Goal: Task Accomplishment & Management: Manage account settings

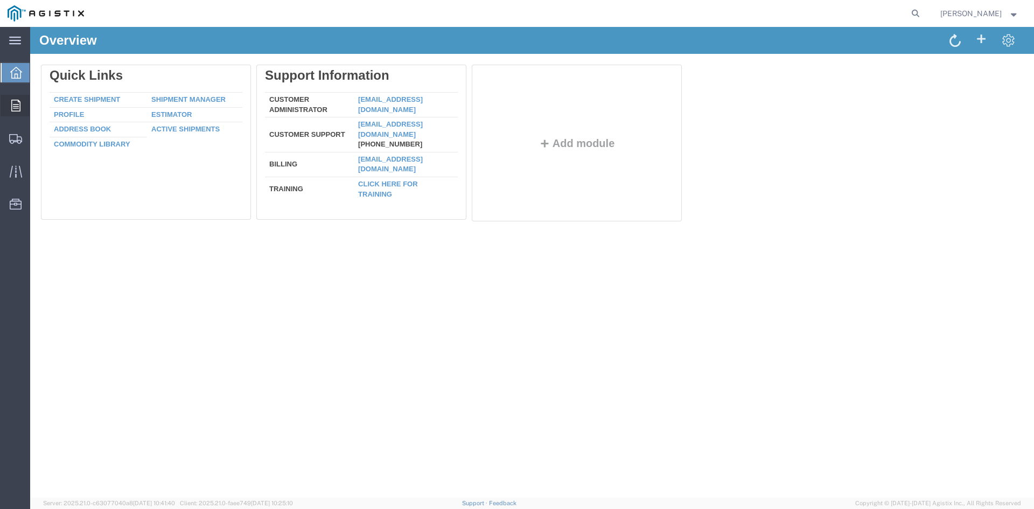
click at [23, 103] on div at bounding box center [16, 106] width 30 height 22
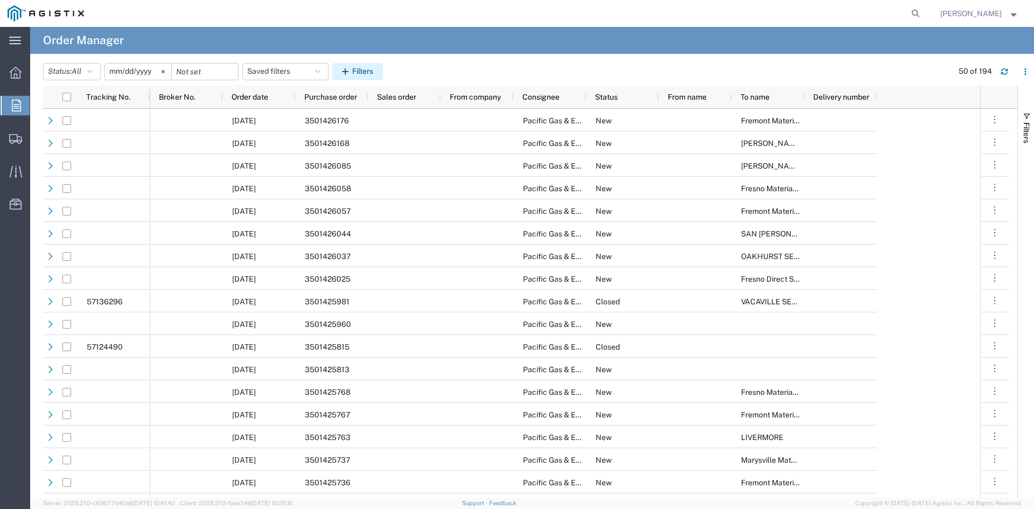
click at [368, 74] on button "Filters" at bounding box center [357, 71] width 51 height 17
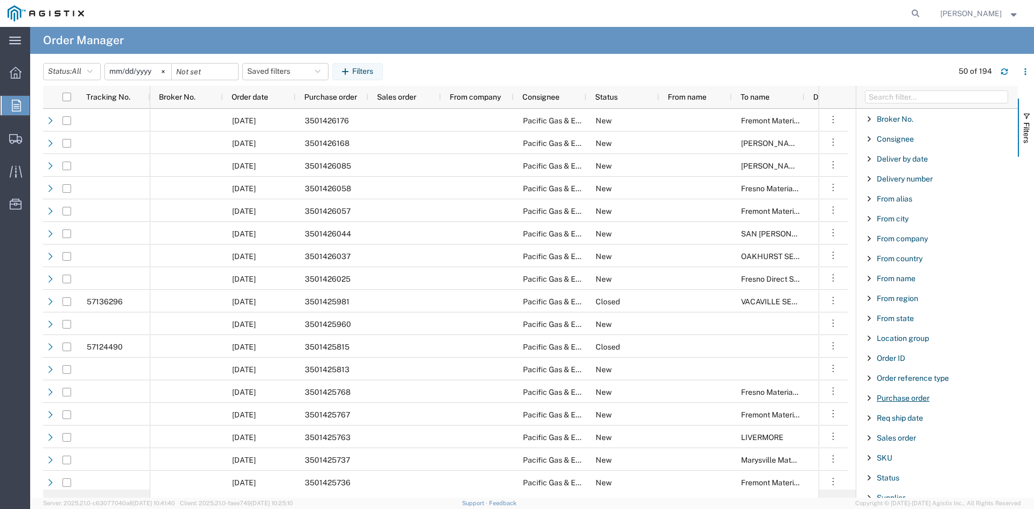
click at [915, 400] on span "Purchase order" at bounding box center [902, 397] width 53 height 9
click at [915, 442] on input "Filter Value" at bounding box center [940, 443] width 141 height 13
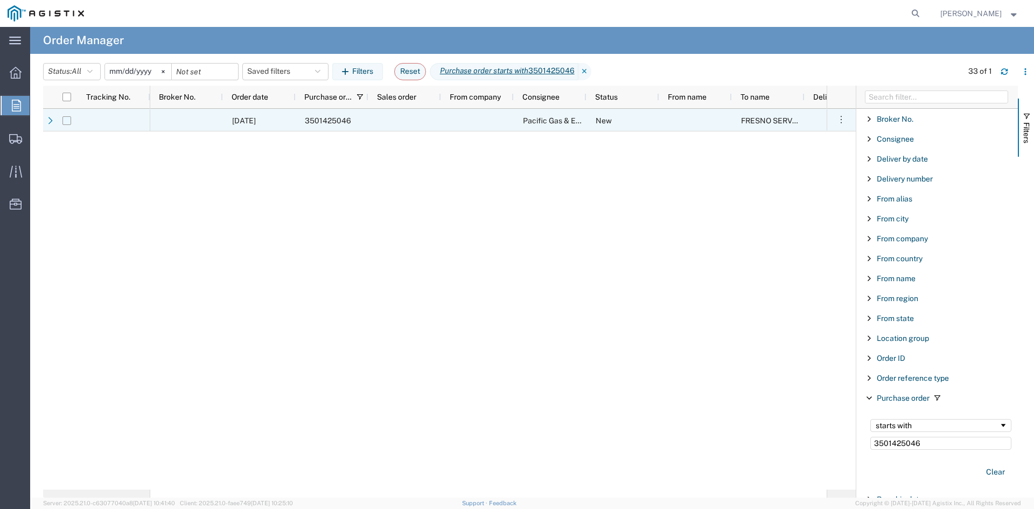
type input "3501425046"
click at [67, 122] on input "Press Space to toggle row selection (unchecked)" at bounding box center [66, 120] width 9 height 9
checkbox input "true"
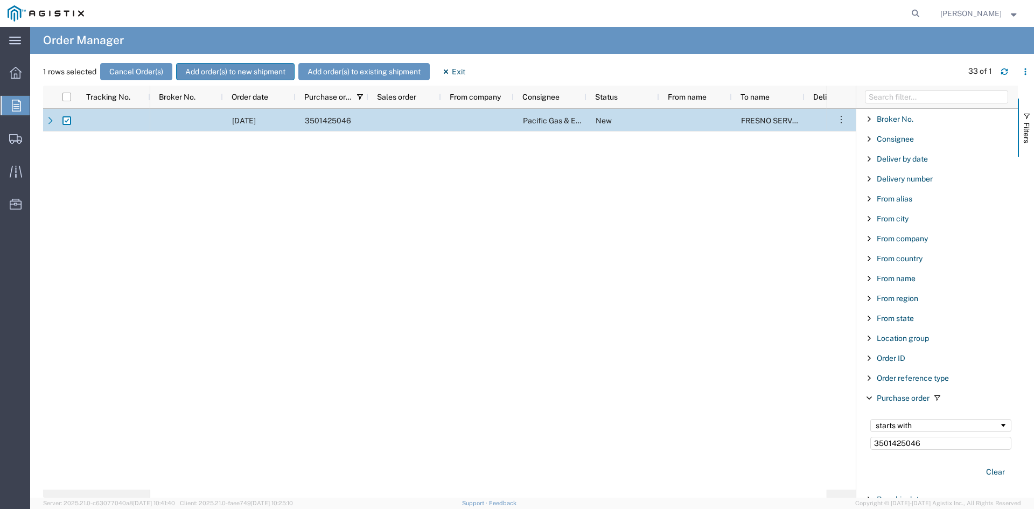
click at [240, 74] on button "Add order(s) to new shipment" at bounding box center [235, 71] width 118 height 17
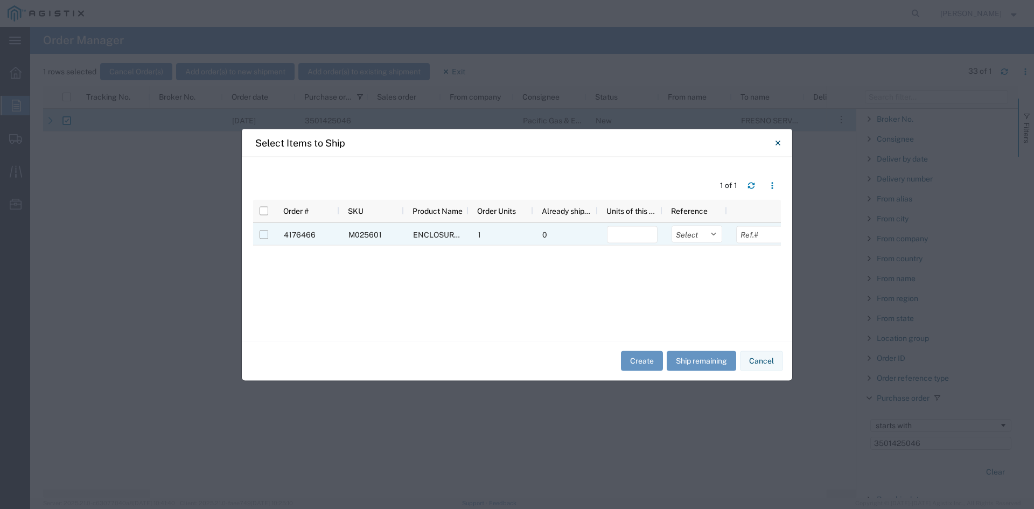
click at [261, 234] on input "Press Space to toggle row selection (unchecked)" at bounding box center [263, 234] width 9 height 9
checkbox input "true"
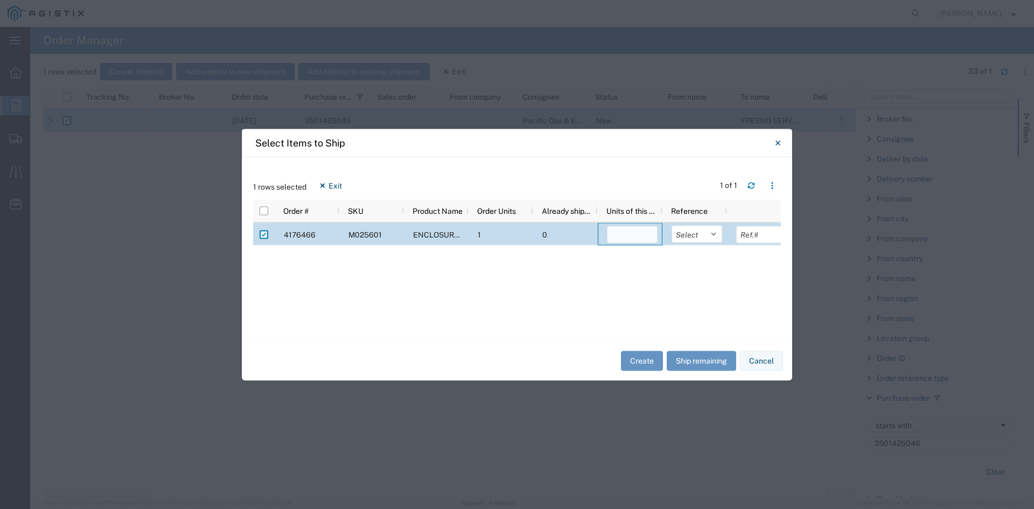
click at [632, 241] on input "number" at bounding box center [632, 234] width 51 height 17
type input "1"
click at [642, 360] on button "Create" at bounding box center [642, 361] width 42 height 20
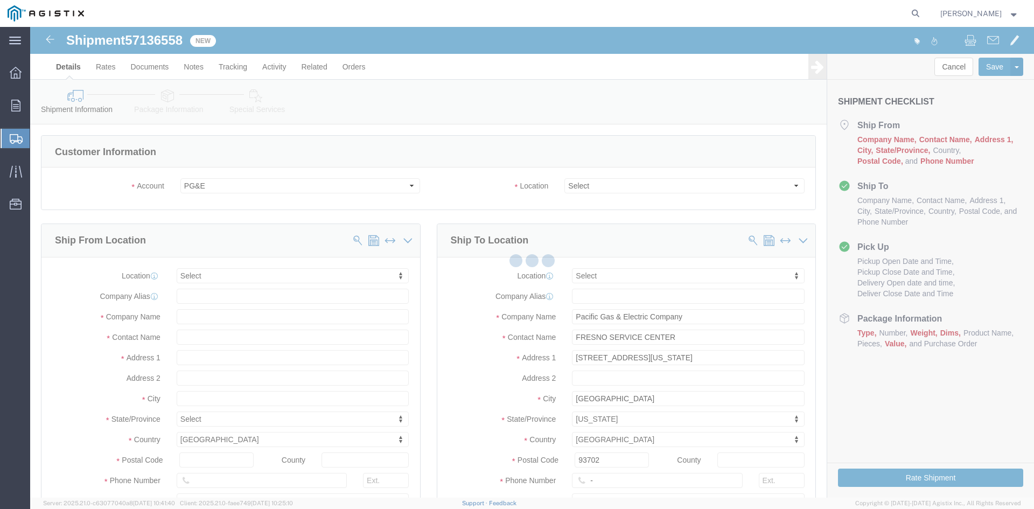
select select
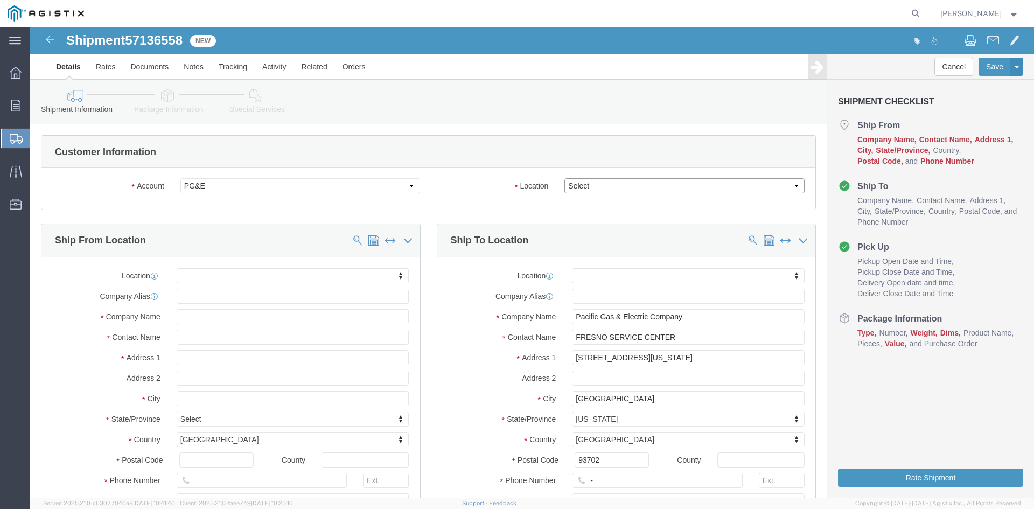
click select "Select All Others [GEOGRAPHIC_DATA] [GEOGRAPHIC_DATA] [GEOGRAPHIC_DATA] [GEOGRA…"
select select "19745"
click select "Select All Others [GEOGRAPHIC_DATA] [GEOGRAPHIC_DATA] [GEOGRAPHIC_DATA] [GEOGRA…"
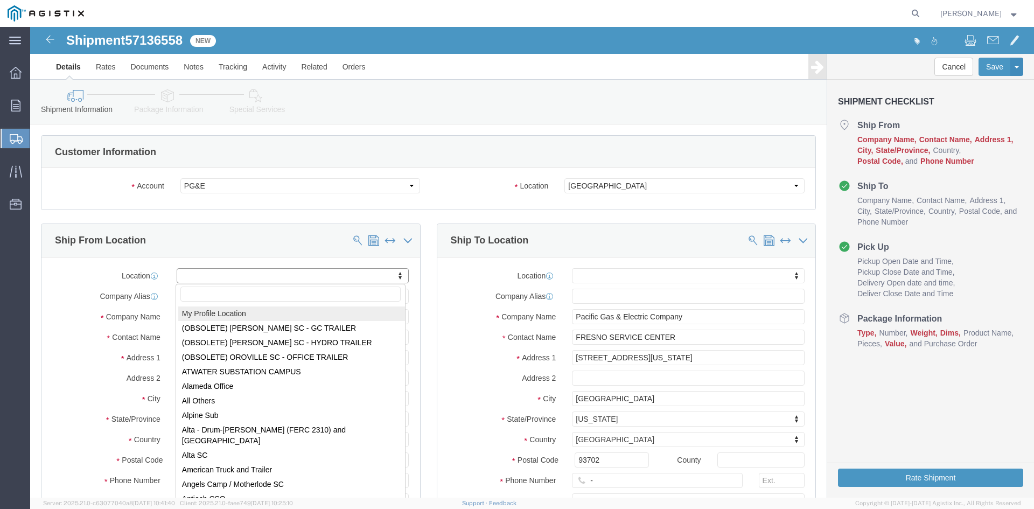
select select "MYPROFILE"
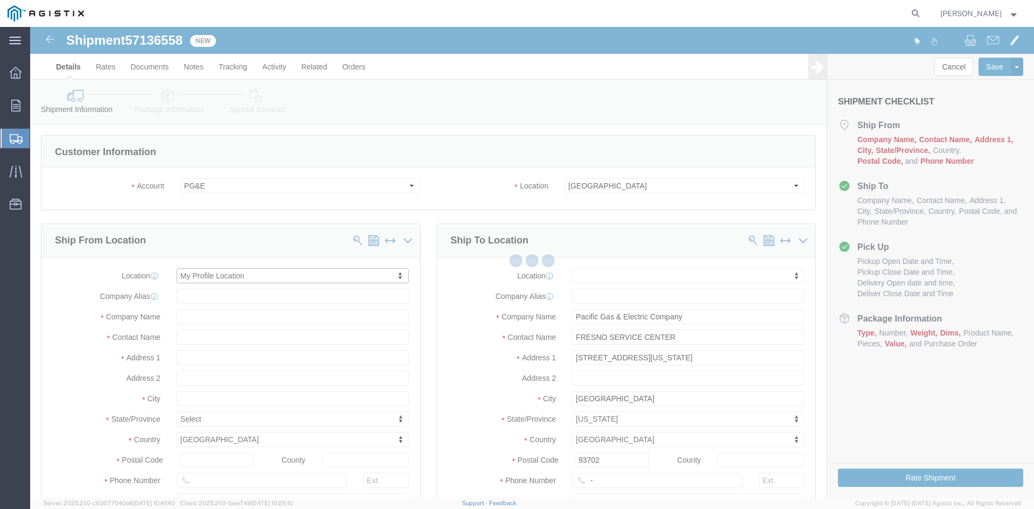
type input "[STREET_ADDRESS]"
type input "93274"
type input "[PHONE_NUMBER]"
type input "[PERSON_NAME][EMAIL_ADDRESS][PERSON_NAME][DOMAIN_NAME]"
checkbox input "true"
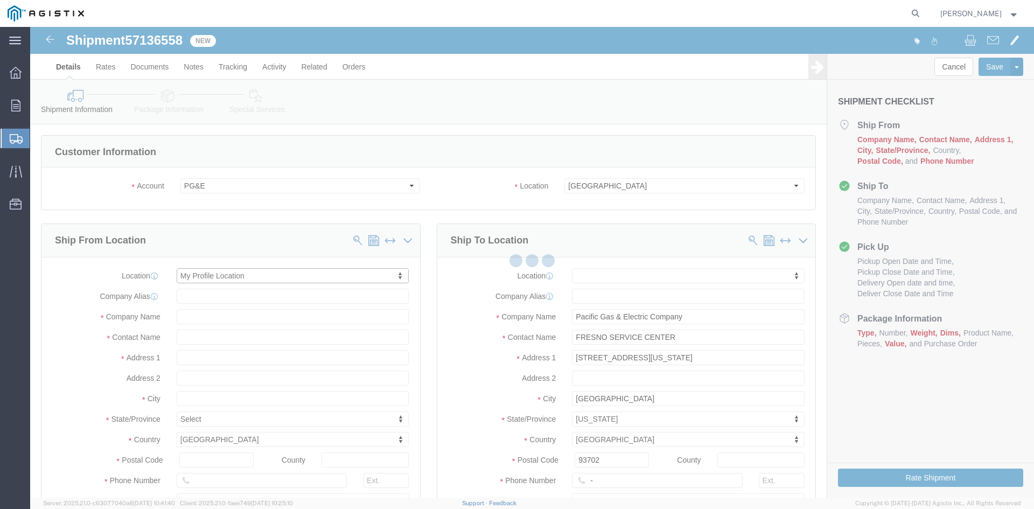
type input "Oldcastle Precast Inc"
type input "[PERSON_NAME]"
type input "Tulare"
select select "CA"
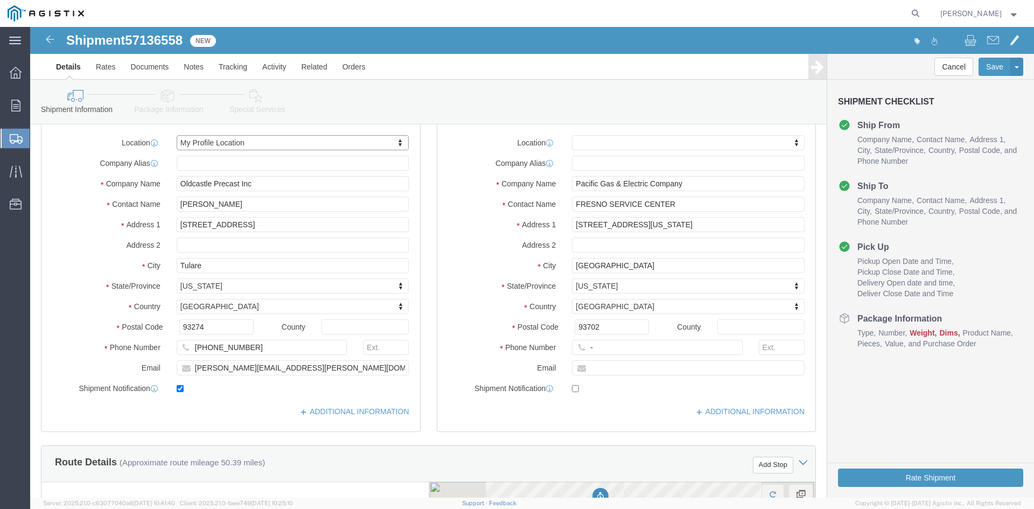
scroll to position [161, 0]
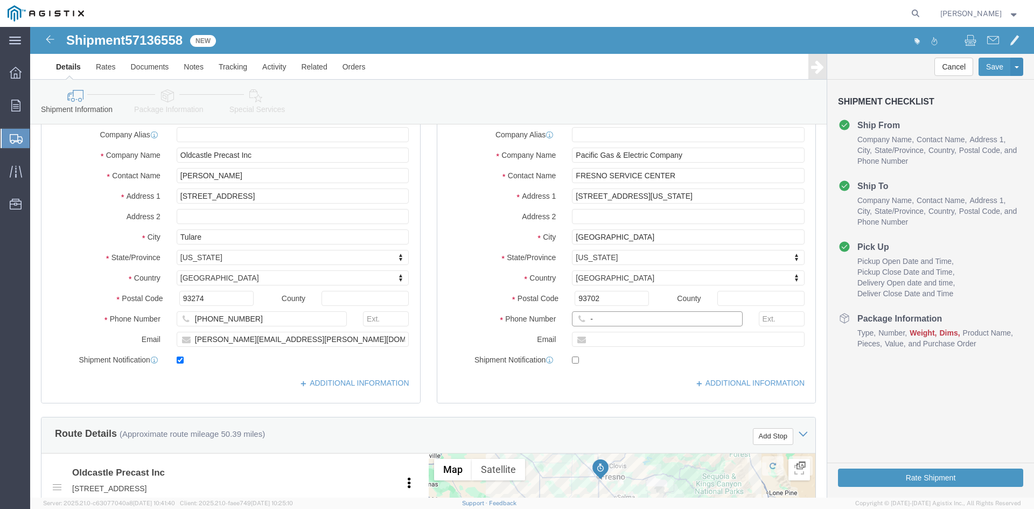
drag, startPoint x: 579, startPoint y: 285, endPoint x: 559, endPoint y: 292, distance: 21.1
click input "-"
click input "text"
type input "[PHONE_NUMBER]"
click div "Phone Number [PHONE_NUMBER] 8"
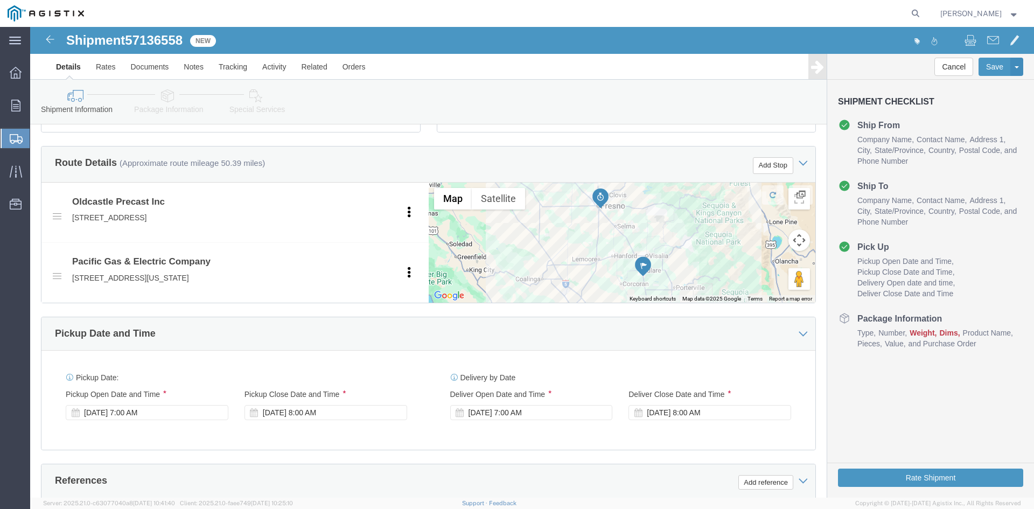
scroll to position [484, 0]
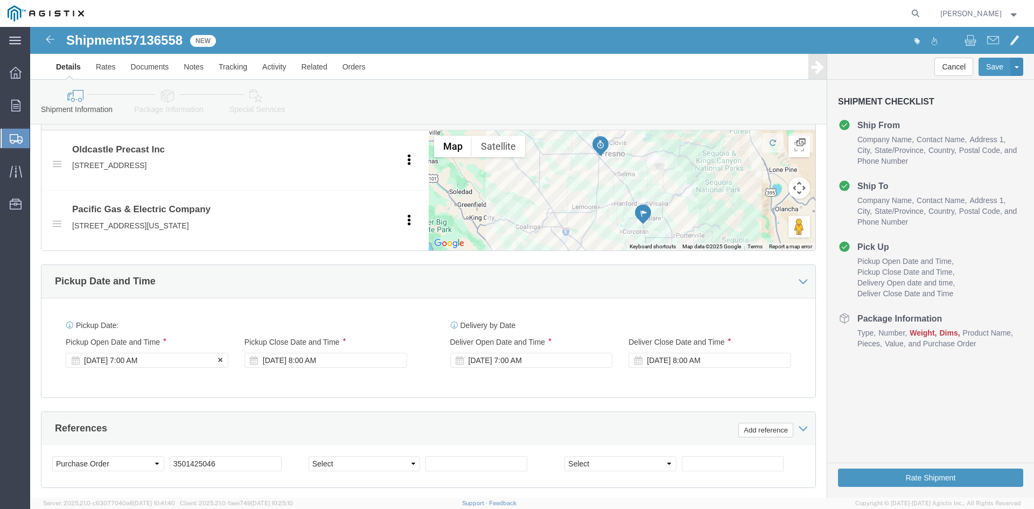
click div "[DATE] 7:00 AM"
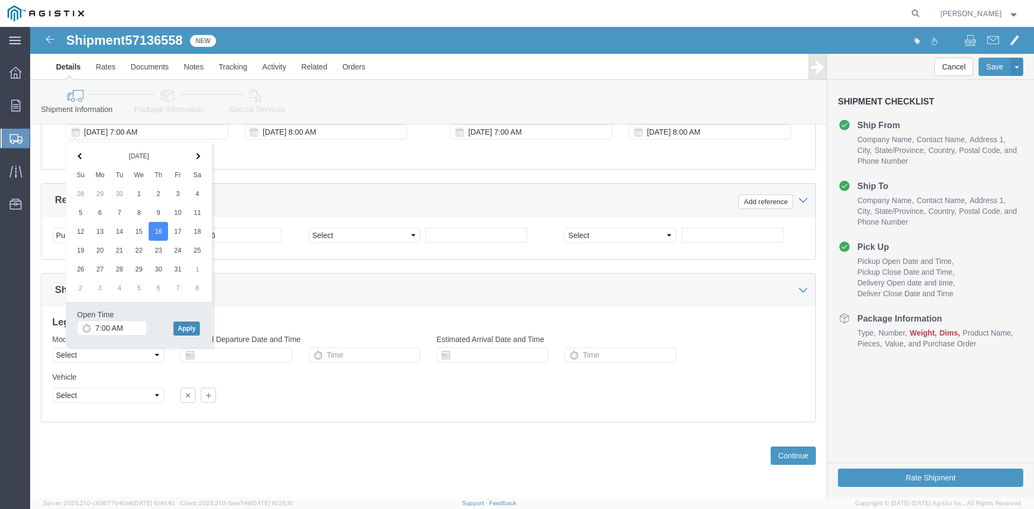
click button "Apply"
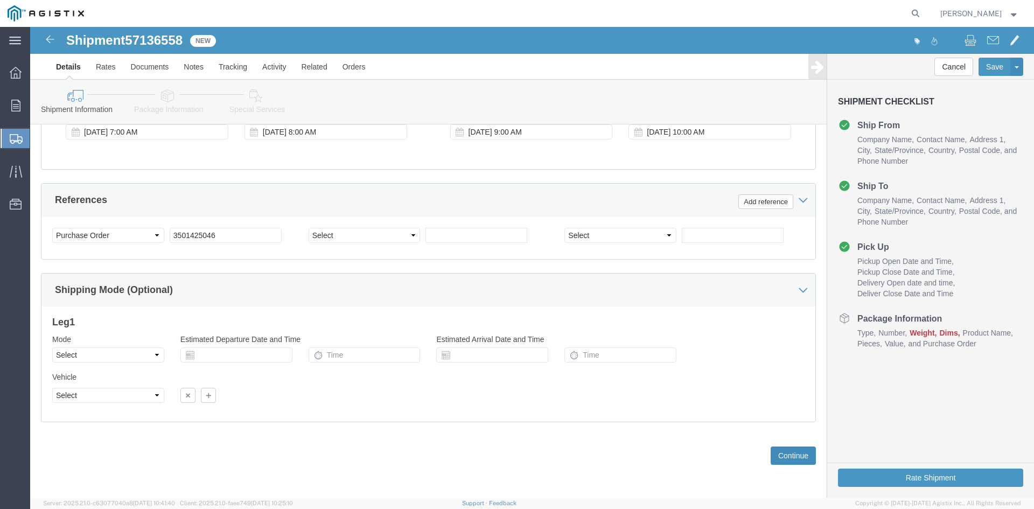
click button "Continue"
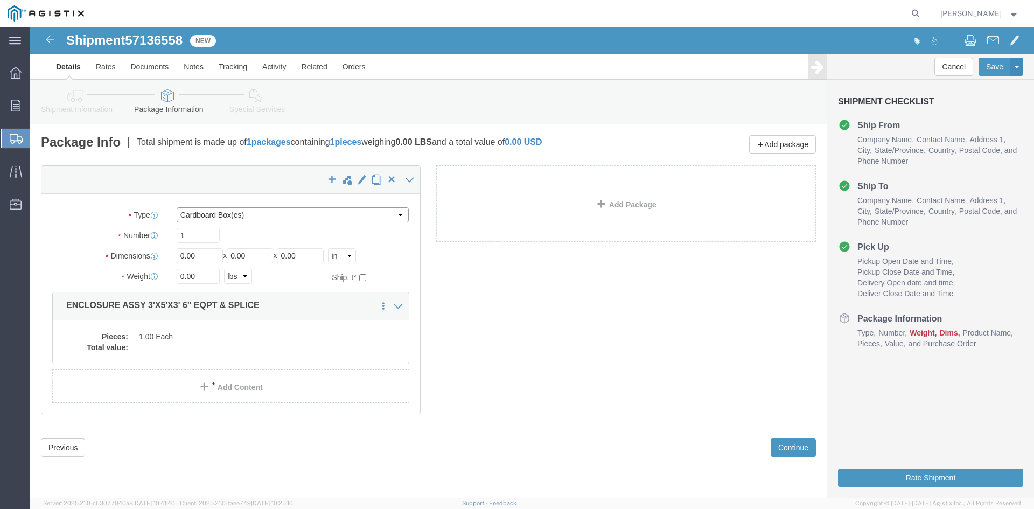
click select "Select Bulk Bundle(s) Cardboard Box(es) Carton(s) Crate(s) Drum(s) (Fiberboard)…"
select select "NKCR"
click select "Select Bulk Bundle(s) Cardboard Box(es) Carton(s) Crate(s) Drum(s) (Fiberboard)…"
drag, startPoint x: 168, startPoint y: 227, endPoint x: 116, endPoint y: 229, distance: 52.8
click div "Dimensions Length 0.00 x Width 0.00 x Height 0.00 Select cm ft in"
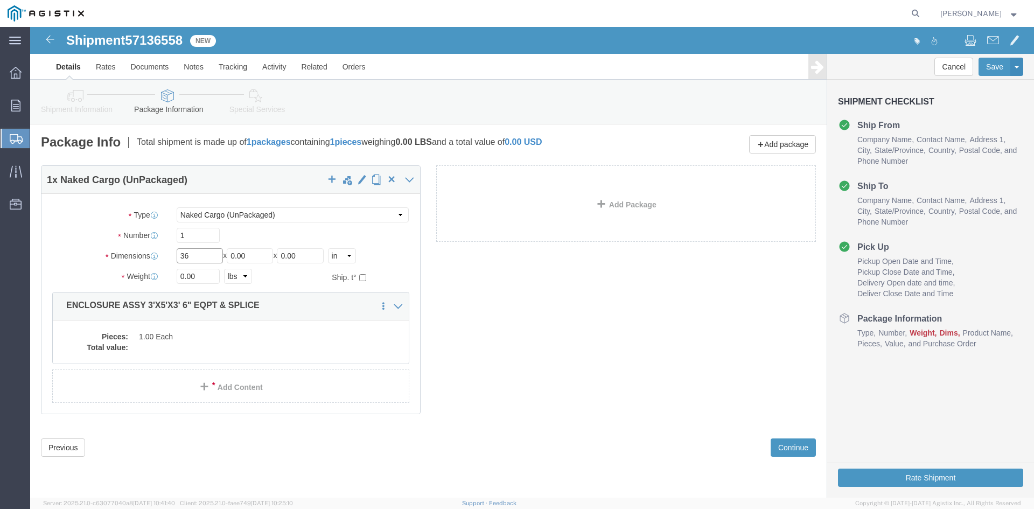
type input "36"
drag, startPoint x: 227, startPoint y: 226, endPoint x: 152, endPoint y: 223, distance: 74.3
click div "Length 36 x Width 0.00 x Height 0.00 Select cm ft in"
type input "60"
drag, startPoint x: 277, startPoint y: 229, endPoint x: 220, endPoint y: 230, distance: 57.1
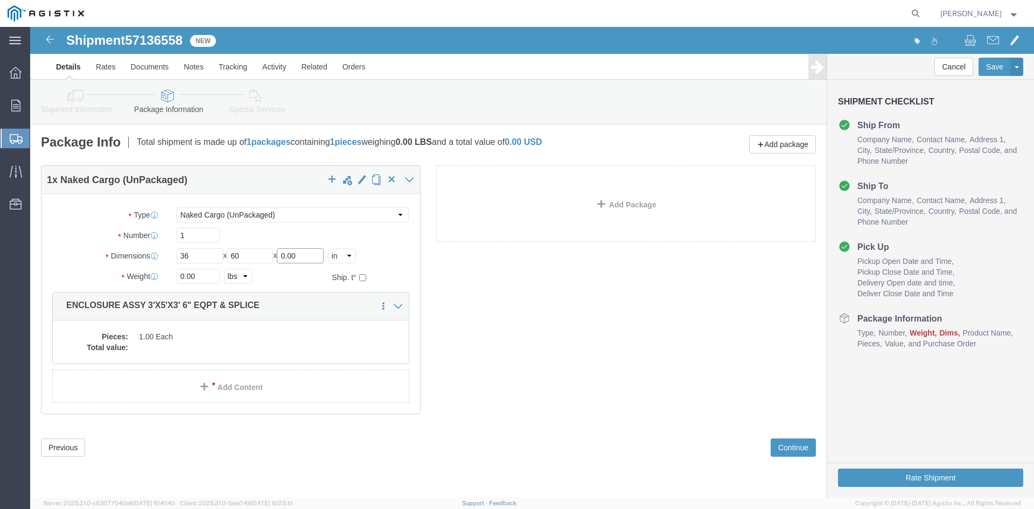
click div "Length 36 x Width 60 x Height 0.00 Select cm ft in"
type input "42"
drag, startPoint x: 165, startPoint y: 252, endPoint x: 104, endPoint y: 250, distance: 61.4
click div "Weight 0.00 Select kgs lbs Ship. t°"
type input "5800"
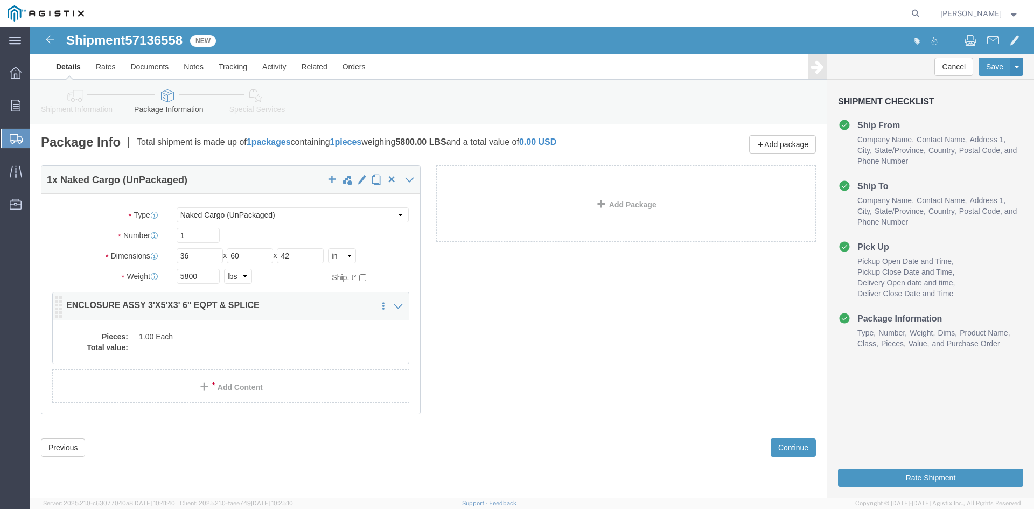
click dd "1.00 Each"
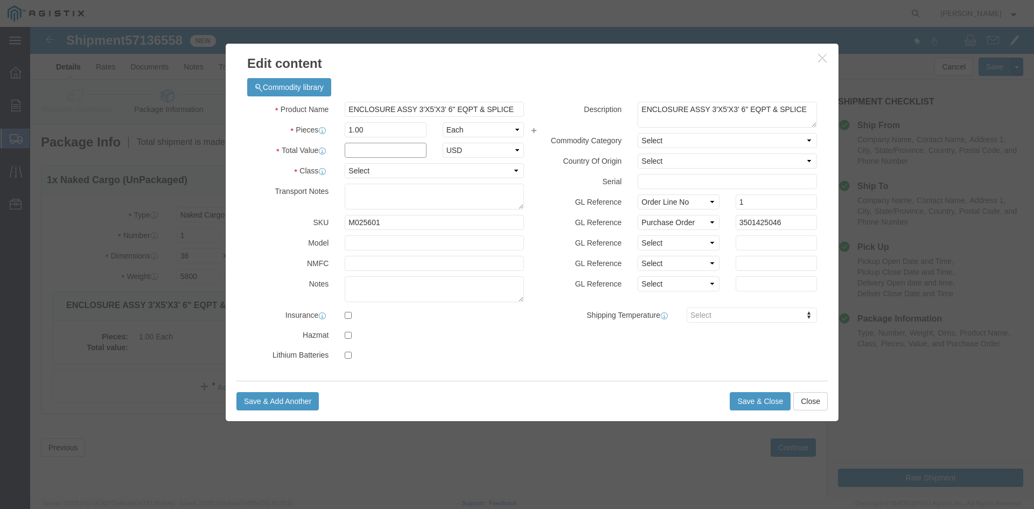
click input "text"
type input "1"
click select "Select 50 55 60 65 70 85 92.5 100 125 175 250 300 400"
select select "55"
click select "Select 50 55 60 65 70 85 92.5 100 125 175 250 300 400"
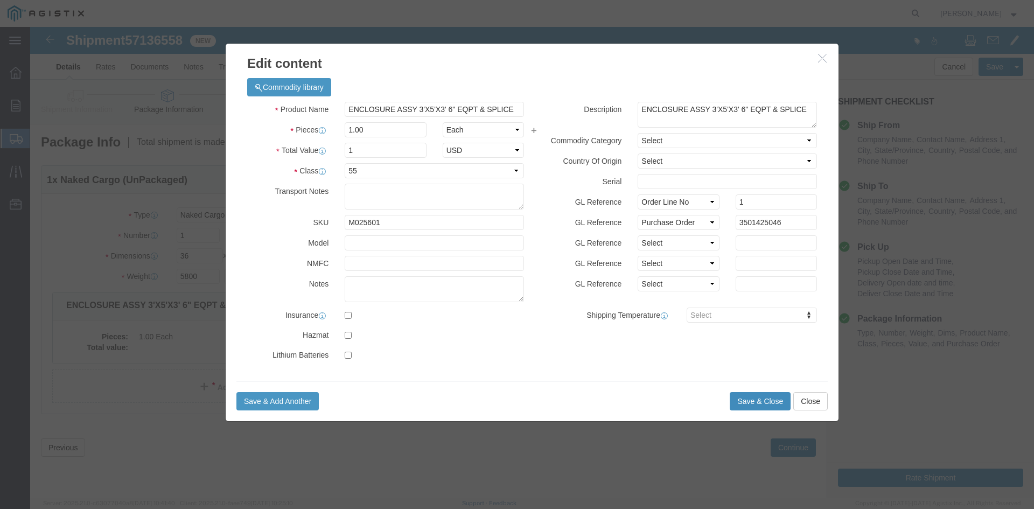
click button "Save & Close"
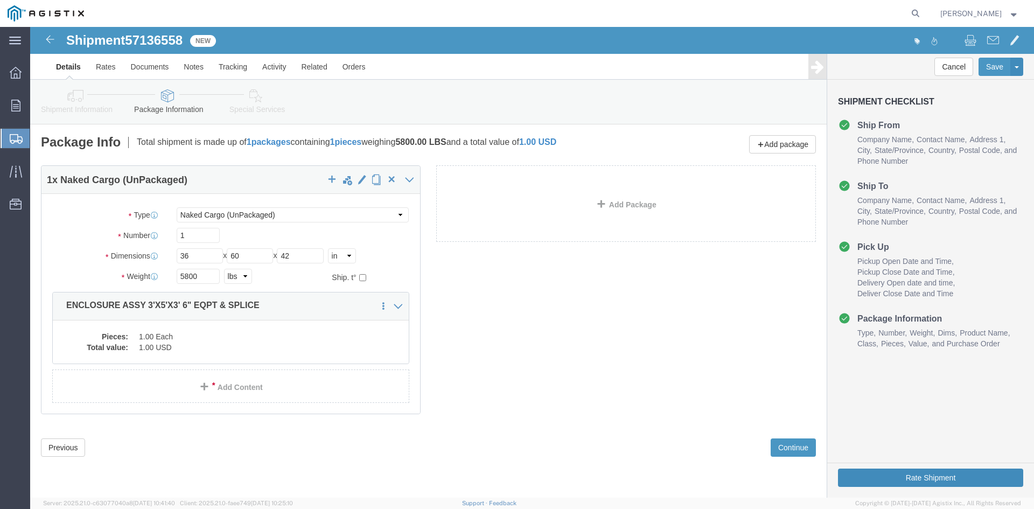
click button "Rate Shipment"
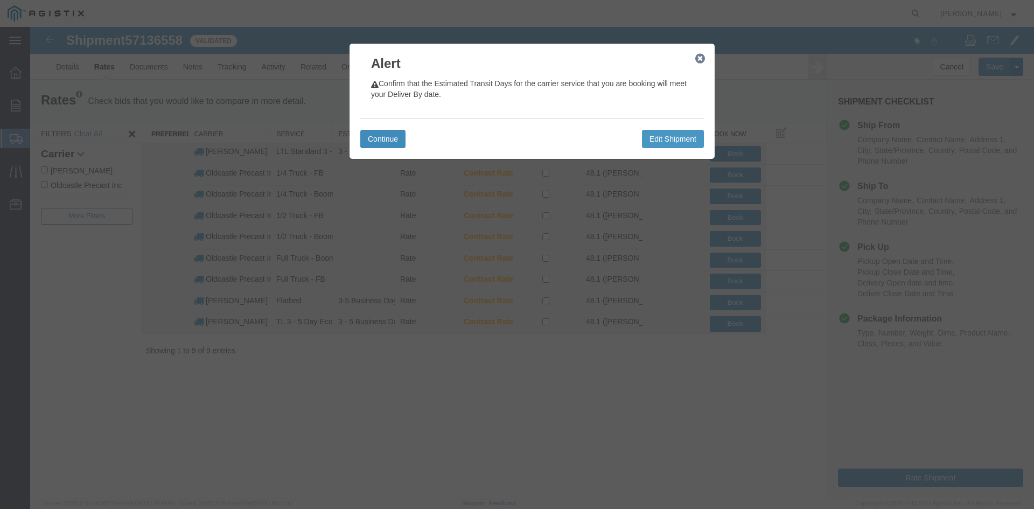
click at [383, 135] on button "Continue" at bounding box center [382, 139] width 45 height 18
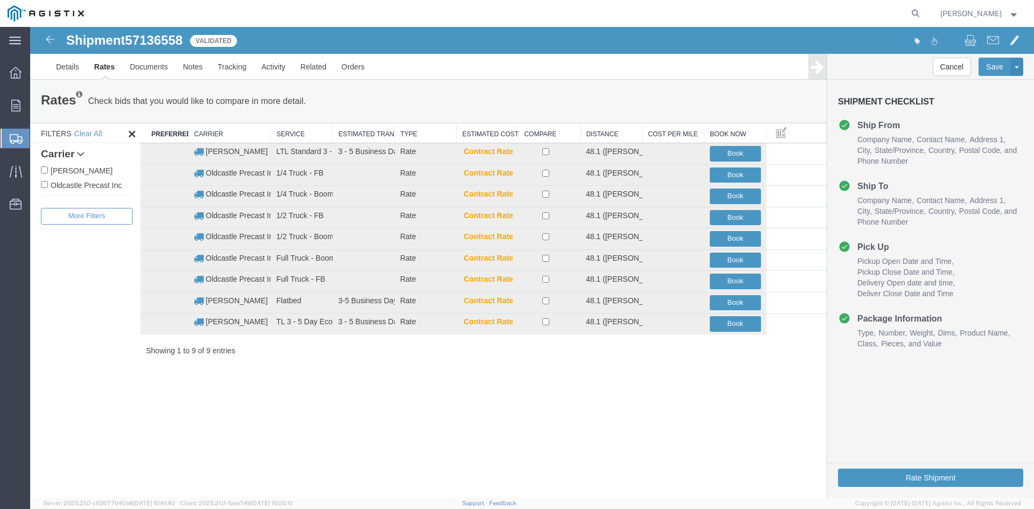
click at [90, 182] on label "Oldcastle Precast Inc" at bounding box center [87, 185] width 92 height 12
click at [48, 182] on input "Oldcastle Precast Inc" at bounding box center [44, 184] width 7 height 7
checkbox input "true"
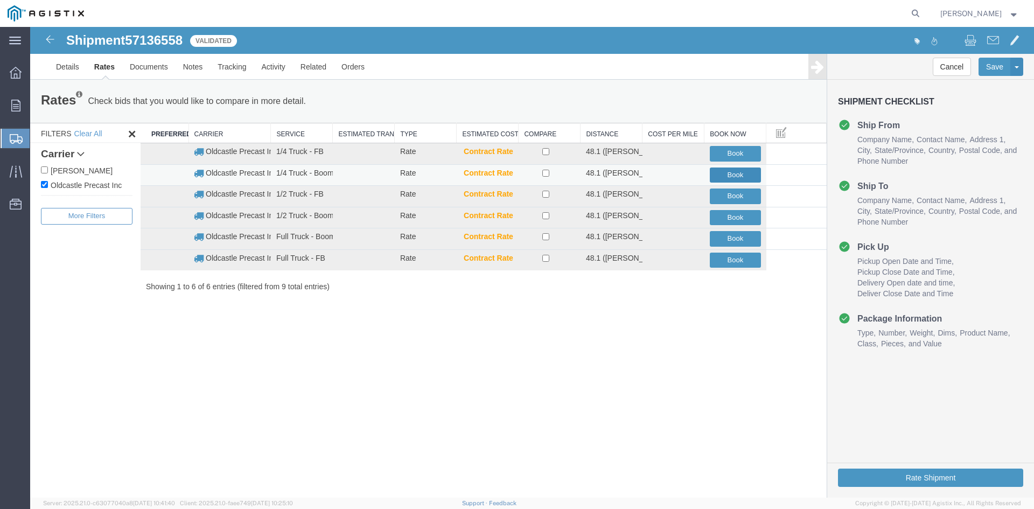
click at [739, 175] on button "Book" at bounding box center [734, 175] width 51 height 16
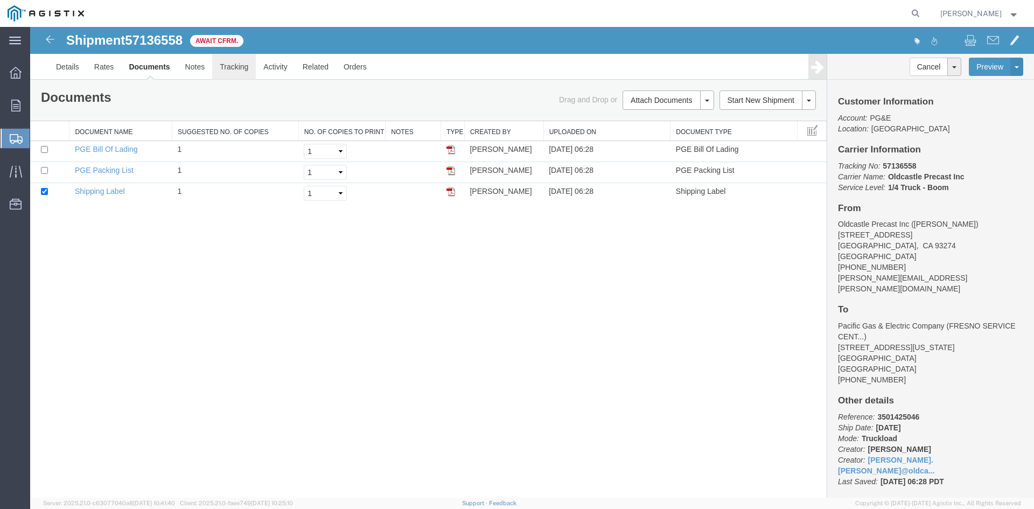
click at [234, 67] on link "Tracking" at bounding box center [234, 67] width 44 height 26
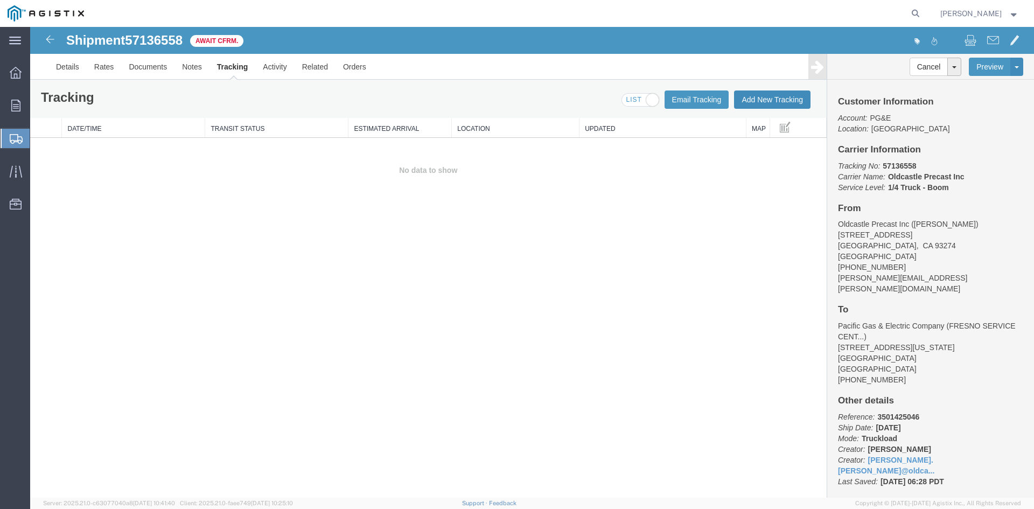
click at [779, 101] on button "Add New Tracking" at bounding box center [772, 99] width 76 height 18
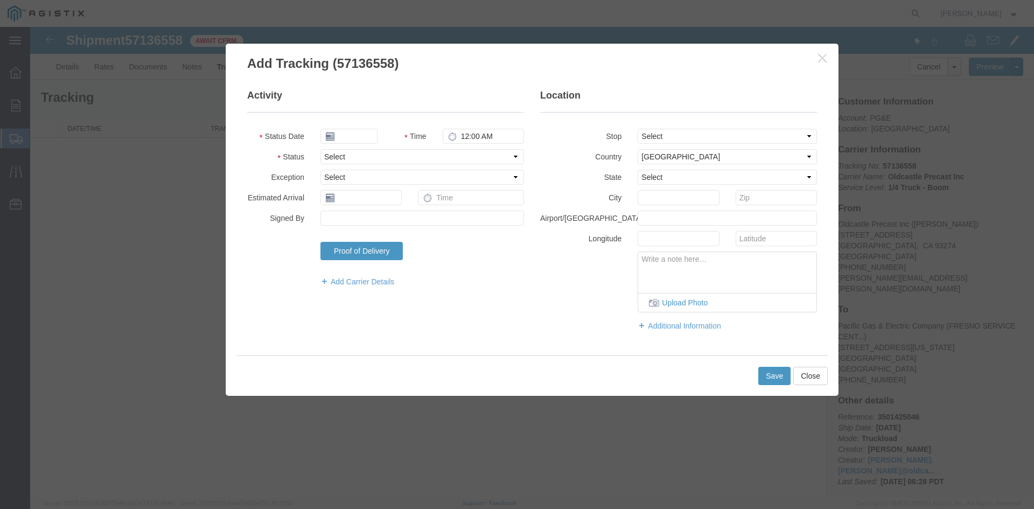
type input "[DATE]"
type input "7:00 AM"
click at [371, 133] on input "[DATE]" at bounding box center [348, 136] width 57 height 15
click at [396, 214] on td "16" at bounding box center [393, 220] width 16 height 16
type input "[DATE]"
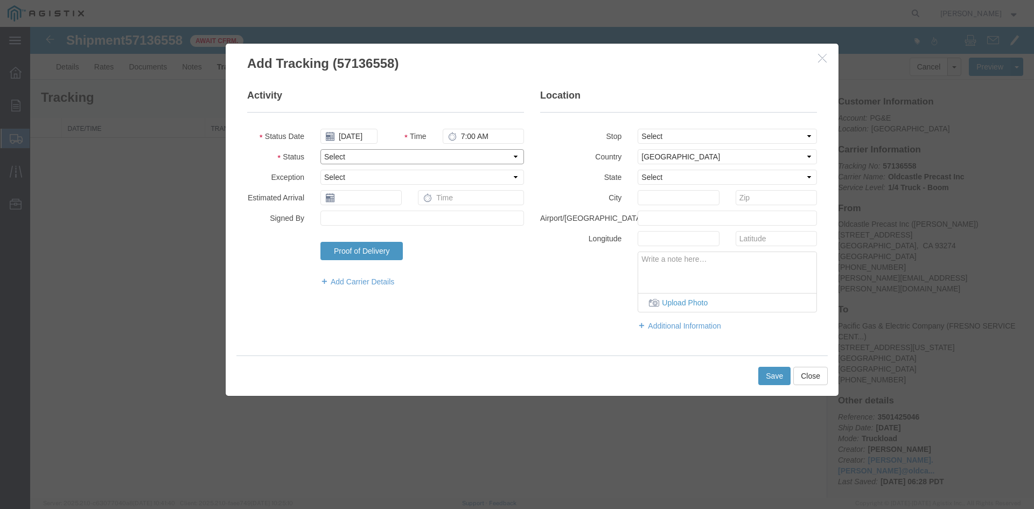
click at [340, 158] on select "Select Arrival Notice Available Arrival Notice Imported Arrive at Delivery Loca…" at bounding box center [421, 156] width 203 height 15
select select "DELIVRED"
click at [320, 149] on select "Select Arrival Notice Available Arrival Notice Imported Arrive at Delivery Loca…" at bounding box center [421, 156] width 203 height 15
click at [779, 377] on button "Save" at bounding box center [774, 376] width 32 height 18
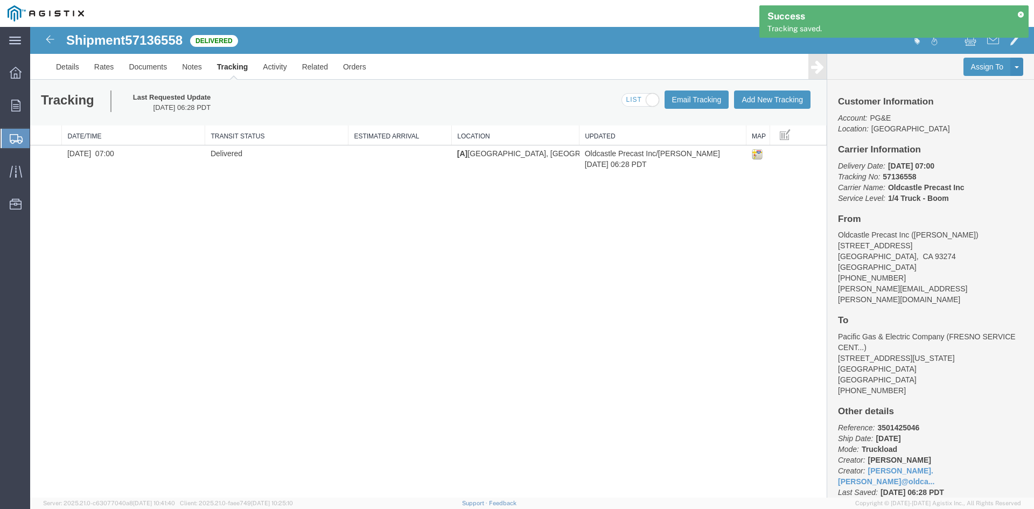
click at [669, 27] on div "Shipment 57136558 1 of 1 Delivered Details Rates Documents Notes Tracking Activ…" at bounding box center [531, 53] width 1003 height 53
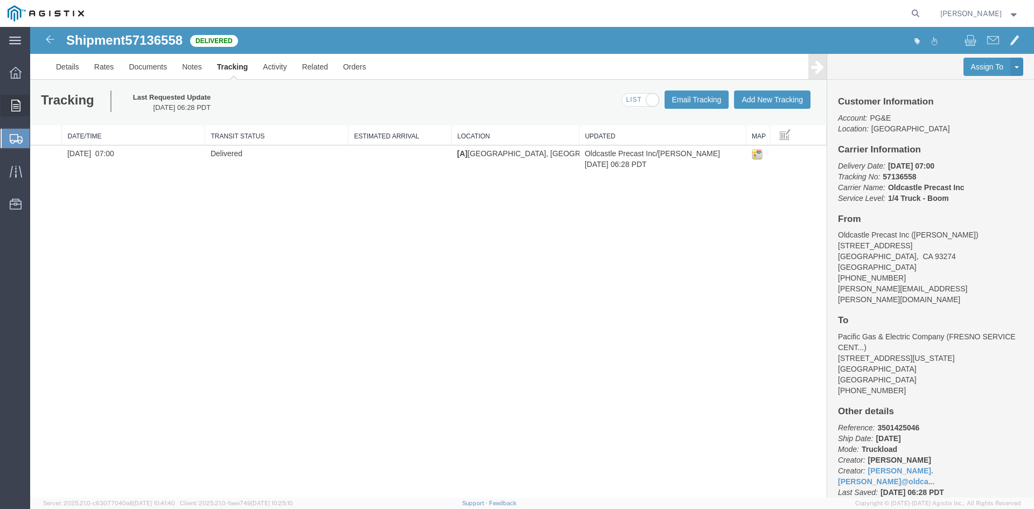
click at [22, 108] on div at bounding box center [16, 106] width 30 height 22
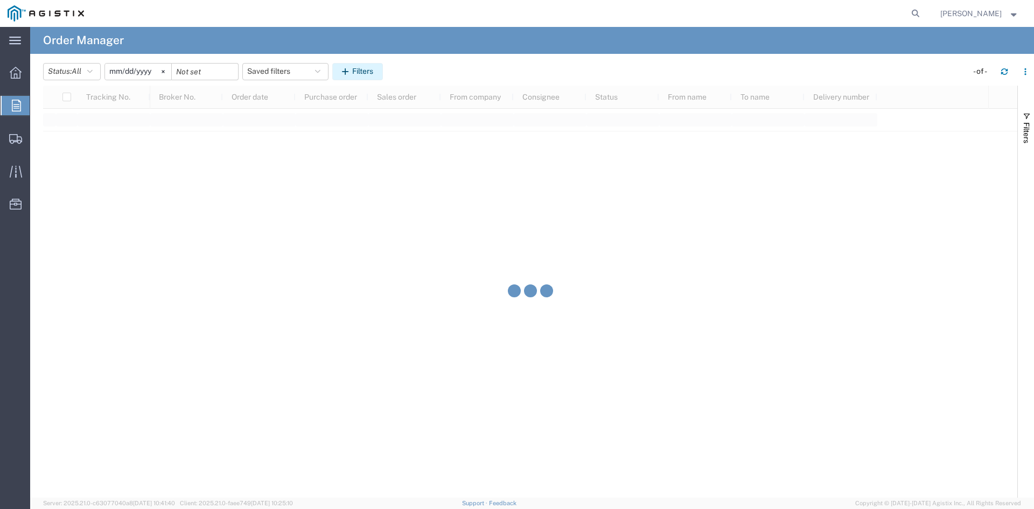
click at [363, 69] on button "Filters" at bounding box center [357, 71] width 51 height 17
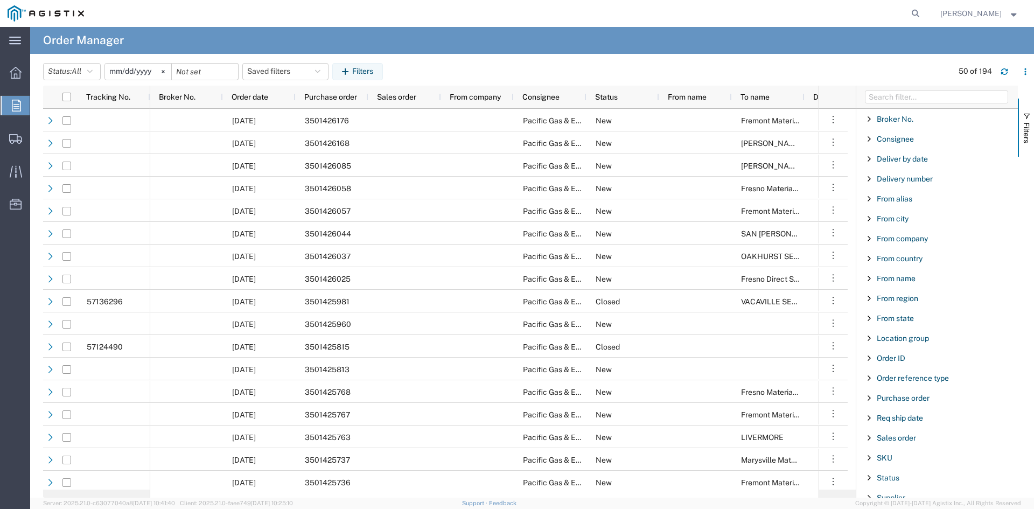
click at [894, 402] on div "Purchase order" at bounding box center [936, 397] width 161 height 19
click at [915, 441] on input "Filter Value" at bounding box center [940, 443] width 141 height 13
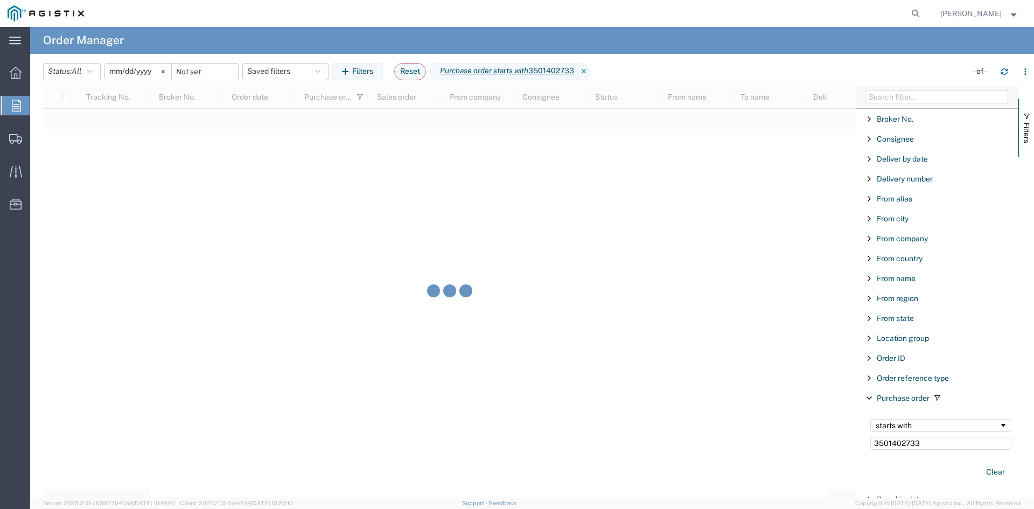
type input "3501402733"
click at [138, 67] on input "[DATE]" at bounding box center [138, 72] width 66 height 16
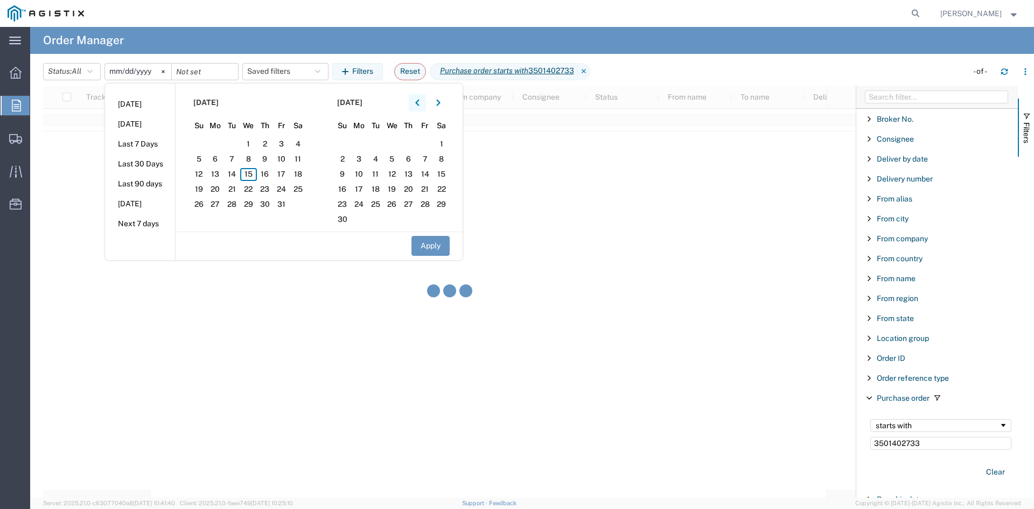
click at [421, 107] on button "button" at bounding box center [417, 102] width 17 height 17
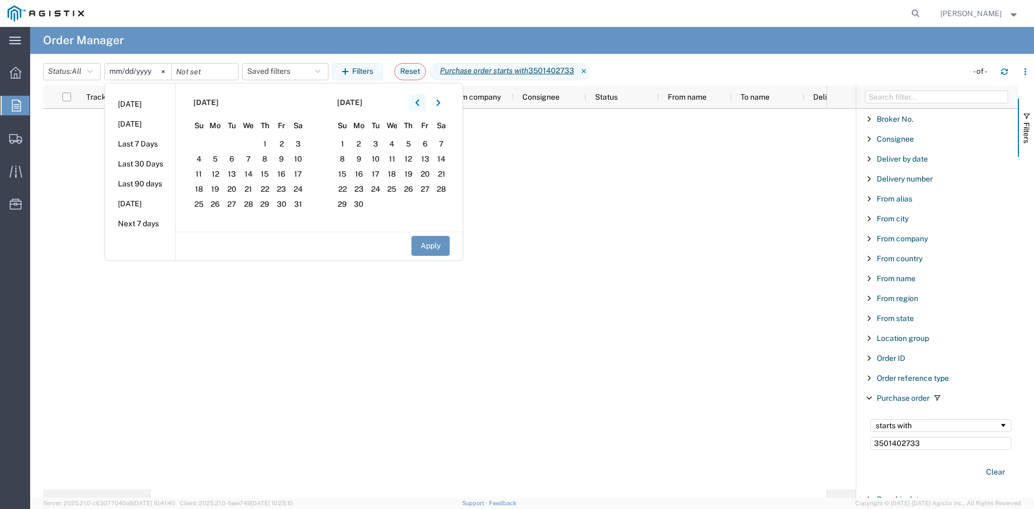
click at [421, 107] on button "button" at bounding box center [417, 102] width 17 height 17
click at [302, 141] on span "1" at bounding box center [298, 144] width 17 height 13
click at [431, 242] on button "Apply" at bounding box center [430, 246] width 38 height 20
type input "[DATE]"
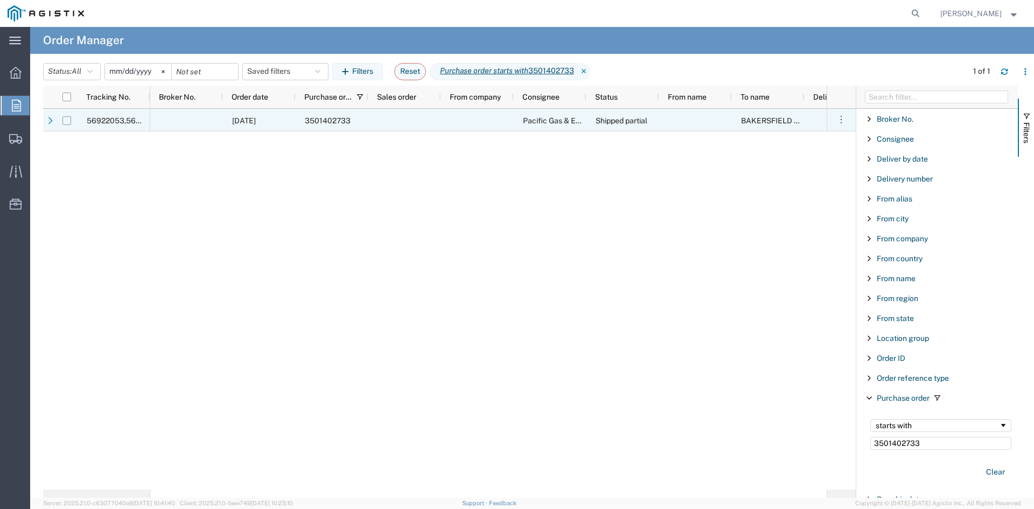
click at [67, 120] on input "Press Space to toggle row selection (unchecked)" at bounding box center [66, 120] width 9 height 9
checkbox input "true"
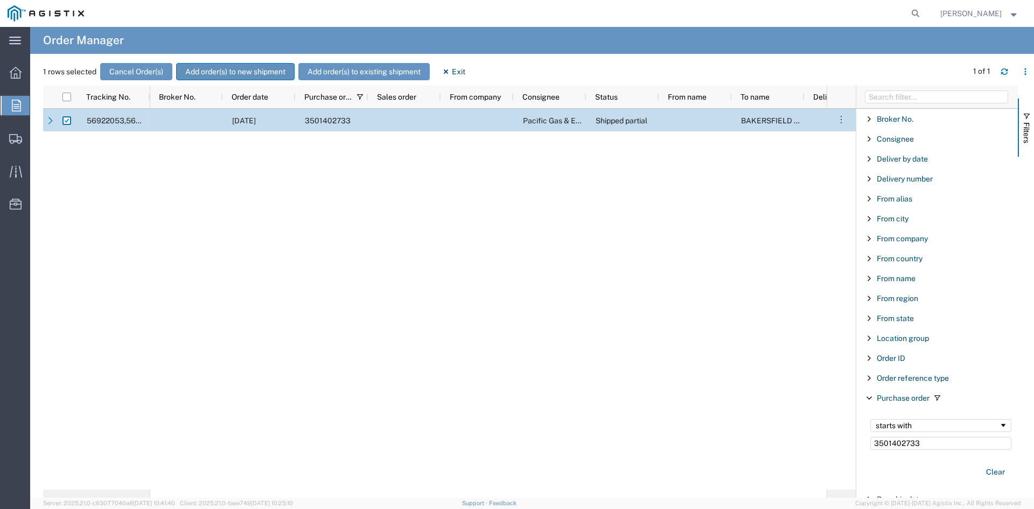
click at [269, 76] on button "Add order(s) to new shipment" at bounding box center [235, 71] width 118 height 17
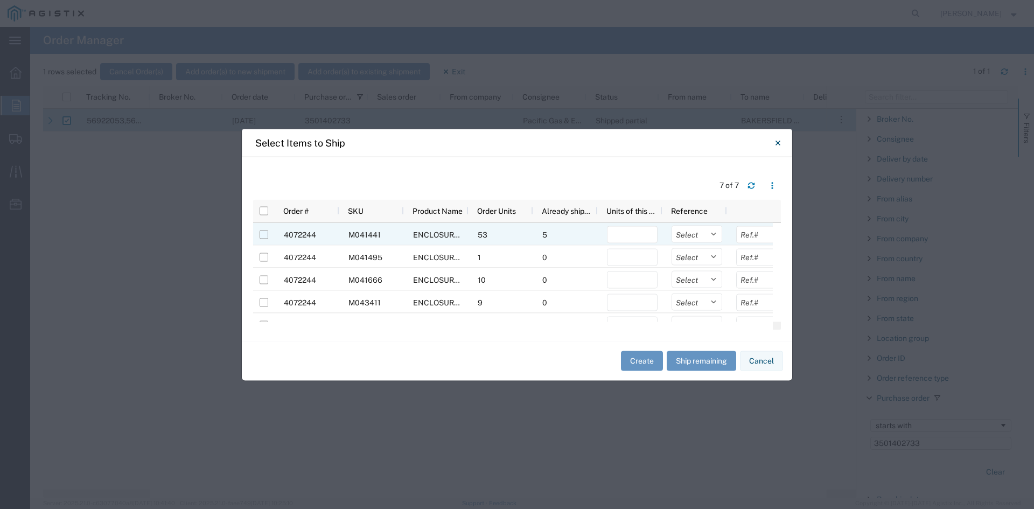
click at [266, 236] on input "Press Space to toggle row selection (unchecked)" at bounding box center [263, 234] width 9 height 9
checkbox input "true"
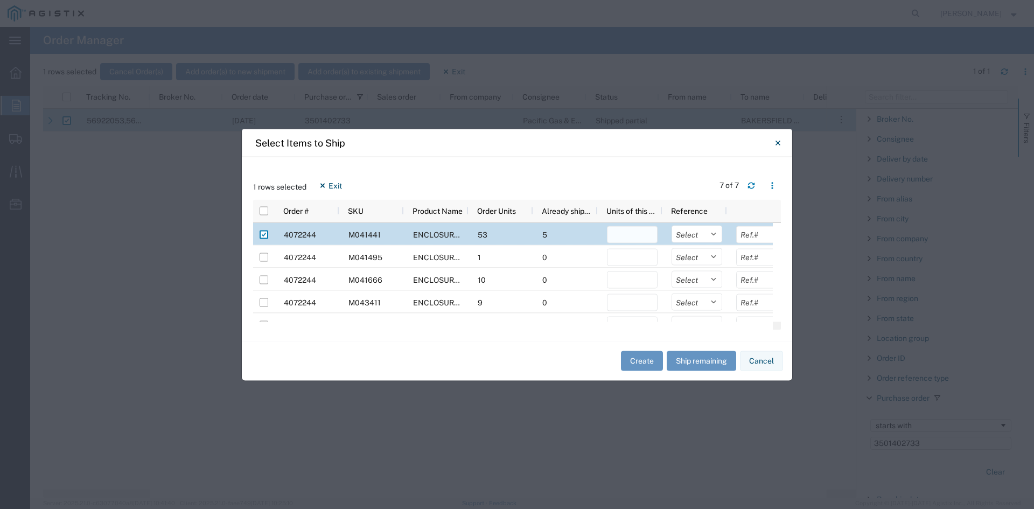
click at [653, 238] on input "number" at bounding box center [632, 234] width 51 height 17
type input "2"
click at [644, 353] on button "Create" at bounding box center [642, 361] width 42 height 20
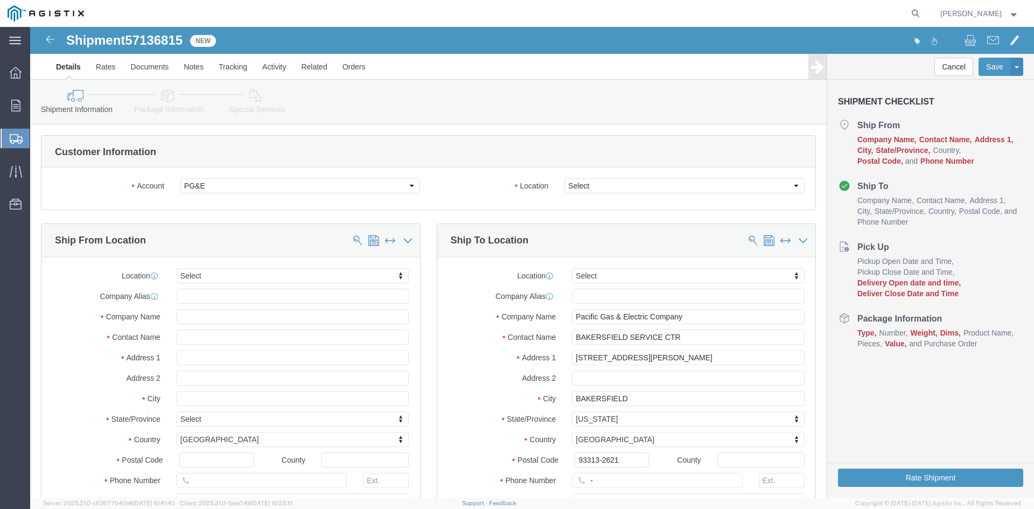
select select
click select "Select All Others [GEOGRAPHIC_DATA] [GEOGRAPHIC_DATA] [GEOGRAPHIC_DATA] [GEOGRA…"
select select "23082"
click select "Select All Others [GEOGRAPHIC_DATA] [GEOGRAPHIC_DATA] [GEOGRAPHIC_DATA] [GEOGRA…"
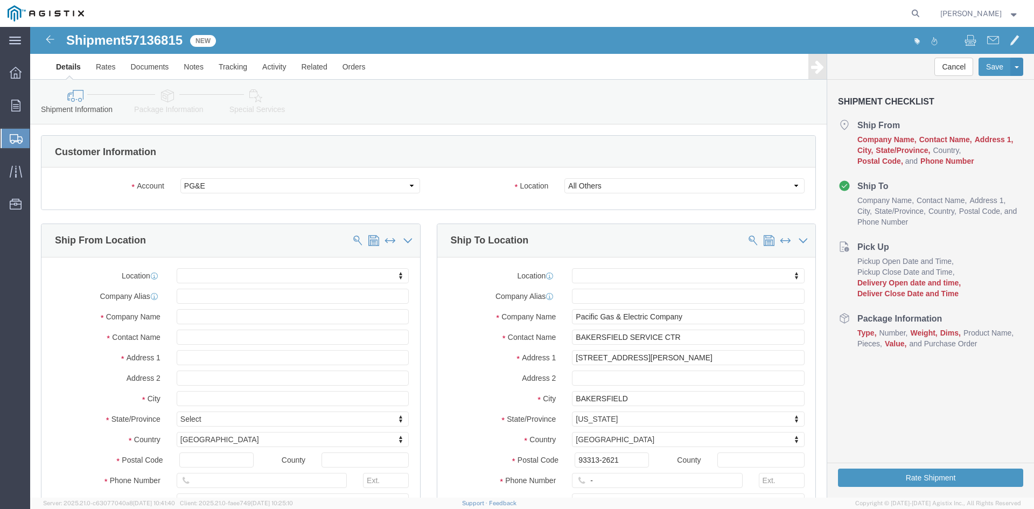
click label "Location"
drag, startPoint x: 154, startPoint y: 308, endPoint x: 160, endPoint y: 309, distance: 5.5
click input "text"
type input "[PERSON_NAME]"
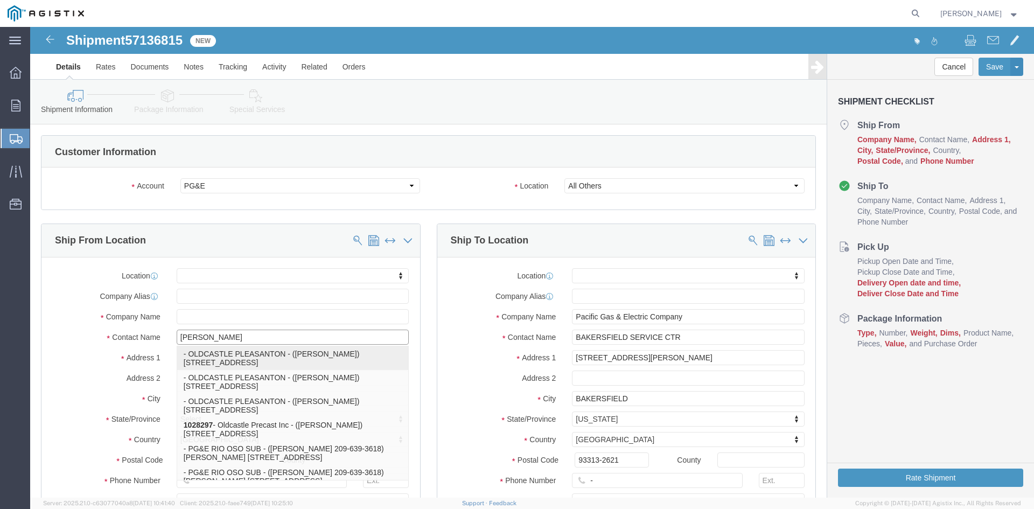
click p "- OLDCASTLE PLEASANTON - ([PERSON_NAME]) [STREET_ADDRESS]"
select select
type input "[STREET_ADDRESS]"
type input "94566"
type input "OLDCASTLE PLEASANTON"
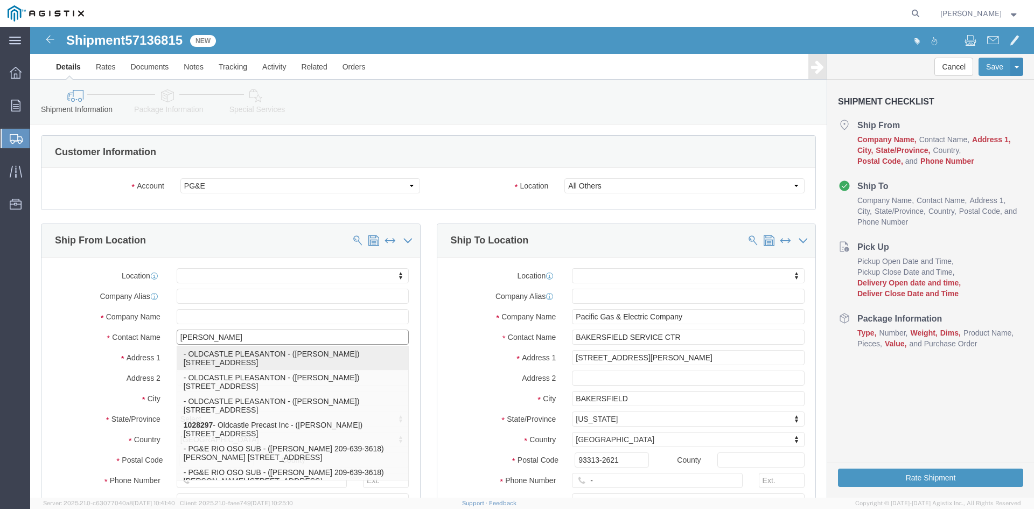
type input "[PERSON_NAME]"
type input "PLEASANTON"
select select "CA"
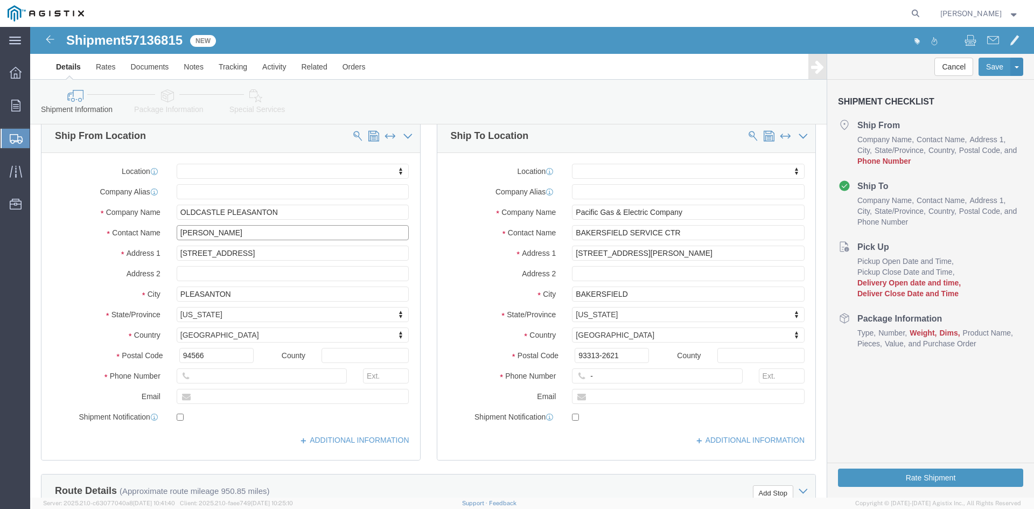
scroll to position [108, 0]
type input "[PERSON_NAME]"
click input "text"
type input "[PHONE_NUMBER]"
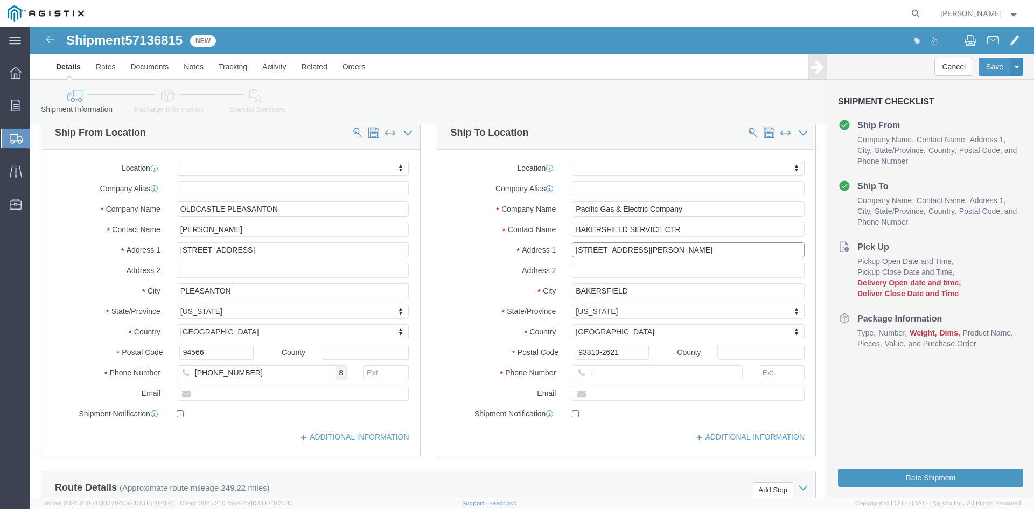
drag, startPoint x: 641, startPoint y: 223, endPoint x: 479, endPoint y: 230, distance: 161.6
click div "Location My Profile Location (OBSOLETE) [PERSON_NAME] SC - GC TRAILER (OBSOLETE…"
type input "A"
type input "WASCO WAY & [PERSON_NAME]"
select select
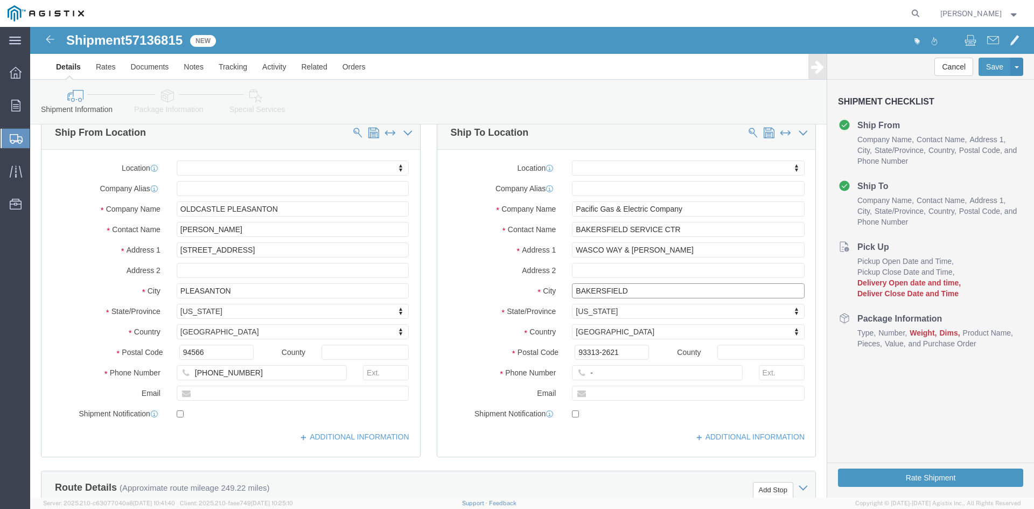
drag, startPoint x: 601, startPoint y: 267, endPoint x: 510, endPoint y: 270, distance: 91.0
click div "City [GEOGRAPHIC_DATA]"
type input "BUTTONWILLOW"
select select
click label "Postal Code"
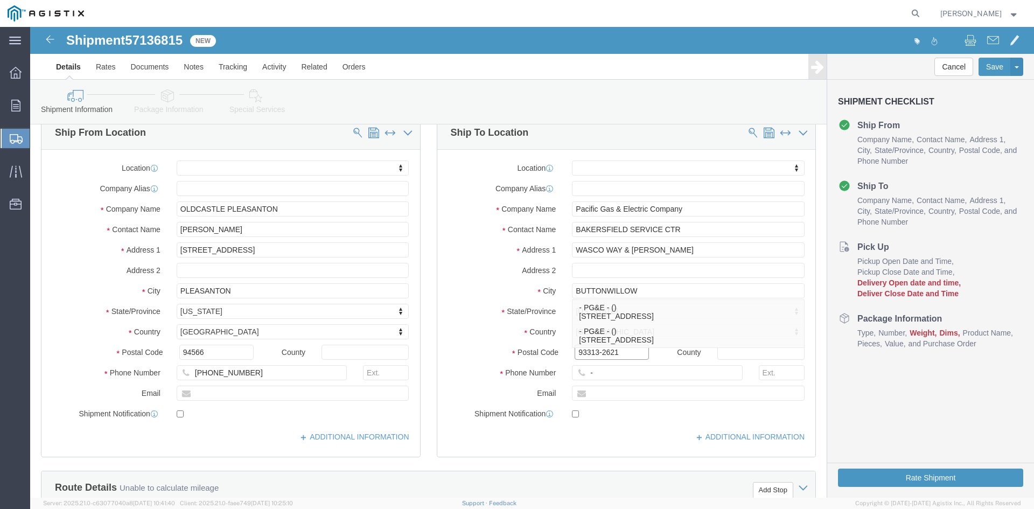
click input "93313-2621"
drag, startPoint x: 594, startPoint y: 329, endPoint x: 494, endPoint y: 327, distance: 100.1
click div "Postal Code 93313-2621"
type input "93206"
select select
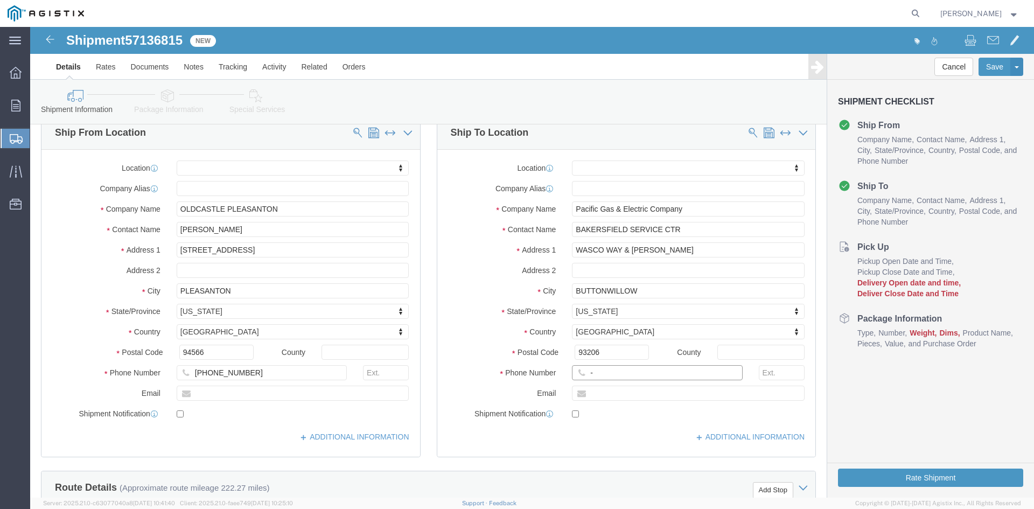
click input "-"
click input "text"
type input "[PHONE_NUMBER]"
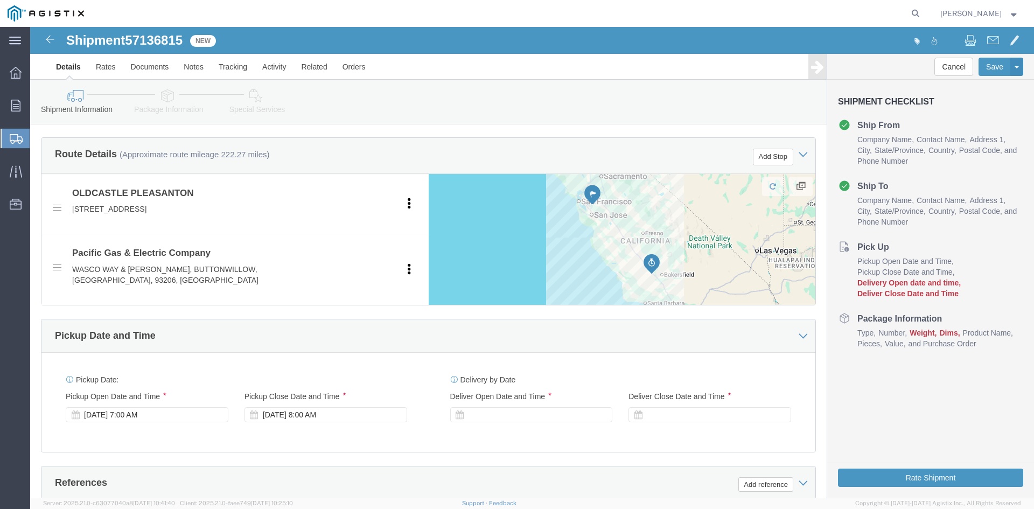
scroll to position [538, 0]
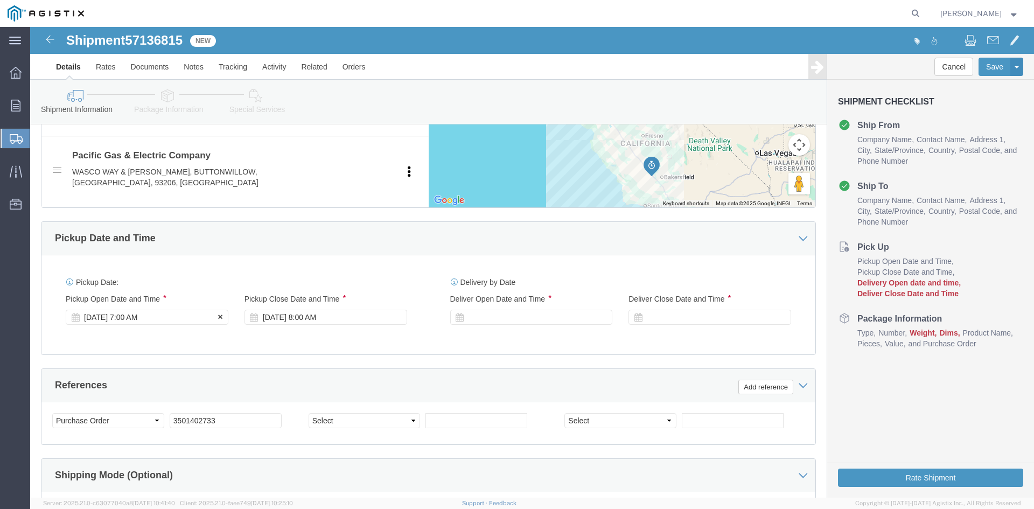
click div "[DATE] 7:00 AM"
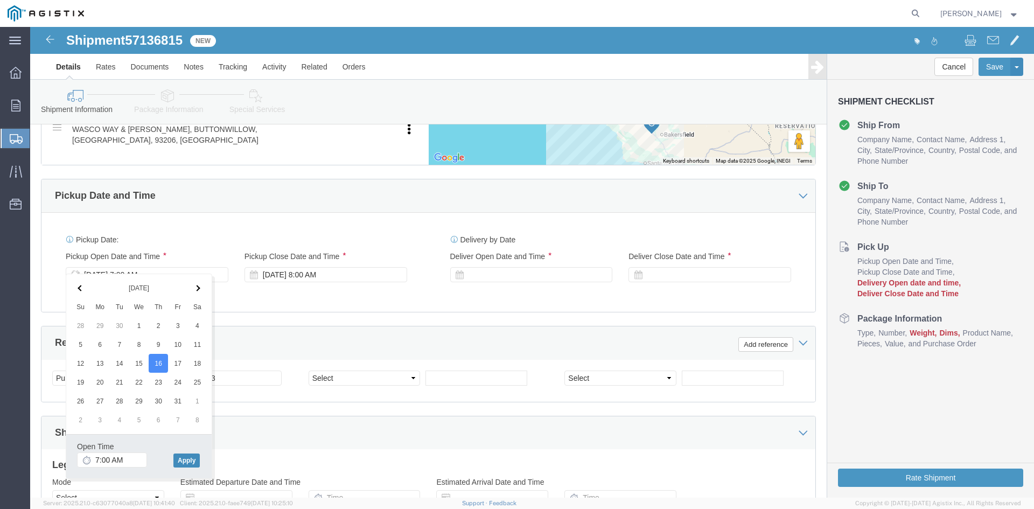
scroll to position [605, 0]
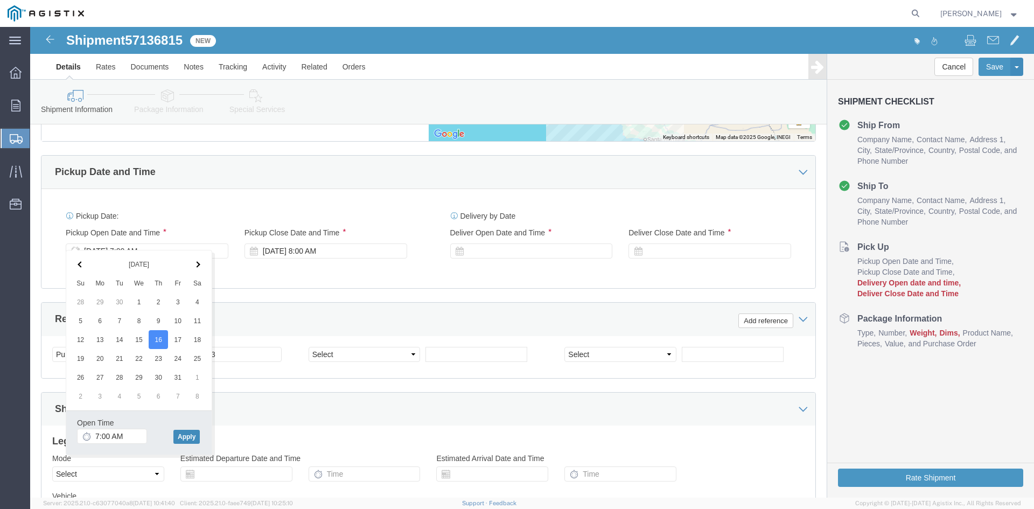
click button "Apply"
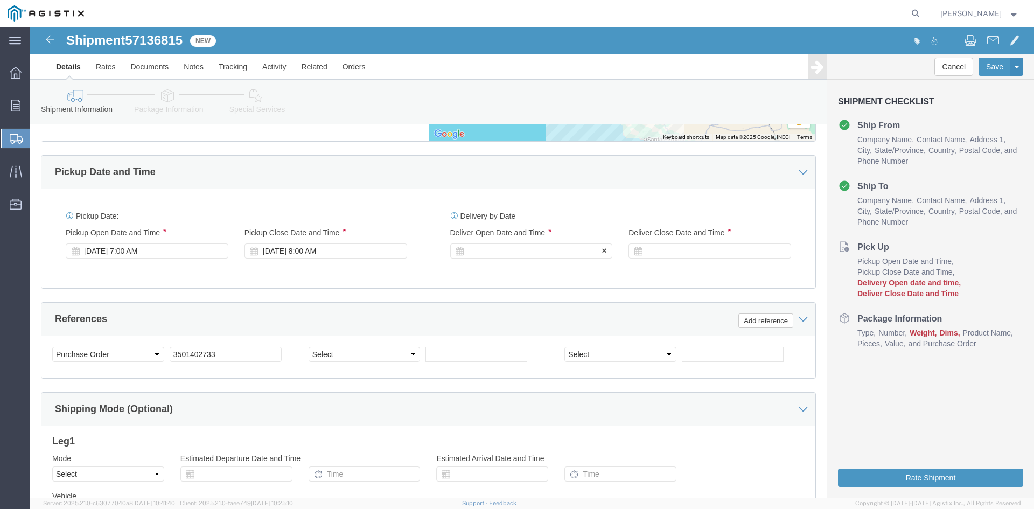
click div
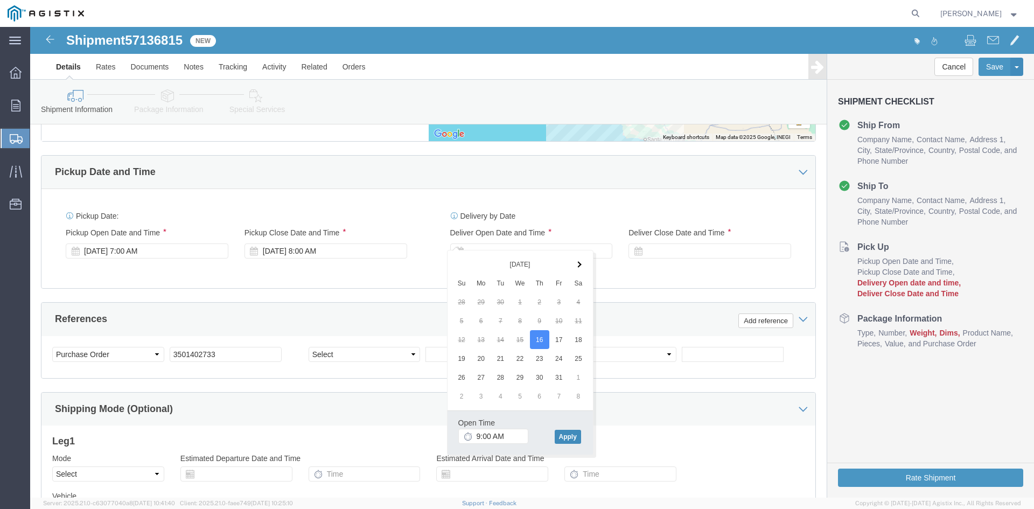
click button "Apply"
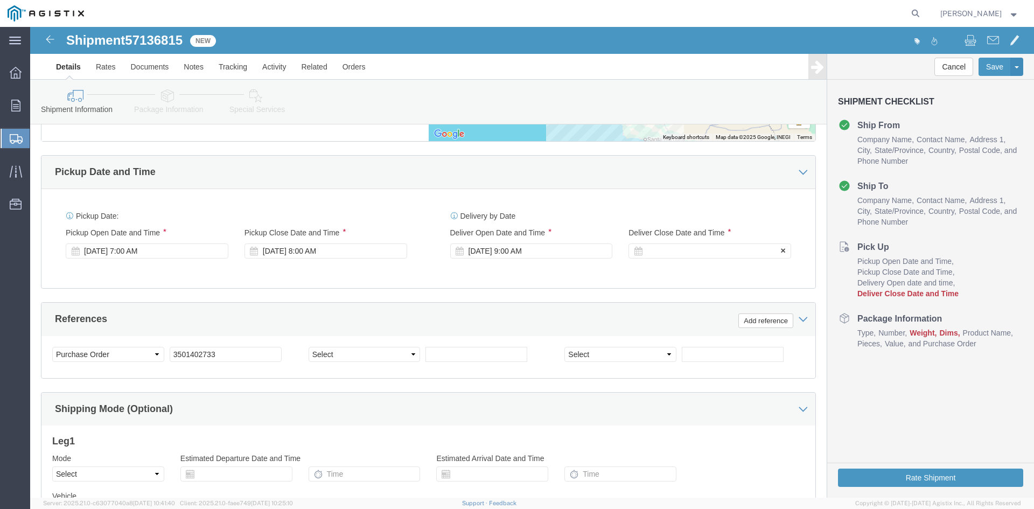
click div
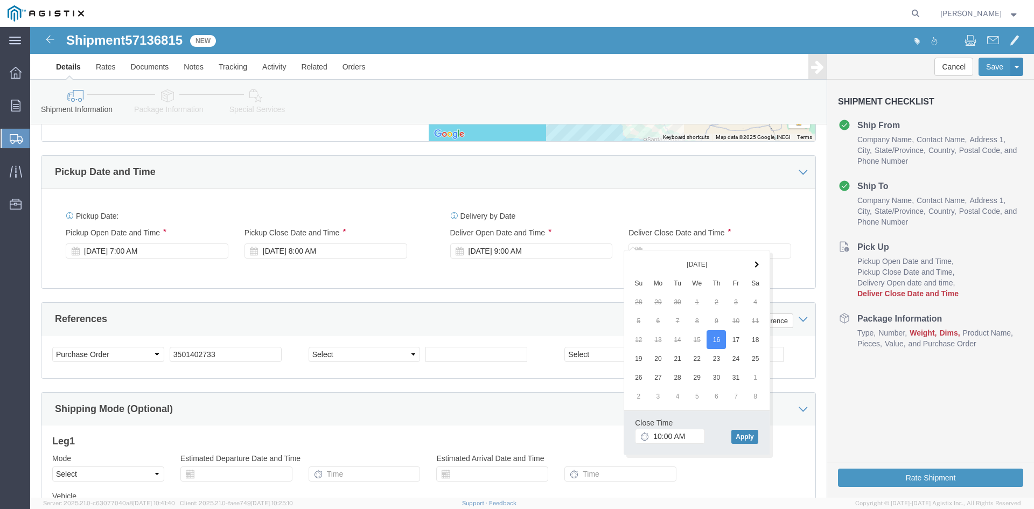
click button "Apply"
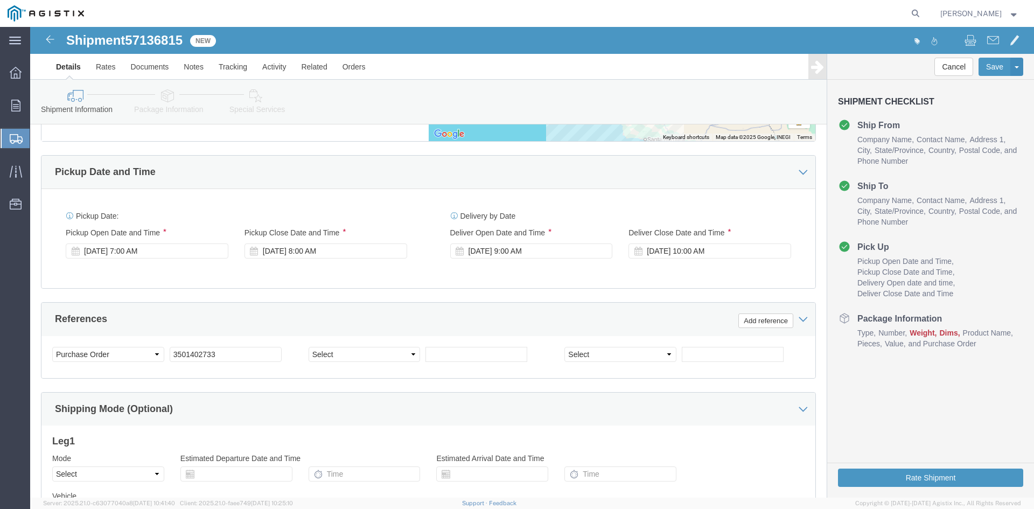
click div "Delivery by Date Delivery Start Date Delivery Start Time Deliver Open Date and …"
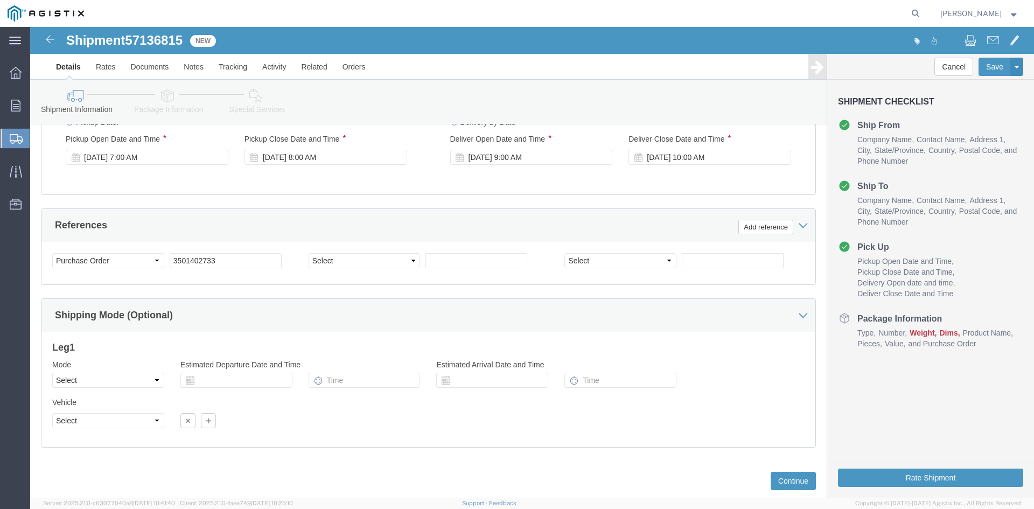
scroll to position [713, 0]
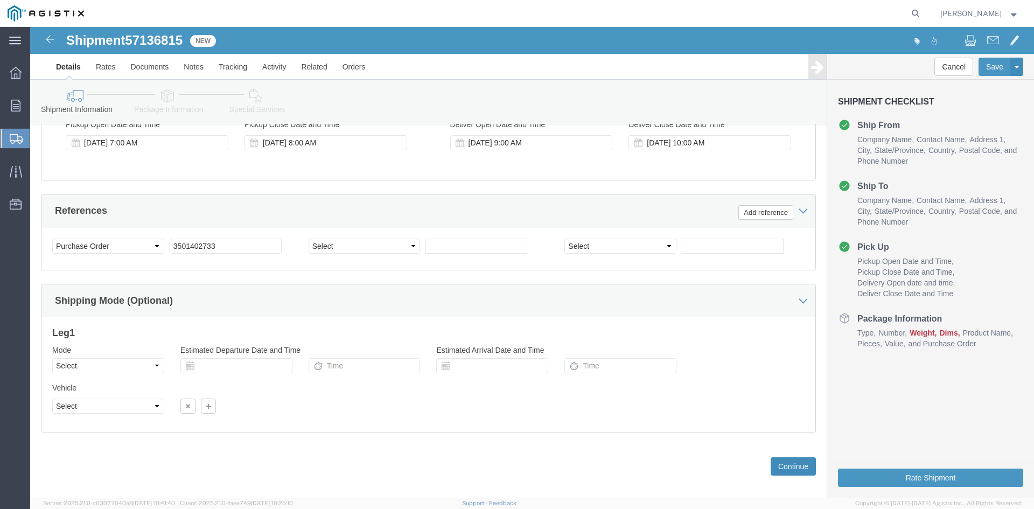
click button "Continue"
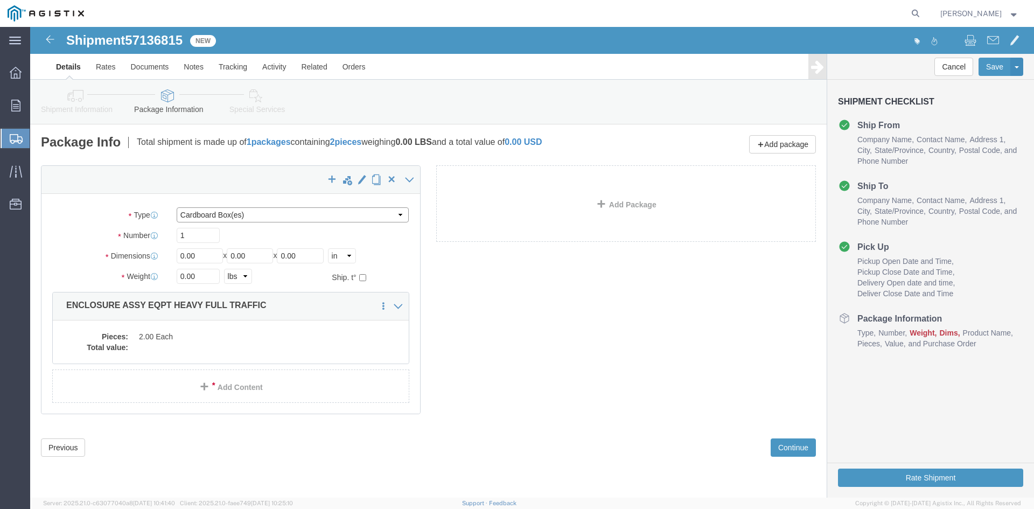
click select "Select Bulk Bundle(s) Cardboard Box(es) Carton(s) Crate(s) Drum(s) (Fiberboard)…"
select select "NKCR"
click select "Select Bulk Bundle(s) Cardboard Box(es) Carton(s) Crate(s) Drum(s) (Fiberboard)…"
click input "1"
drag, startPoint x: 172, startPoint y: 208, endPoint x: 134, endPoint y: 206, distance: 37.7
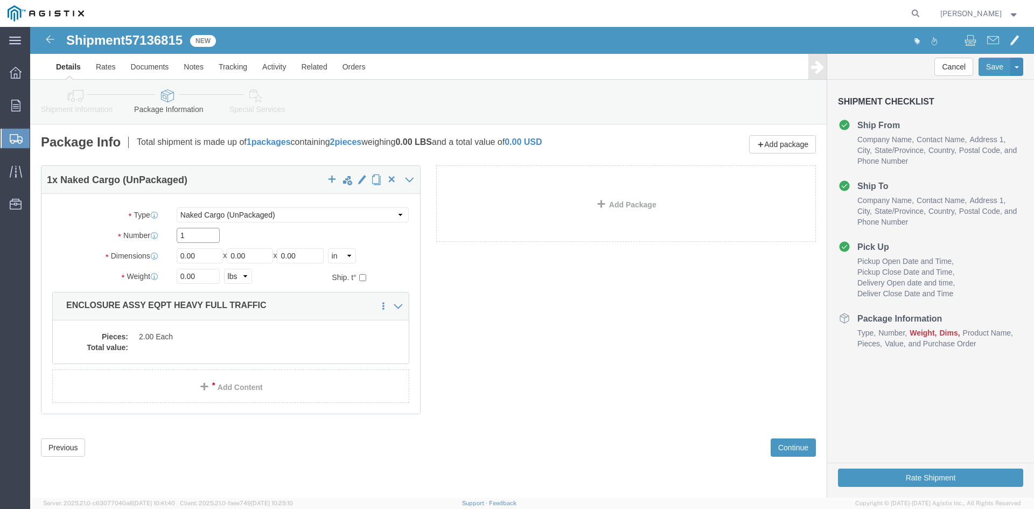
click div "Number 1"
type input "2"
drag, startPoint x: 184, startPoint y: 231, endPoint x: 94, endPoint y: 236, distance: 90.1
click div "Package Type Select Bulk Bundle(s) Cardboard Box(es) Carton(s) Crate(s) Drum(s)…"
type input "46"
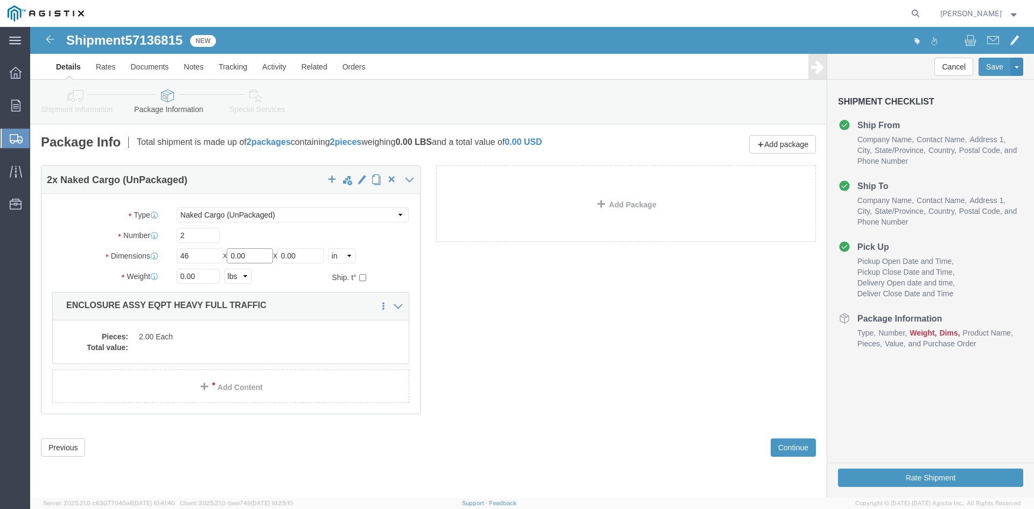
drag, startPoint x: 226, startPoint y: 228, endPoint x: 137, endPoint y: 214, distance: 89.3
click div "Package Type Select Bulk Bundle(s) Cardboard Box(es) Carton(s) Crate(s) Drum(s)…"
type input "86"
drag, startPoint x: 290, startPoint y: 223, endPoint x: 139, endPoint y: 217, distance: 150.8
click div "Package Type Select Bulk Bundle(s) Cardboard Box(es) Carton(s) Crate(s) Drum(s)…"
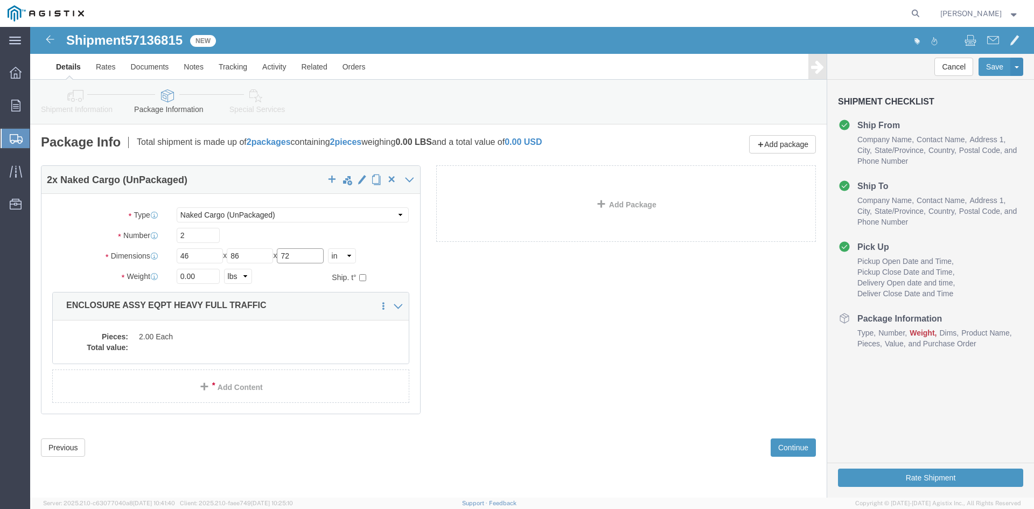
type input "72"
drag, startPoint x: 186, startPoint y: 252, endPoint x: 93, endPoint y: 257, distance: 93.2
click div "Package Type Select Bulk Bundle(s) Cardboard Box(es) Carton(s) Crate(s) Drum(s)…"
type input "45000"
click dd "2.00 Each"
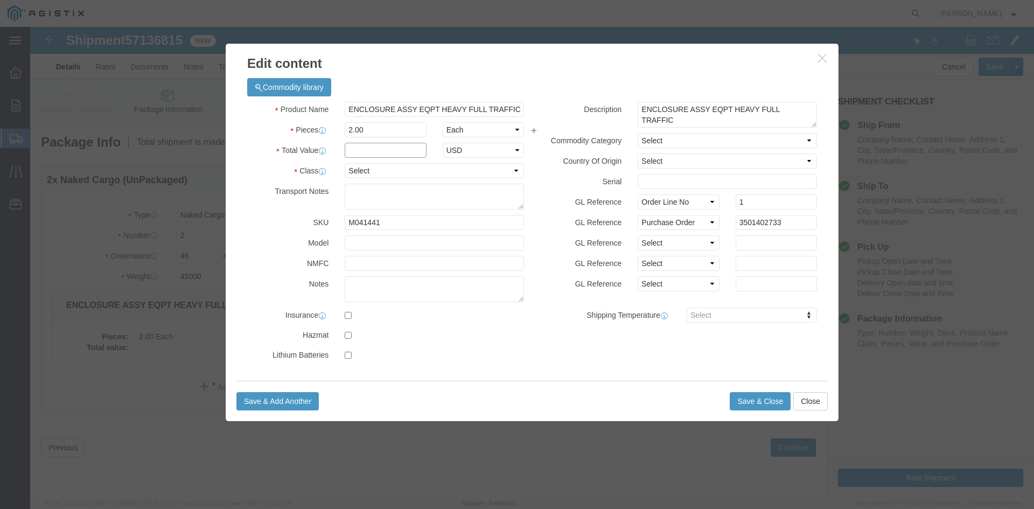
click input "text"
type input "1"
click select "Select 50 55 60 65 70 85 92.5 100 125 175 250 300 400"
select select "55"
click select "Select 50 55 60 65 70 85 92.5 100 125 175 250 300 400"
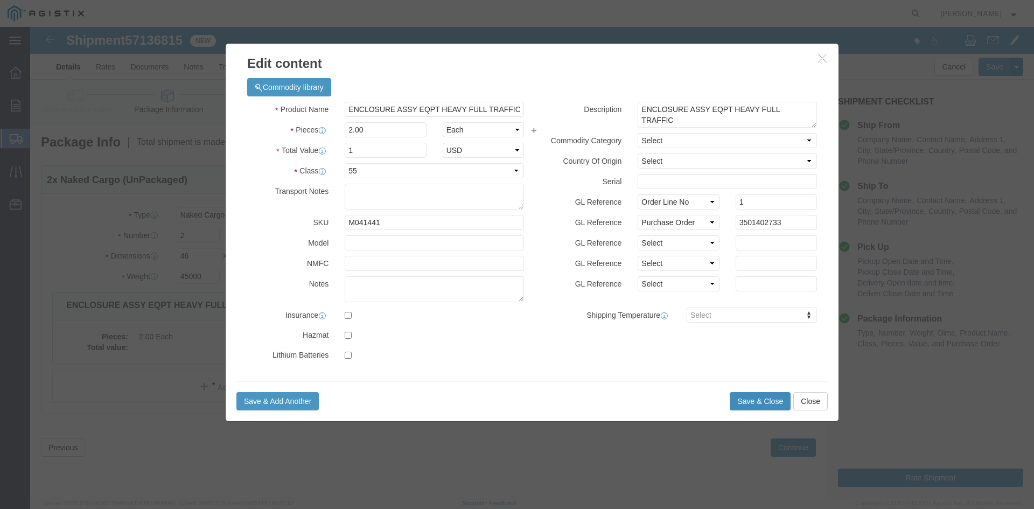
click button "Save & Close"
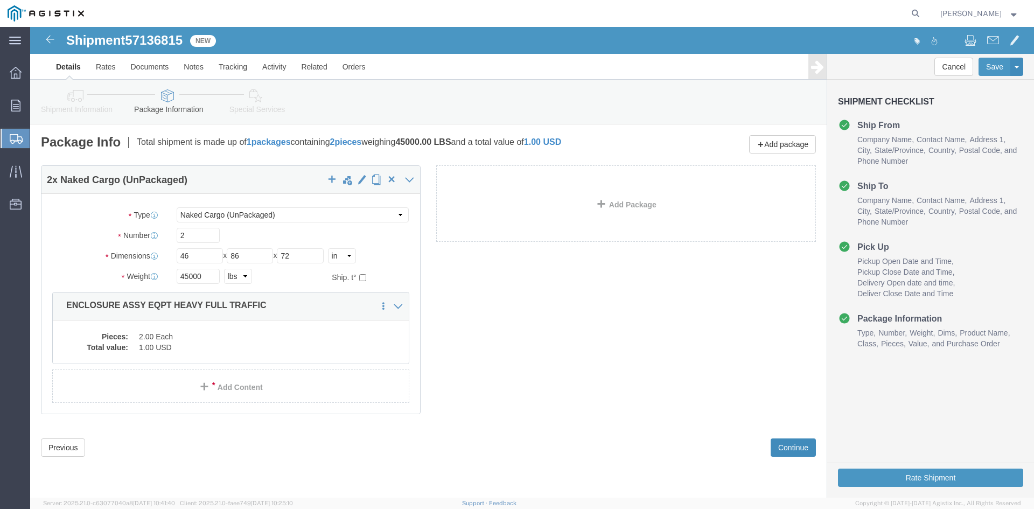
click button "Continue"
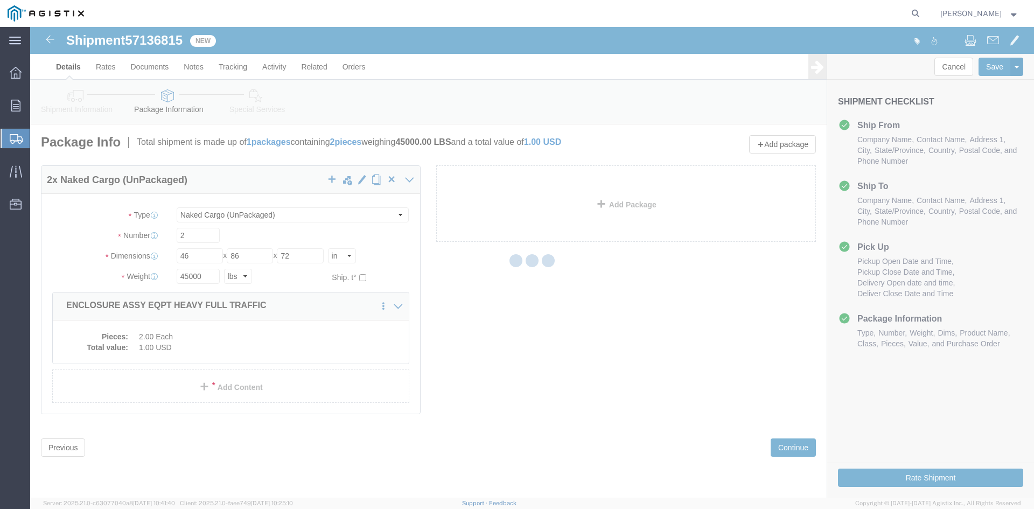
select select
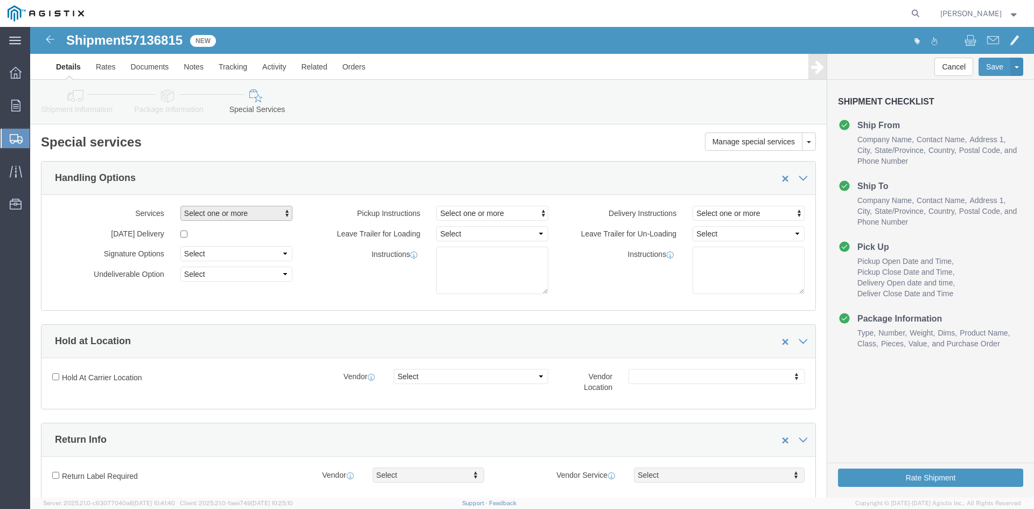
click span "button"
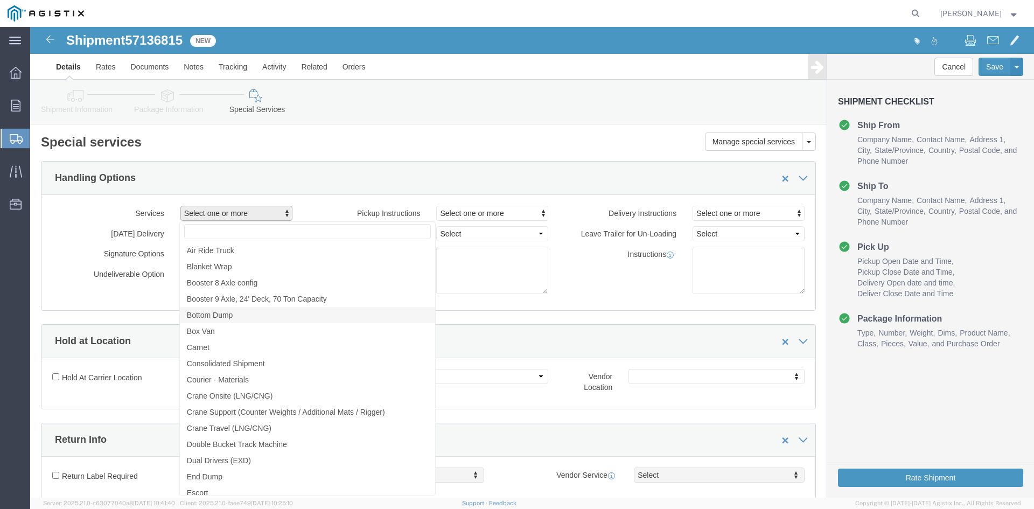
scroll to position [592, 0]
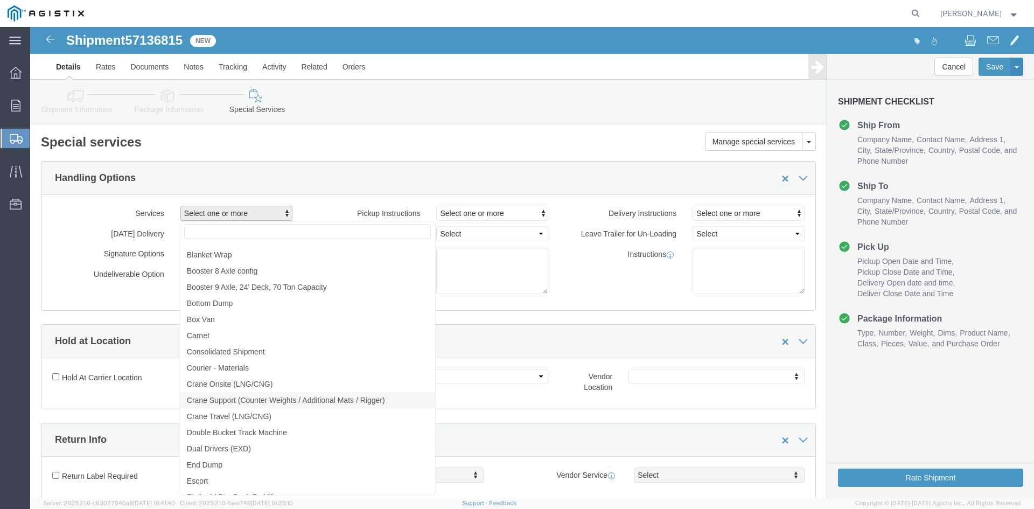
click span "Crane Support (Counter Weights / Additional Mats / Rigger)"
click span "Crane Travel (LNG/CNG)"
click span "Crane Onsite (LNG/CNG)"
select select "VEHICLE_CRNO"
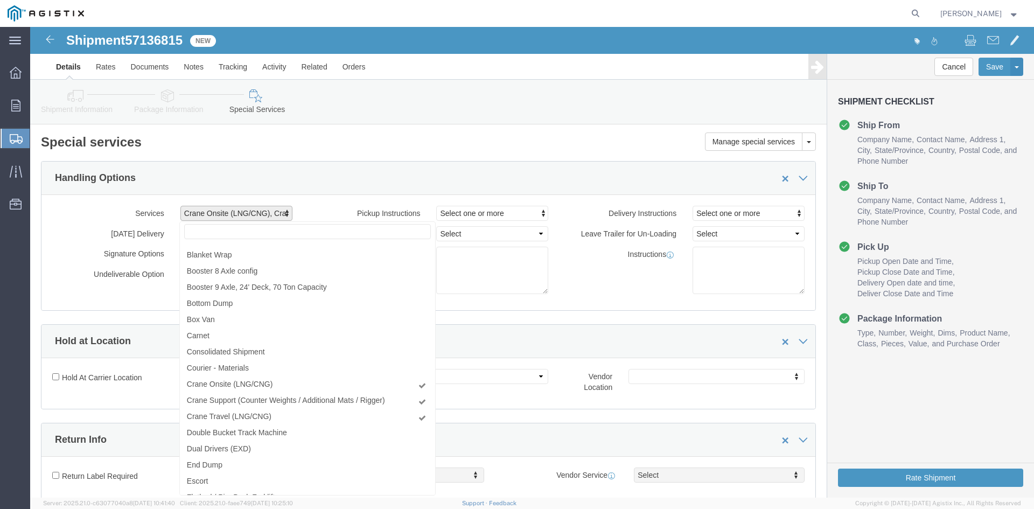
click div "Services Crane Onsite (LNG/CNG), Crane Support (Counter Weights / Additional Ma…"
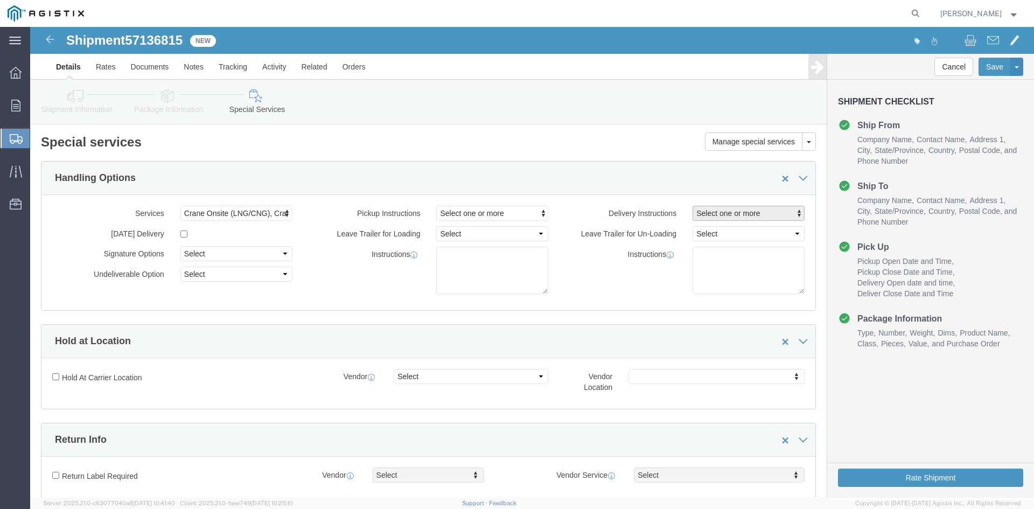
click span "Select one or more"
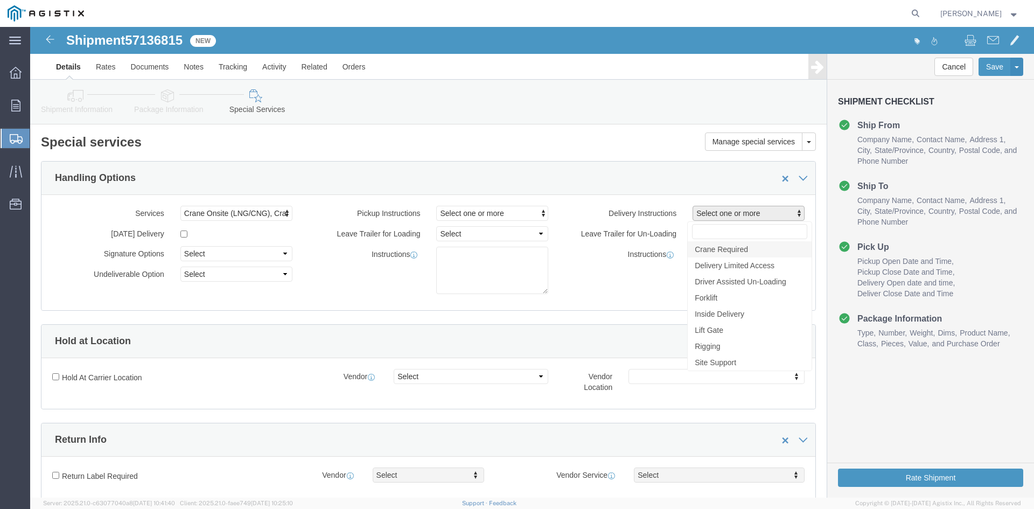
click span "Crane Required"
select select "DELIVERY_CRANE_REQUIRED"
click div "Instructions"
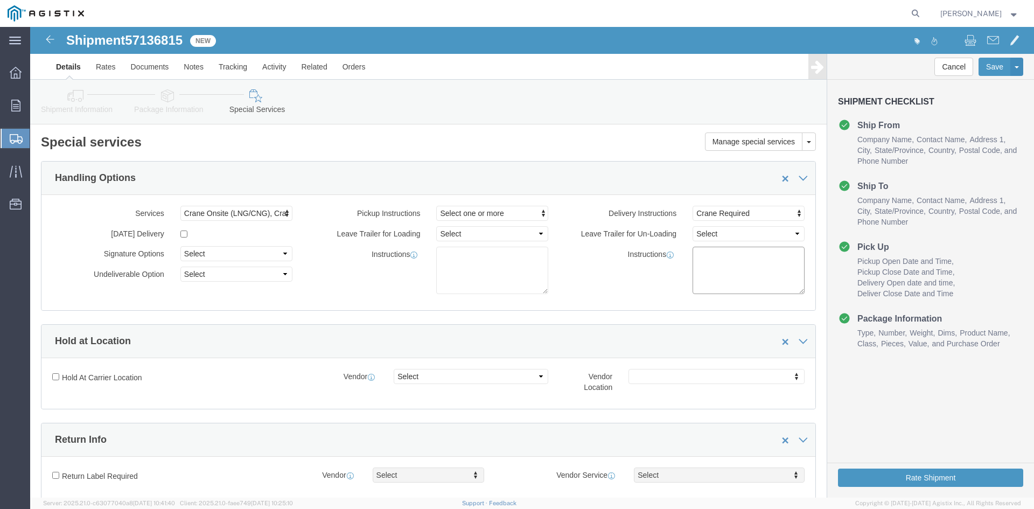
click textarea
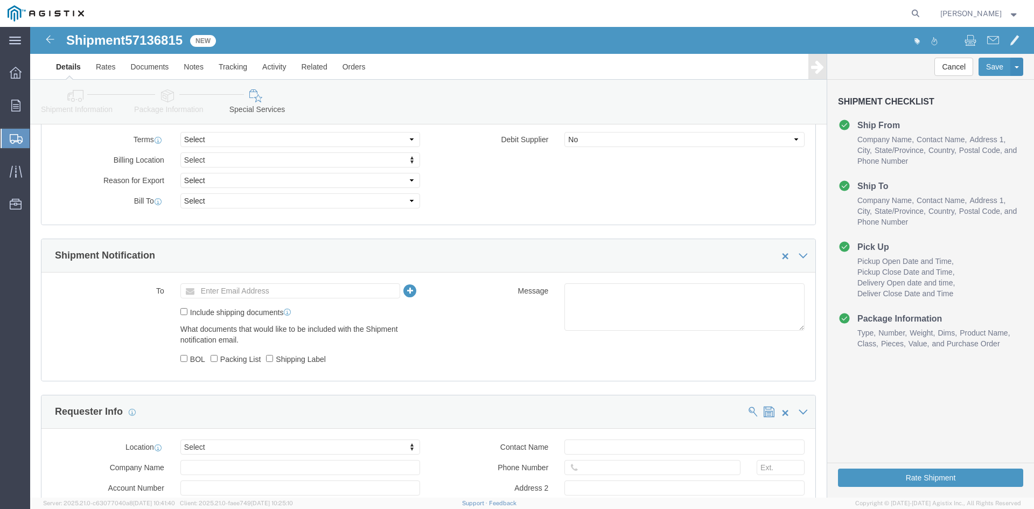
scroll to position [807, 0]
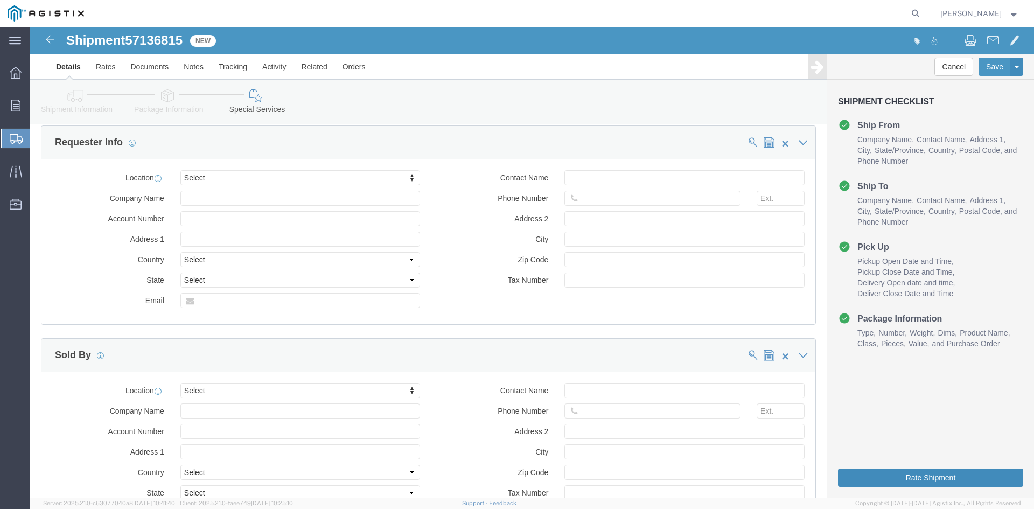
type textarea "CRANE TRUCK NEEDED TO UNLOAD"
click button "Rate Shipment"
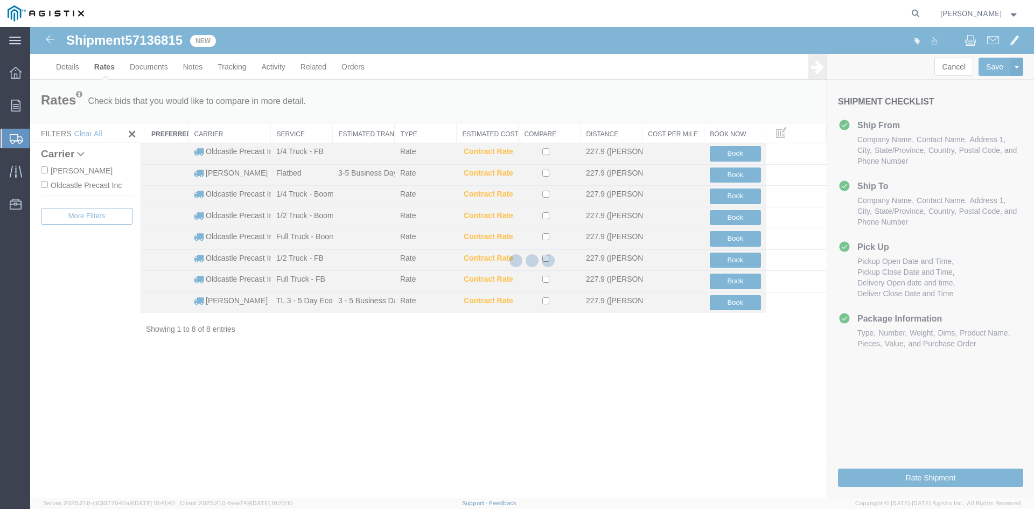
scroll to position [0, 0]
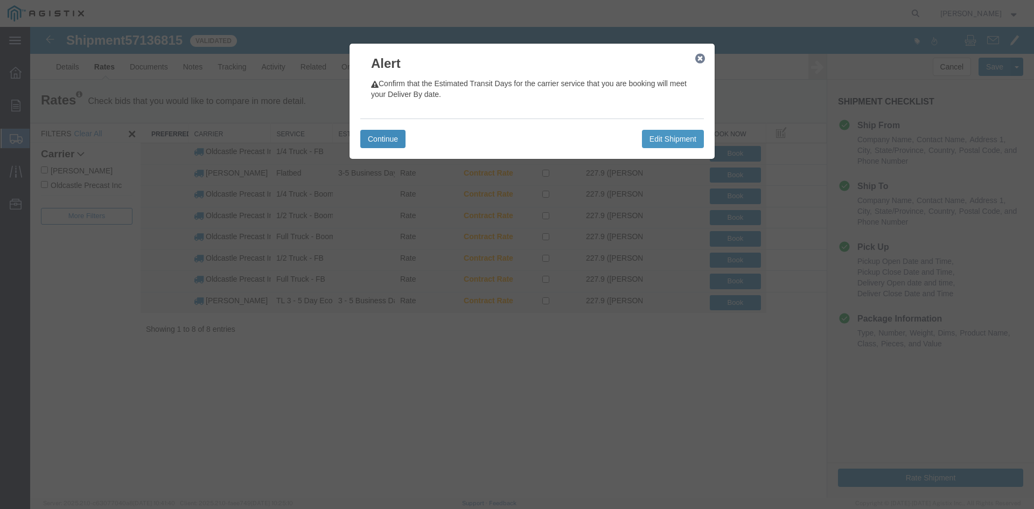
click at [382, 139] on button "Continue" at bounding box center [382, 139] width 45 height 18
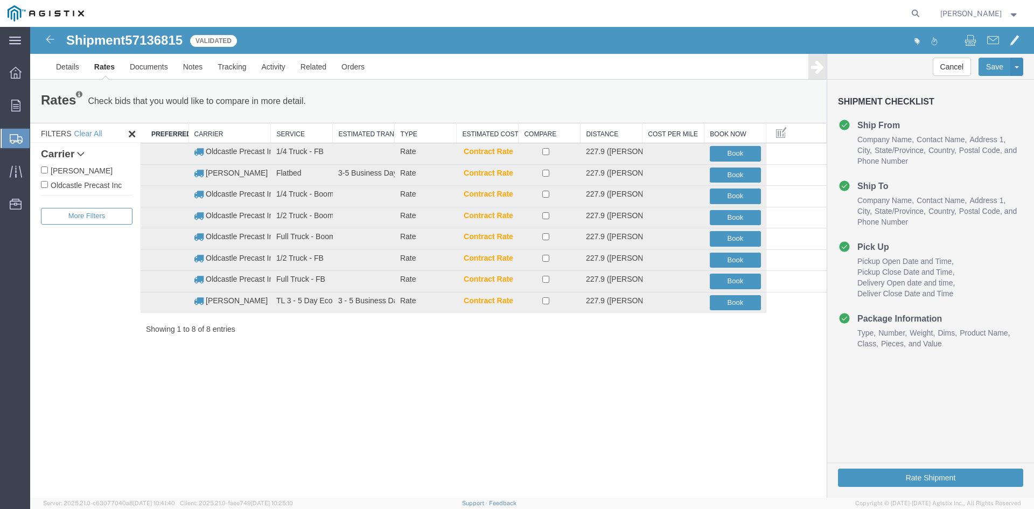
click at [75, 183] on label "Oldcastle Precast Inc" at bounding box center [87, 185] width 92 height 12
click at [48, 183] on input "Oldcastle Precast Inc" at bounding box center [44, 184] width 7 height 7
checkbox input "true"
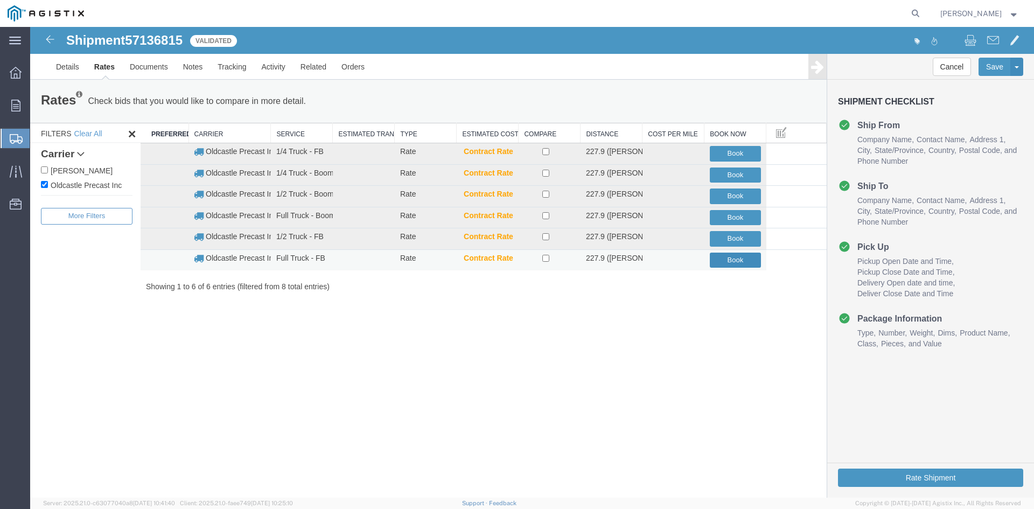
click at [746, 254] on button "Book" at bounding box center [734, 260] width 51 height 16
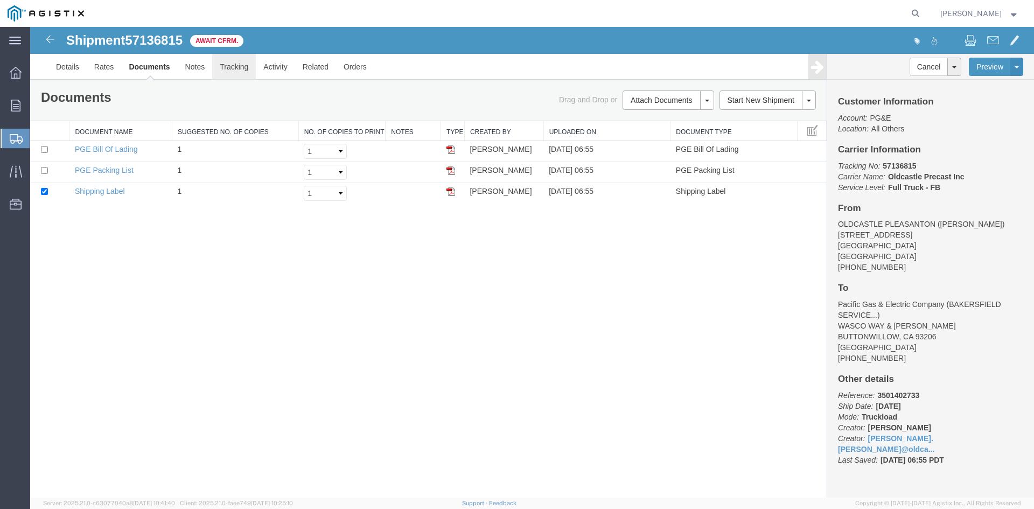
click at [240, 67] on link "Tracking" at bounding box center [234, 67] width 44 height 26
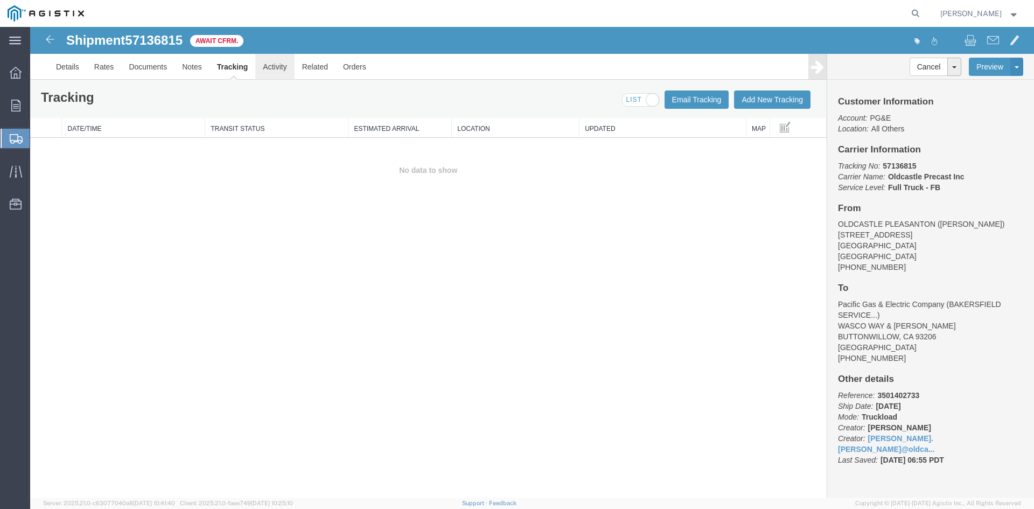
click at [284, 66] on link "Activity" at bounding box center [274, 67] width 39 height 26
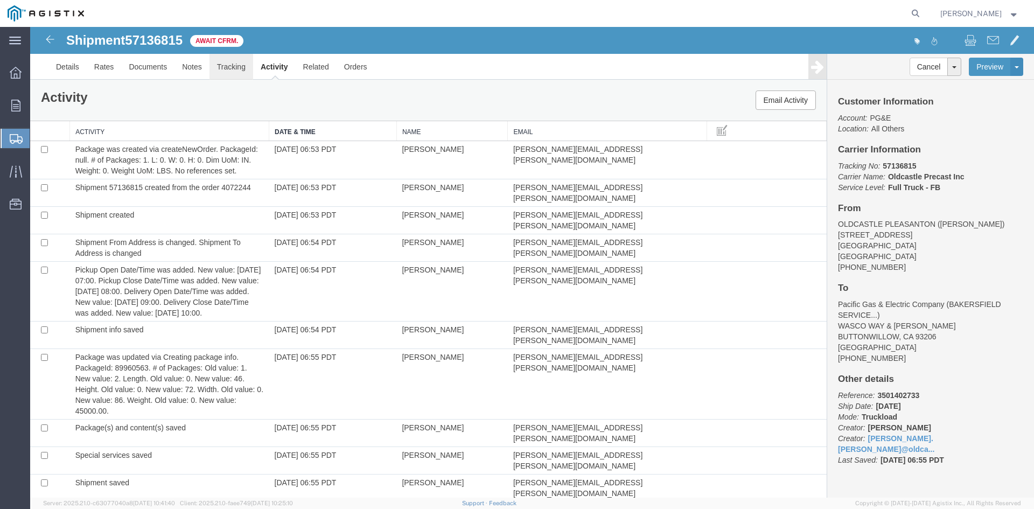
click at [241, 74] on link "Tracking" at bounding box center [231, 67] width 44 height 26
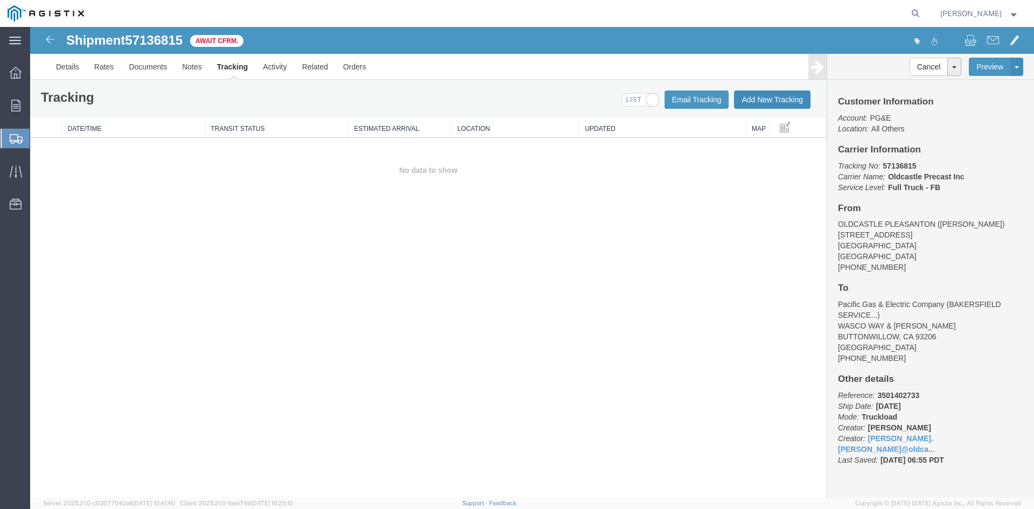
click at [767, 97] on button "Add New Tracking" at bounding box center [772, 99] width 76 height 18
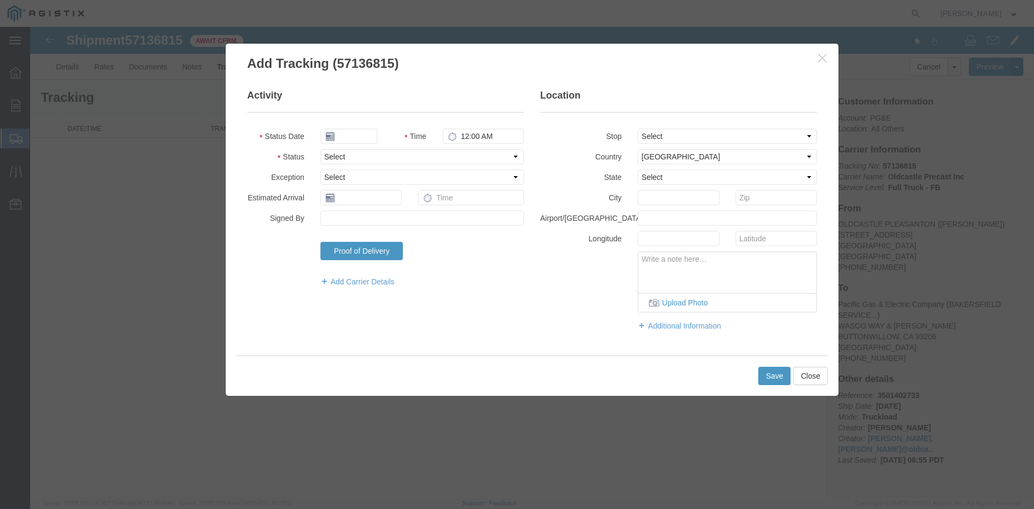
type input "[DATE]"
type input "7:00 AM"
click at [362, 137] on input "[DATE]" at bounding box center [348, 136] width 57 height 15
click at [392, 216] on td "16" at bounding box center [393, 220] width 16 height 16
type input "[DATE]"
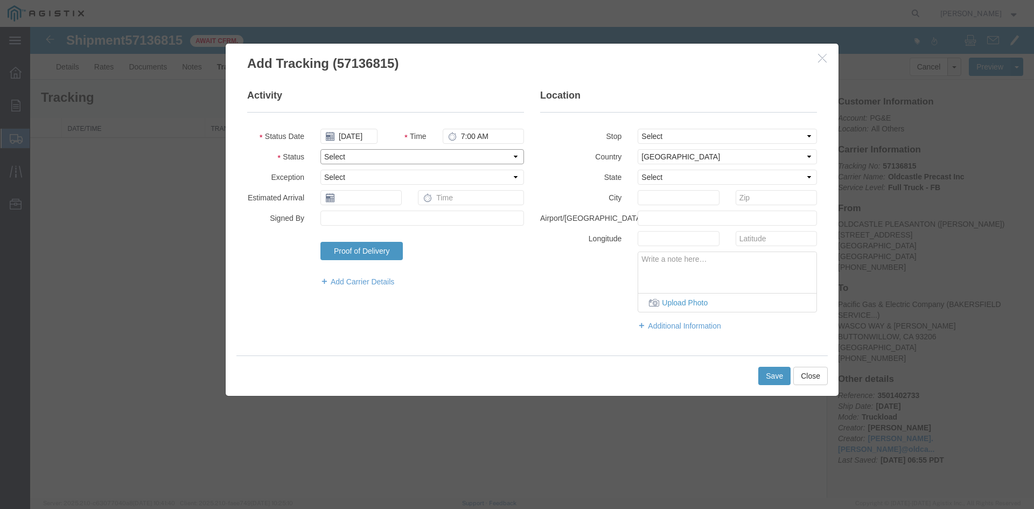
click at [367, 156] on select "Select Arrival Notice Available Arrival Notice Imported Arrive at Delivery Loca…" at bounding box center [421, 156] width 203 height 15
select select "DELIVRED"
click at [320, 149] on select "Select Arrival Notice Available Arrival Notice Imported Arrive at Delivery Loca…" at bounding box center [421, 156] width 203 height 15
click at [768, 377] on button "Save" at bounding box center [774, 376] width 32 height 18
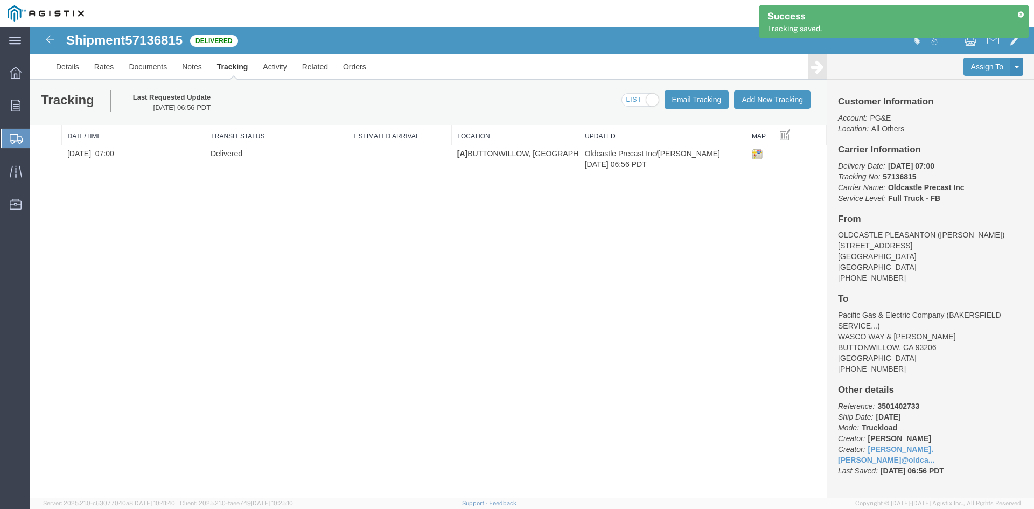
click at [356, 12] on div at bounding box center [508, 13] width 832 height 27
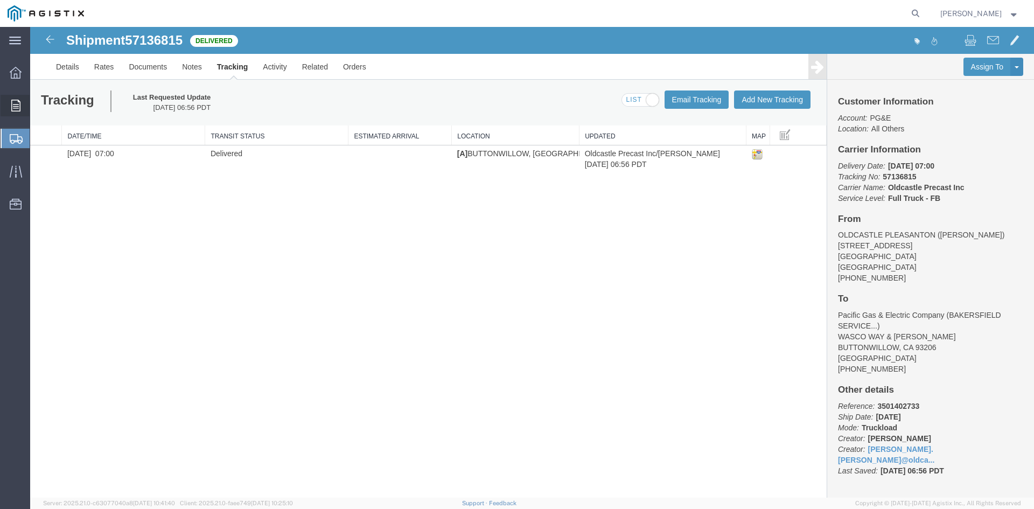
click at [17, 95] on div at bounding box center [16, 106] width 30 height 22
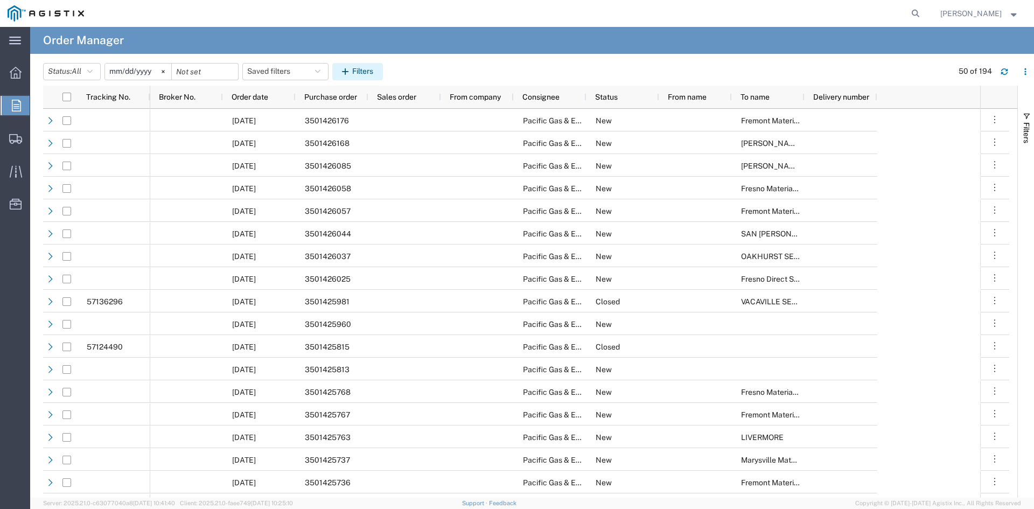
click at [368, 66] on button "Filters" at bounding box center [357, 71] width 51 height 17
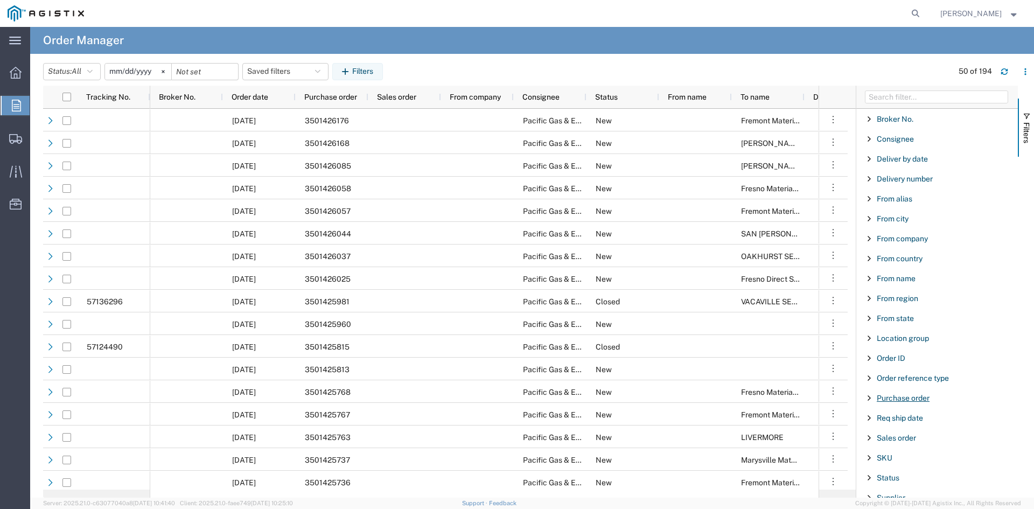
click at [896, 400] on span "Purchase order" at bounding box center [902, 397] width 53 height 9
click at [903, 444] on input "Filter Value" at bounding box center [940, 443] width 141 height 13
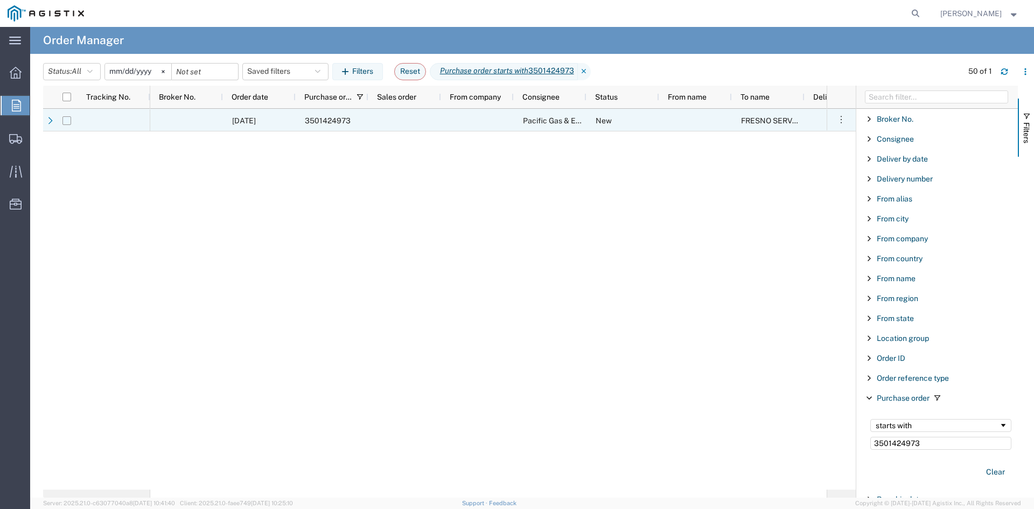
type input "3501424973"
click at [66, 122] on input "Press Space to toggle row selection (unchecked)" at bounding box center [66, 120] width 9 height 9
checkbox input "true"
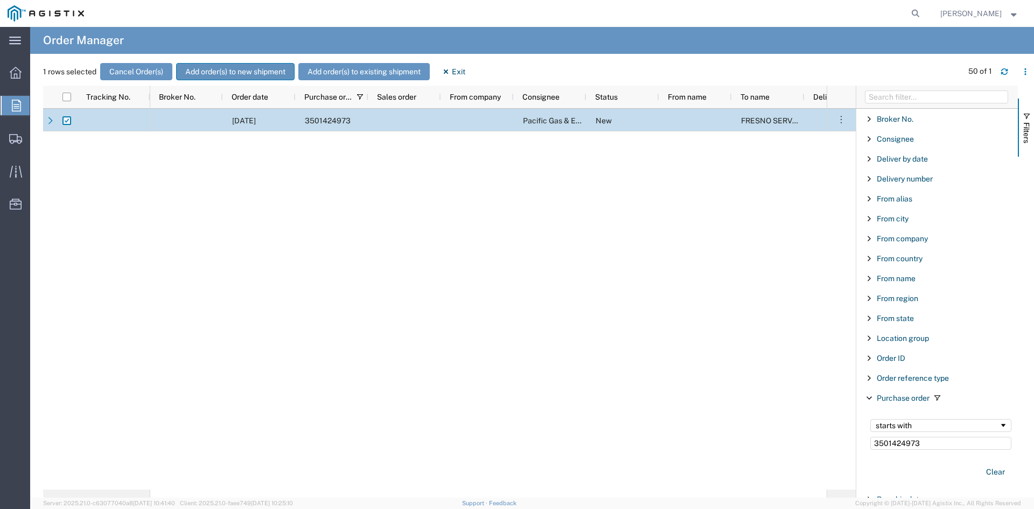
click at [261, 78] on button "Add order(s) to new shipment" at bounding box center [235, 71] width 118 height 17
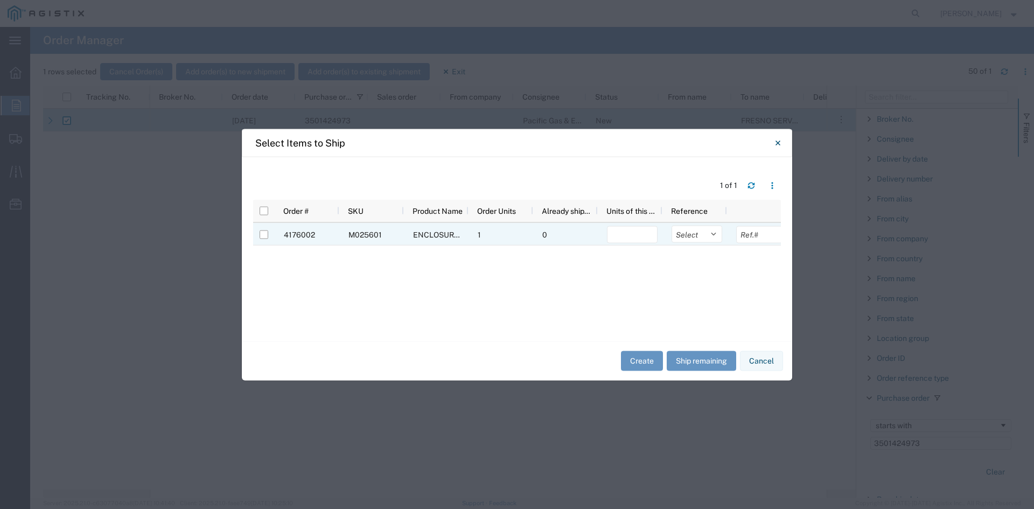
drag, startPoint x: 261, startPoint y: 233, endPoint x: 273, endPoint y: 235, distance: 12.5
click at [262, 234] on input "Press Space to toggle row selection (unchecked)" at bounding box center [263, 234] width 9 height 9
checkbox input "true"
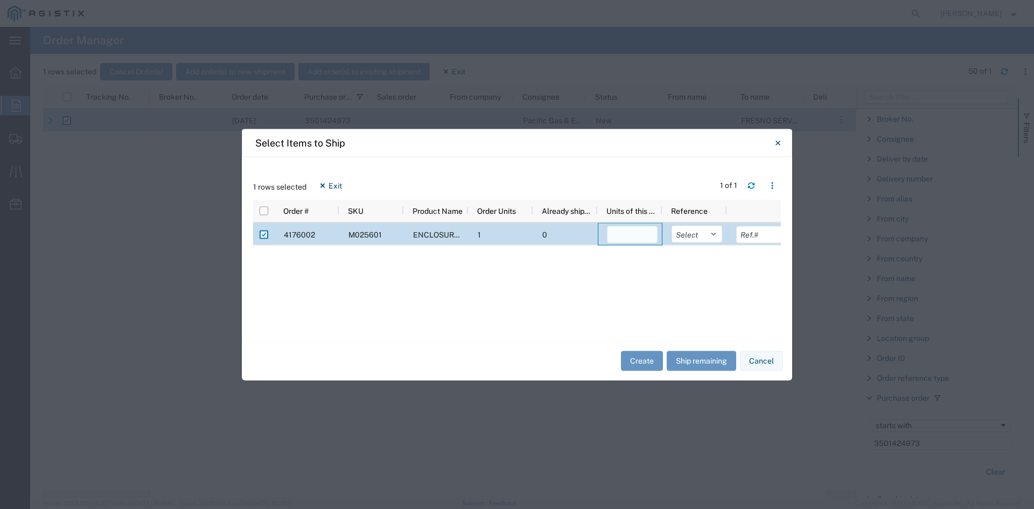
click at [635, 234] on input "number" at bounding box center [632, 234] width 51 height 17
type input "1"
click at [643, 357] on button "Create" at bounding box center [642, 361] width 42 height 20
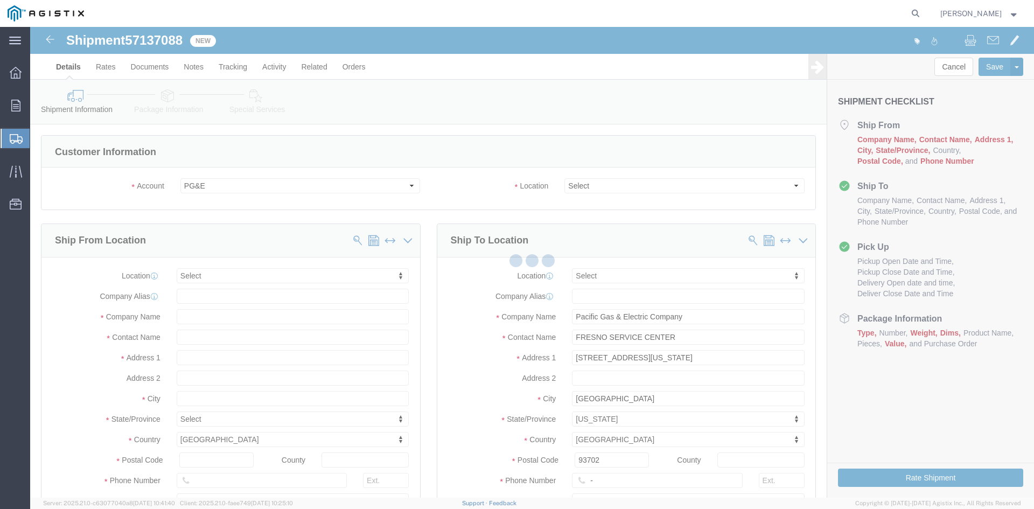
select select
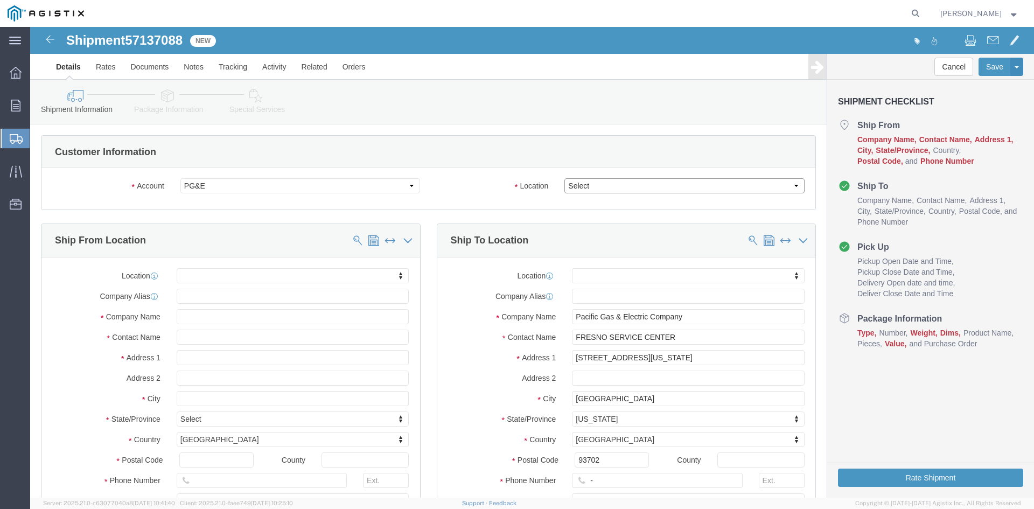
click select "Select All Others [GEOGRAPHIC_DATA] [GEOGRAPHIC_DATA] [GEOGRAPHIC_DATA] [GEOGRA…"
select select "19745"
click select "Select All Others [GEOGRAPHIC_DATA] [GEOGRAPHIC_DATA] [GEOGRAPHIC_DATA] [GEOGRA…"
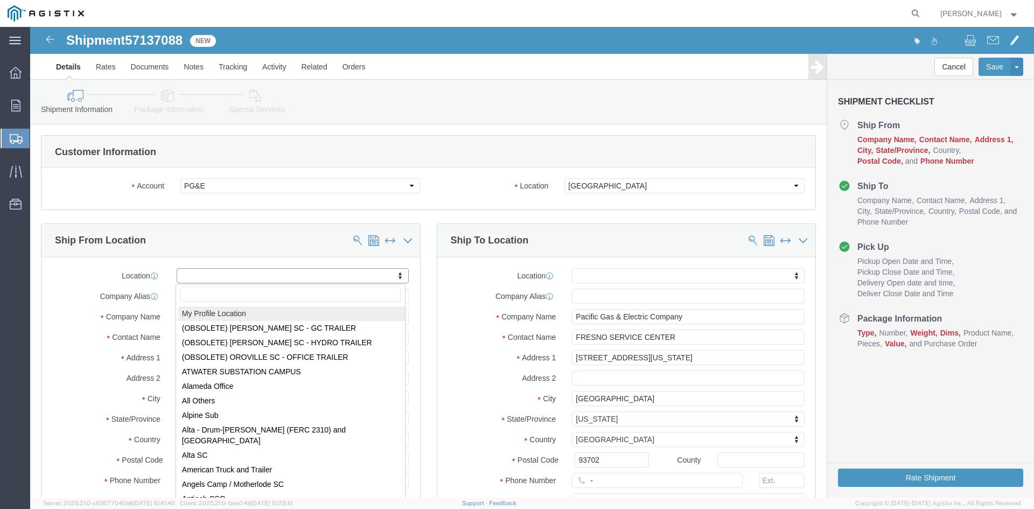
drag, startPoint x: 366, startPoint y: 250, endPoint x: 361, endPoint y: 251, distance: 5.4
select select "MYPROFILE"
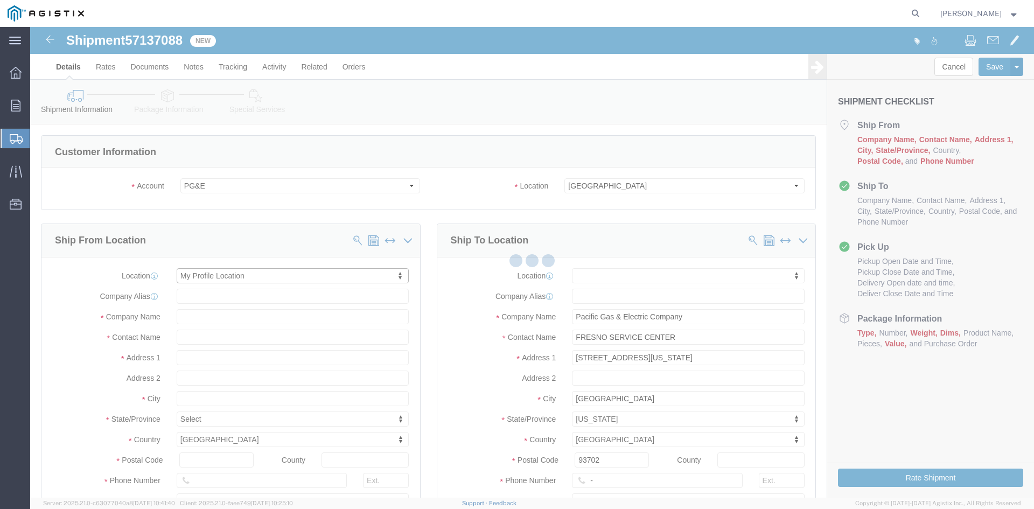
type input "[STREET_ADDRESS]"
type input "93274"
type input "[PHONE_NUMBER]"
type input "[PERSON_NAME][EMAIL_ADDRESS][PERSON_NAME][DOMAIN_NAME]"
checkbox input "true"
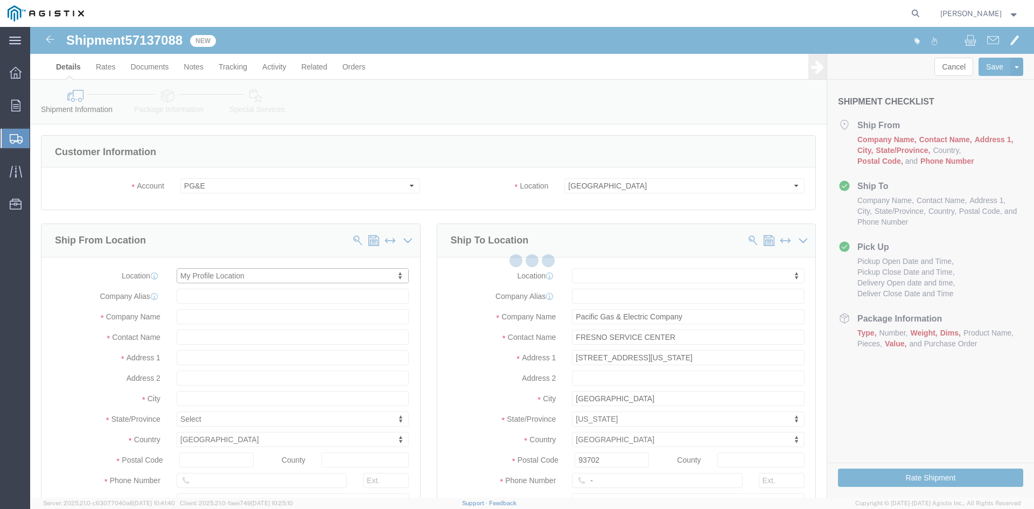
type input "Oldcastle Precast Inc"
type input "[PERSON_NAME]"
type input "Tulare"
select select "CA"
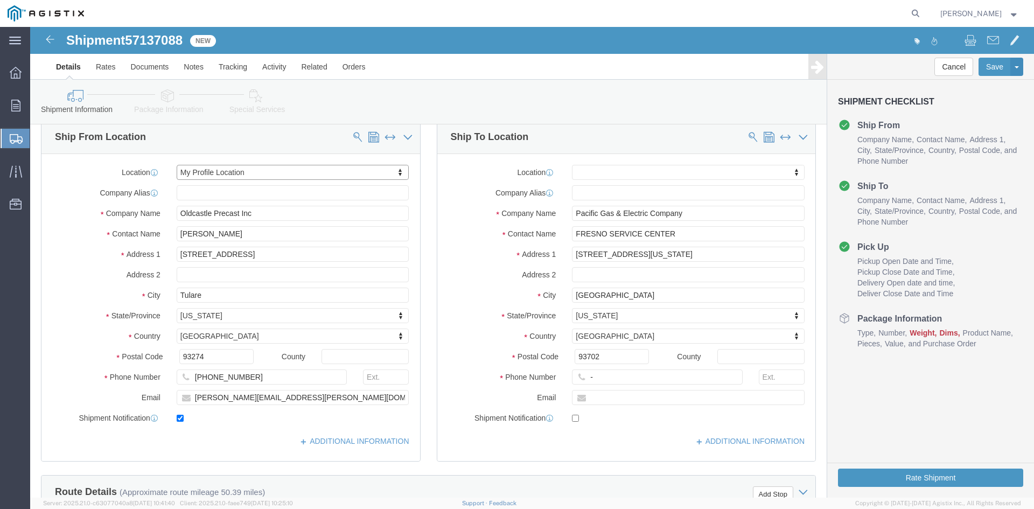
scroll to position [108, 0]
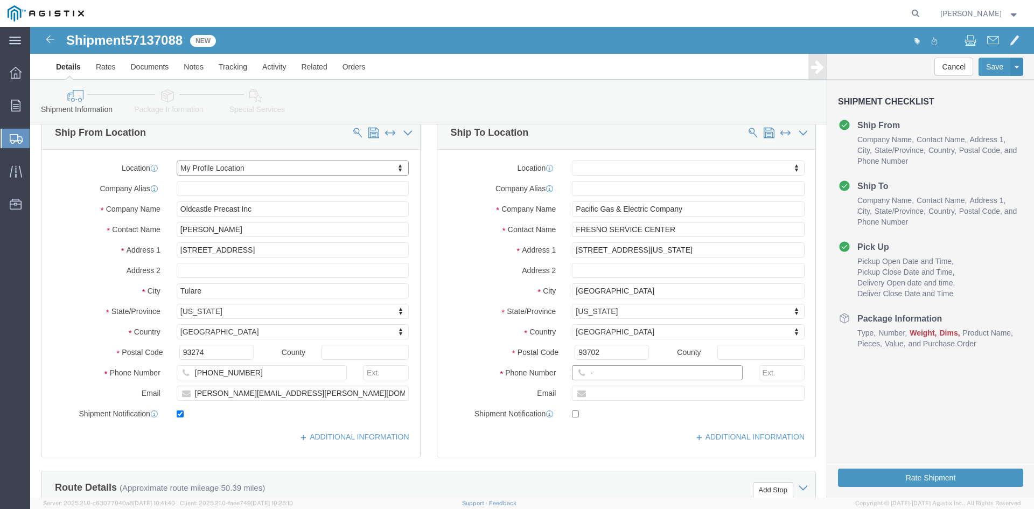
click input "-"
click input "text"
type input "[PHONE_NUMBER]"
click div "Postal Code 93702"
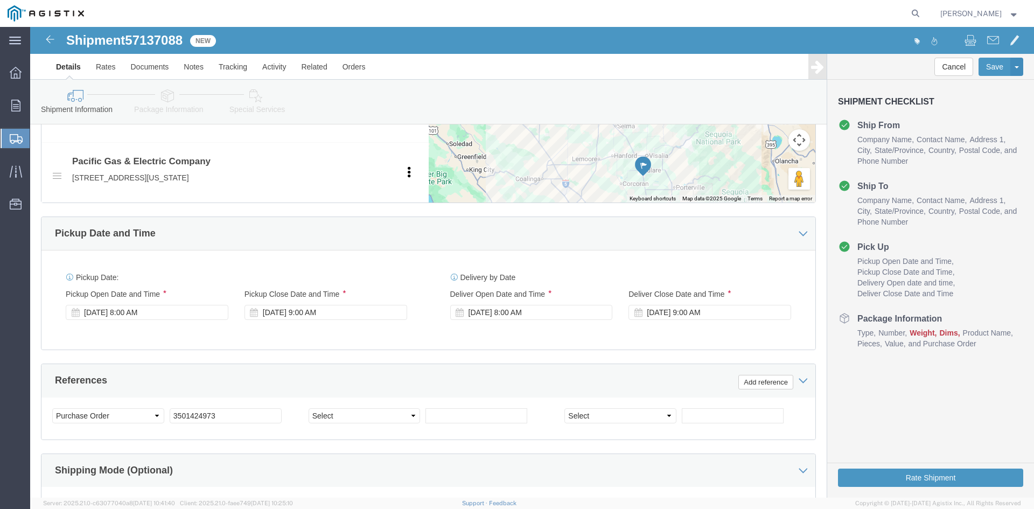
scroll to position [538, 0]
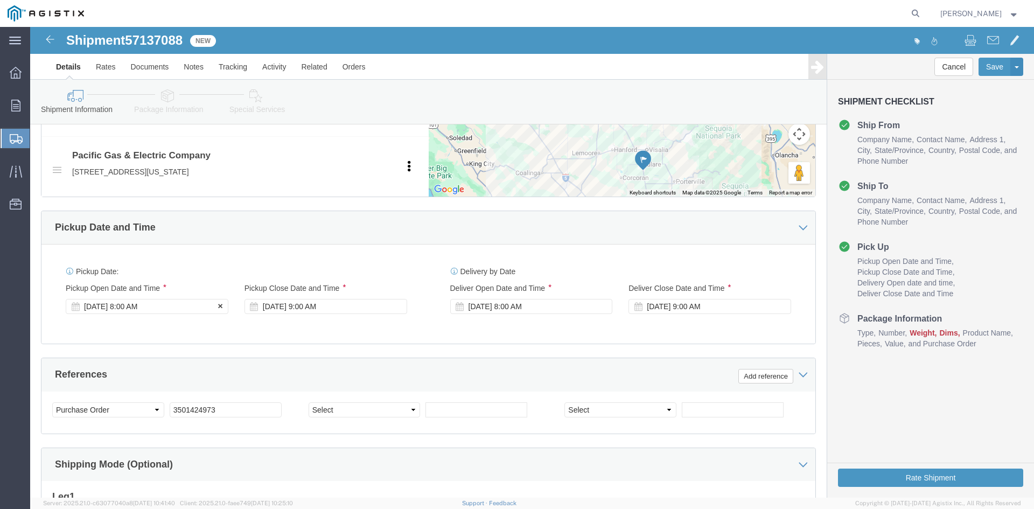
click div "[DATE] 8:00 AM"
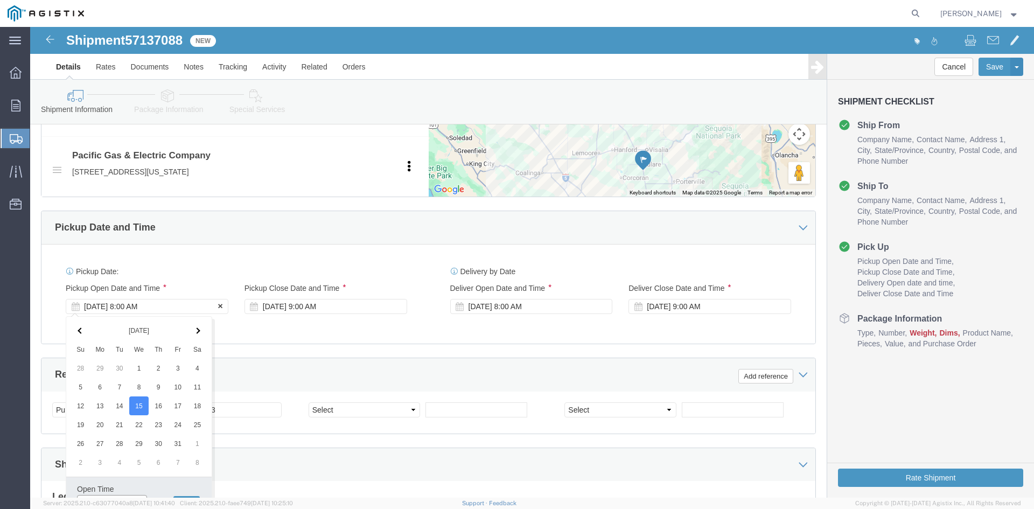
scroll to position [551, 0]
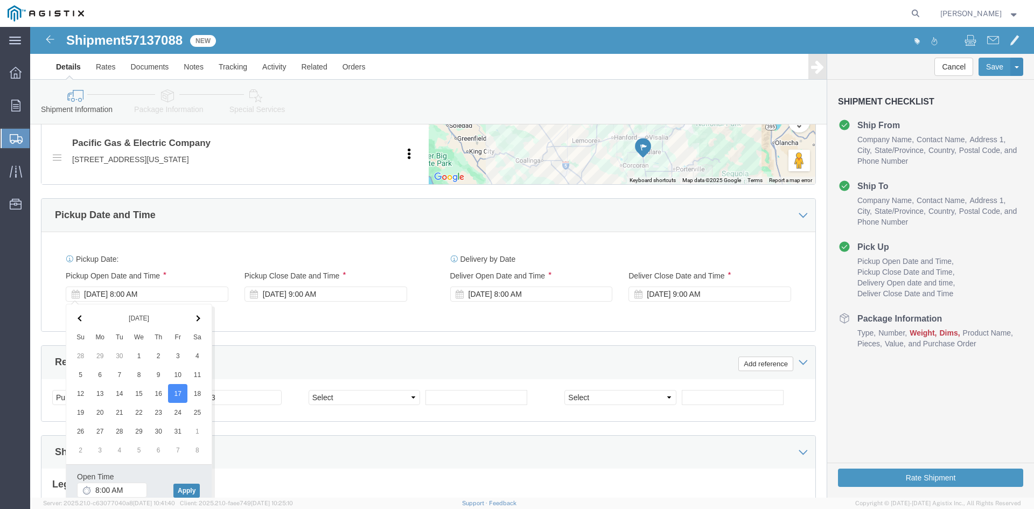
click button "Apply"
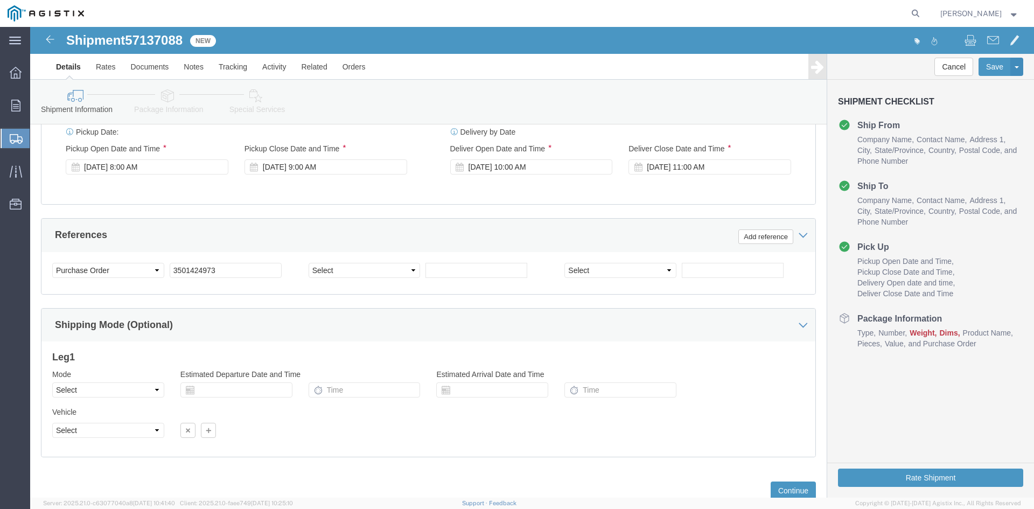
scroll to position [712, 0]
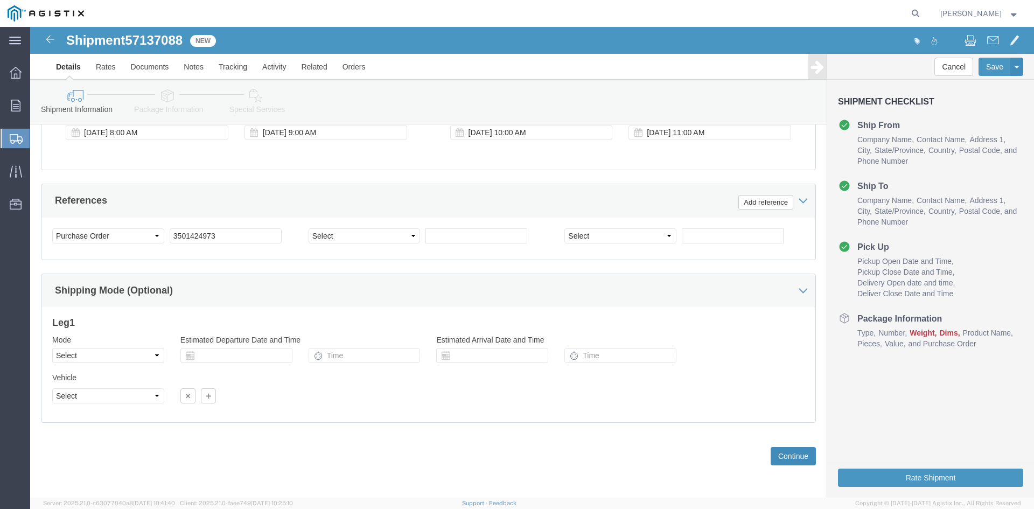
click button "Continue"
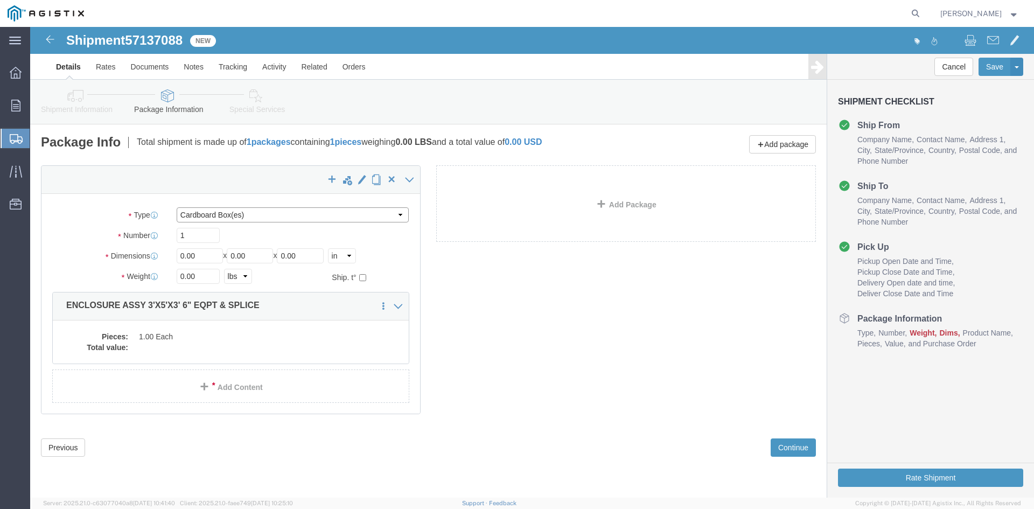
drag, startPoint x: 204, startPoint y: 187, endPoint x: 204, endPoint y: 195, distance: 8.1
click select "Select Bulk Bundle(s) Cardboard Box(es) Carton(s) Crate(s) Drum(s) (Fiberboard)…"
select select "NKCR"
click select "Select Bulk Bundle(s) Cardboard Box(es) Carton(s) Crate(s) Drum(s) (Fiberboard)…"
drag, startPoint x: 177, startPoint y: 230, endPoint x: 135, endPoint y: 233, distance: 42.0
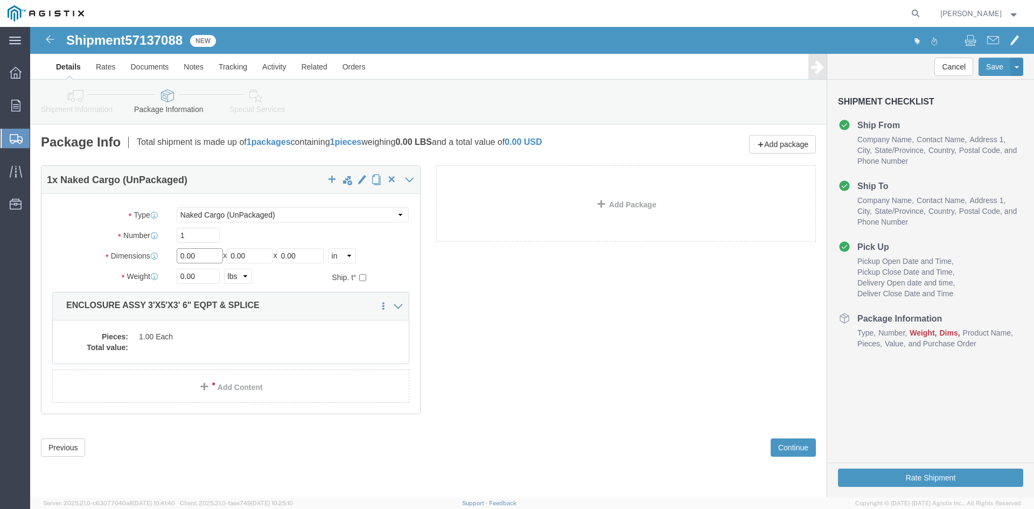
click div "Dimensions Length 0.00 x Width 0.00 x Height 0.00 Select cm ft in"
type input "36"
drag, startPoint x: 228, startPoint y: 230, endPoint x: 123, endPoint y: 237, distance: 105.2
click div "Package Type Select Bulk Bundle(s) Cardboard Box(es) Carton(s) Crate(s) Drum(s)…"
type input "60"
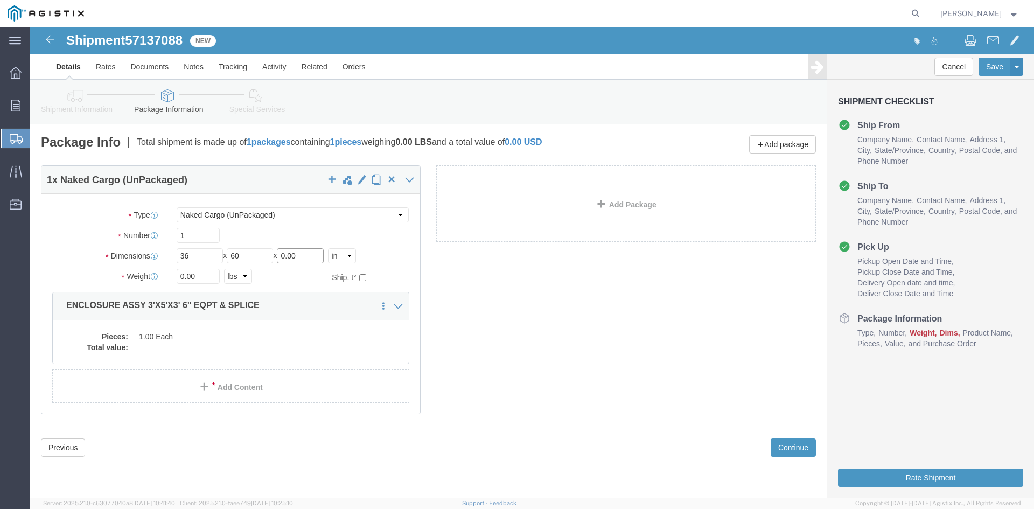
drag, startPoint x: 281, startPoint y: 227, endPoint x: 179, endPoint y: 230, distance: 102.3
click div "Length 36 x Width 60 x Height 0.00 Select cm ft in"
type input "42"
drag, startPoint x: 168, startPoint y: 244, endPoint x: 128, endPoint y: 247, distance: 40.5
click div "Weight 0.00 Select kgs lbs Ship. t°"
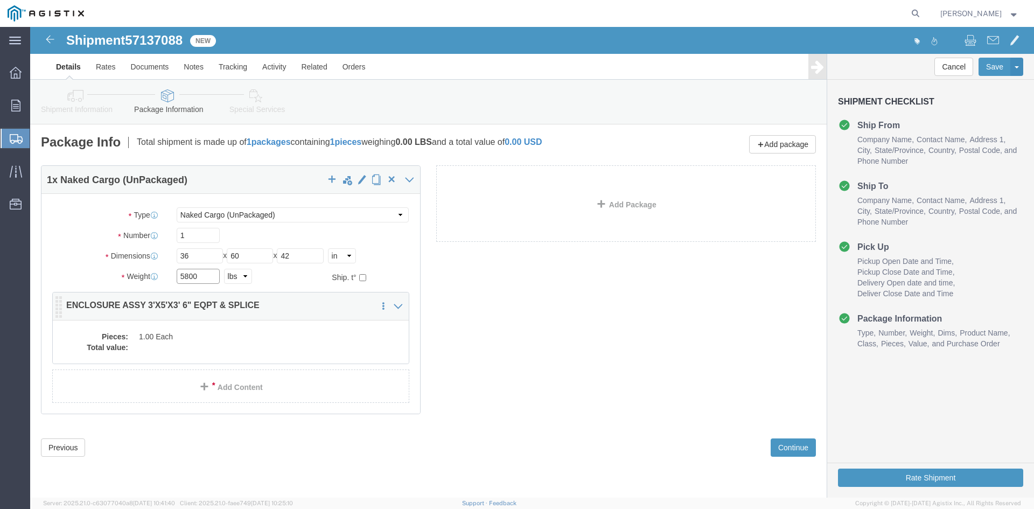
type input "5800"
click dd
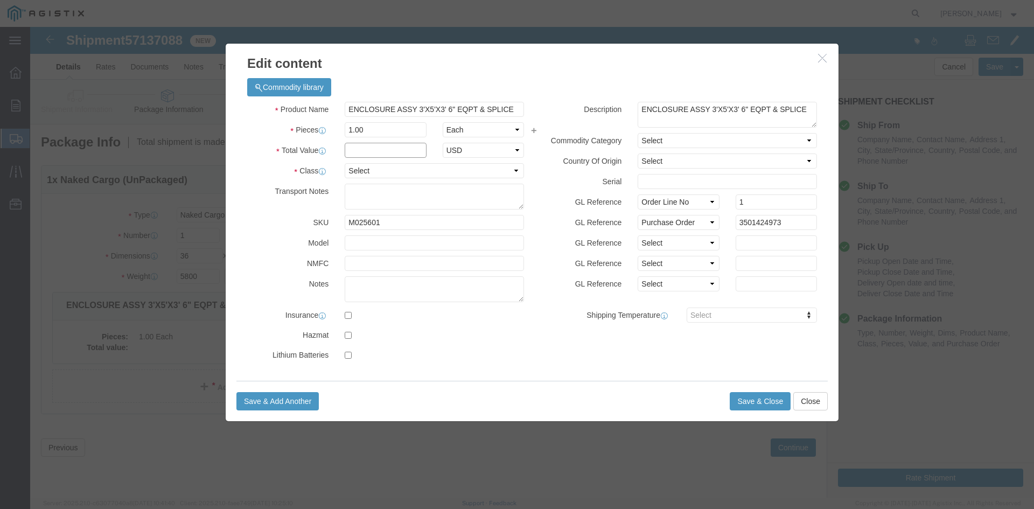
click input "text"
type input "1"
drag, startPoint x: 325, startPoint y: 140, endPoint x: 330, endPoint y: 143, distance: 6.3
click select "Select 50 55 60 65 70 85 92.5 100 125 175 250 300 400"
select select "55"
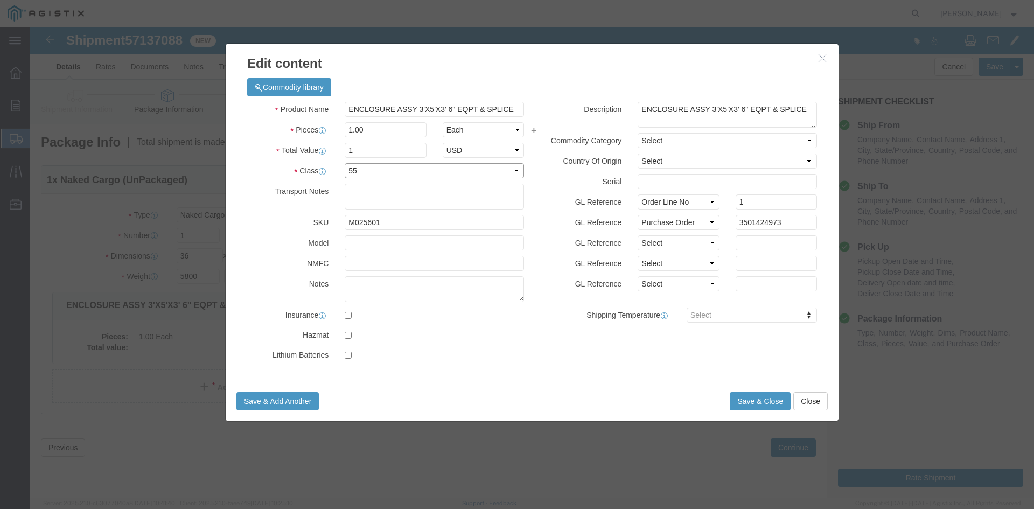
click select "Select 50 55 60 65 70 85 92.5 100 125 175 250 300 400"
click button "Save & Close"
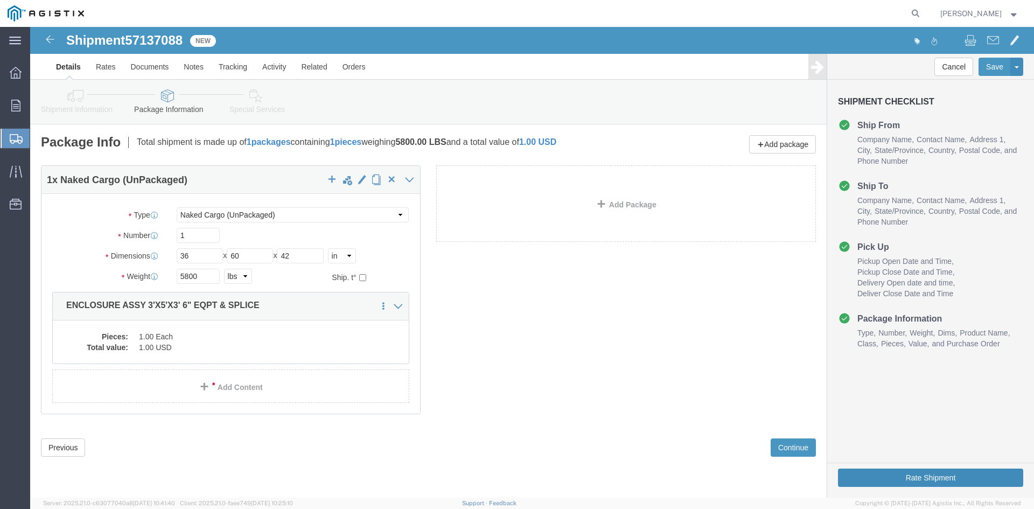
click button "Rate Shipment"
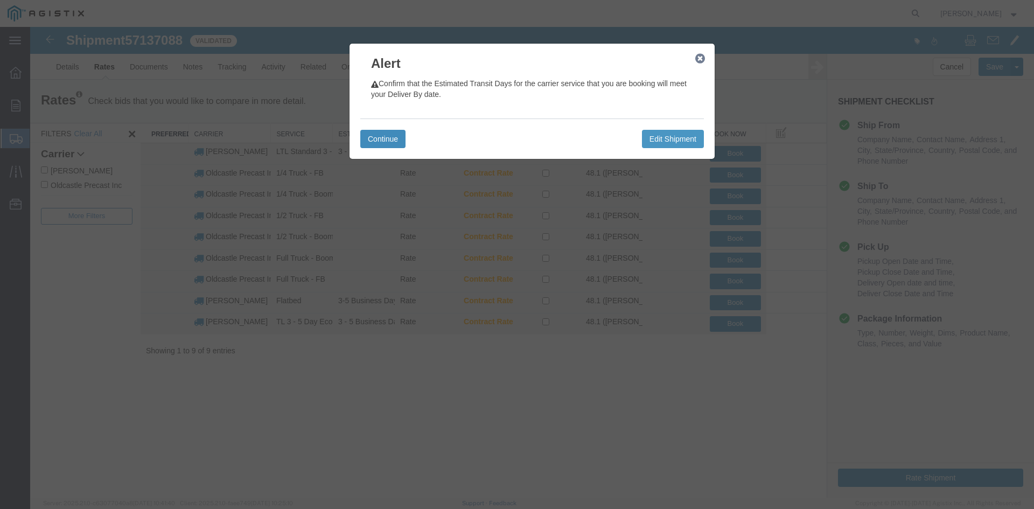
click at [393, 137] on button "Continue" at bounding box center [382, 139] width 45 height 18
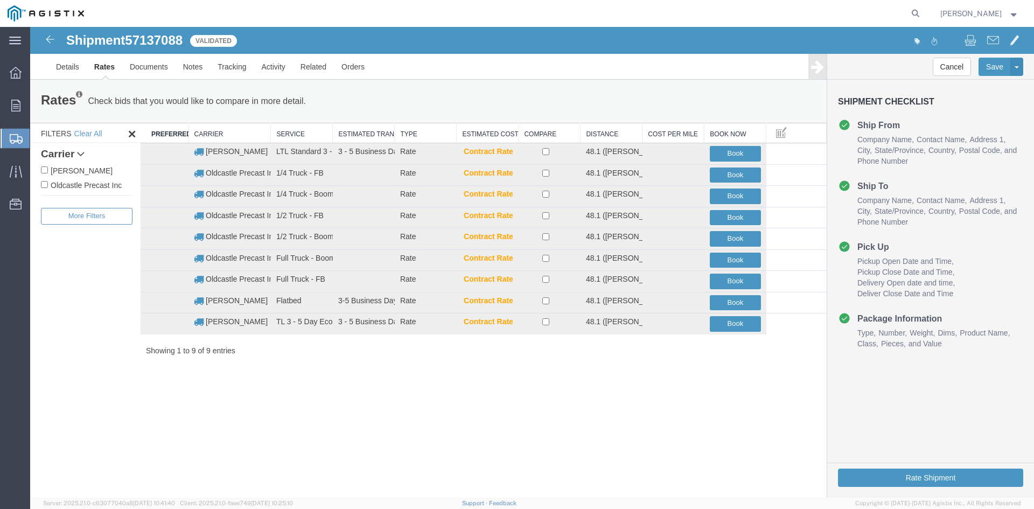
click at [93, 185] on label "Oldcastle Precast Inc" at bounding box center [87, 185] width 92 height 12
click at [48, 185] on input "Oldcastle Precast Inc" at bounding box center [44, 184] width 7 height 7
checkbox input "true"
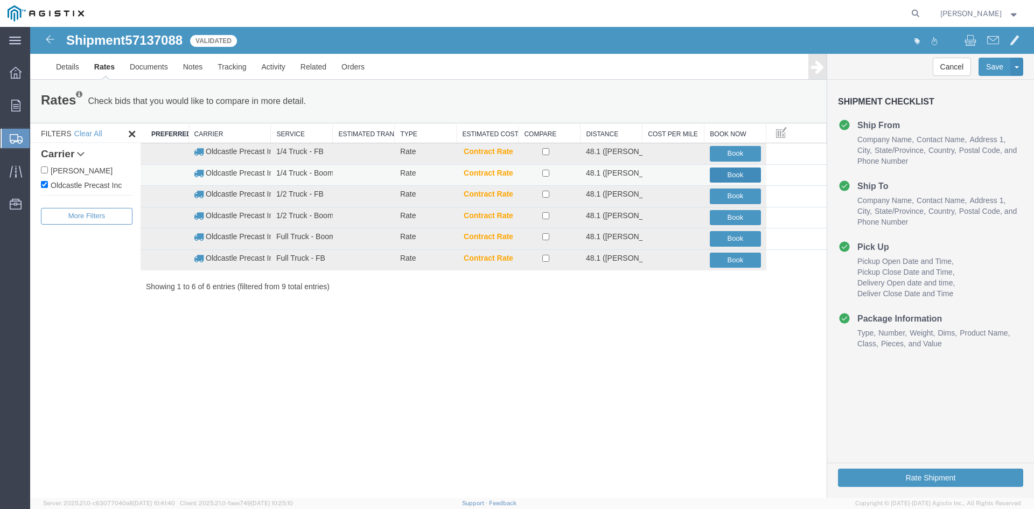
click at [738, 177] on button "Book" at bounding box center [734, 175] width 51 height 16
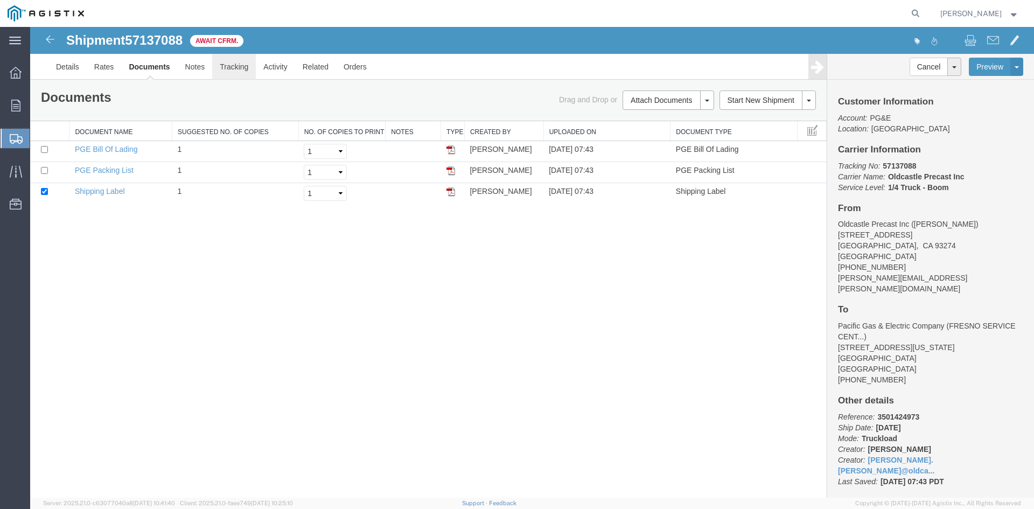
click at [241, 68] on link "Tracking" at bounding box center [234, 67] width 44 height 26
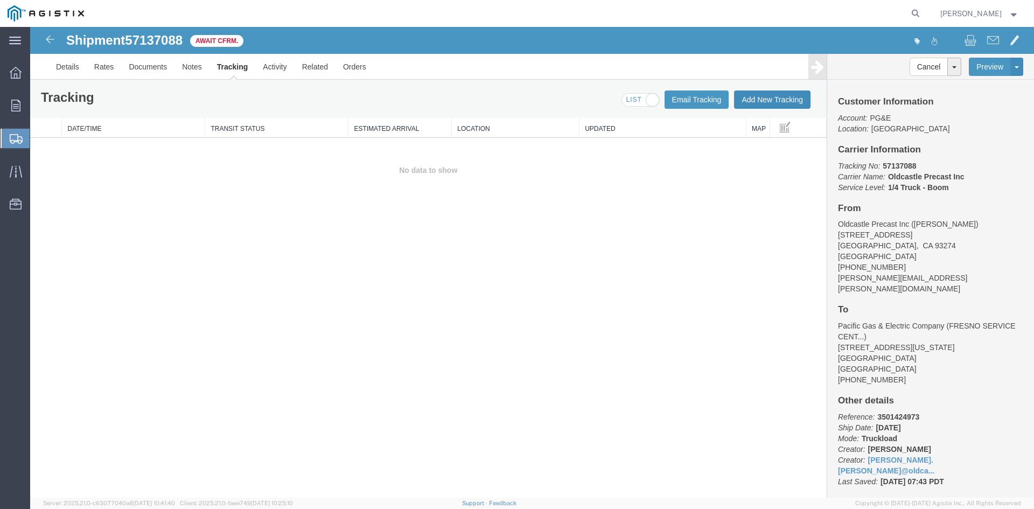
click at [783, 104] on button "Add New Tracking" at bounding box center [772, 99] width 76 height 18
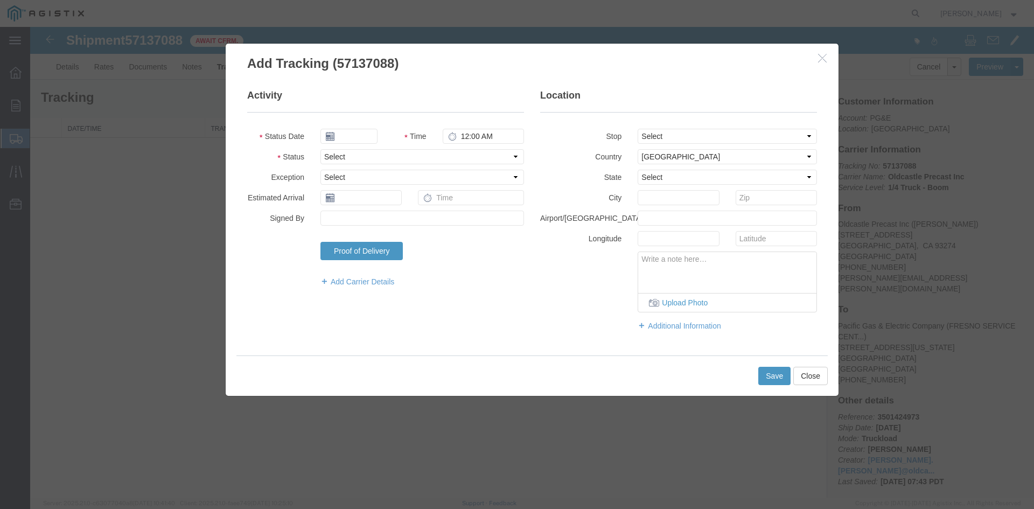
type input "[DATE]"
type input "8:00 AM"
click at [361, 137] on input "[DATE]" at bounding box center [348, 136] width 57 height 15
click at [409, 216] on td "17" at bounding box center [409, 220] width 16 height 16
type input "[DATE]"
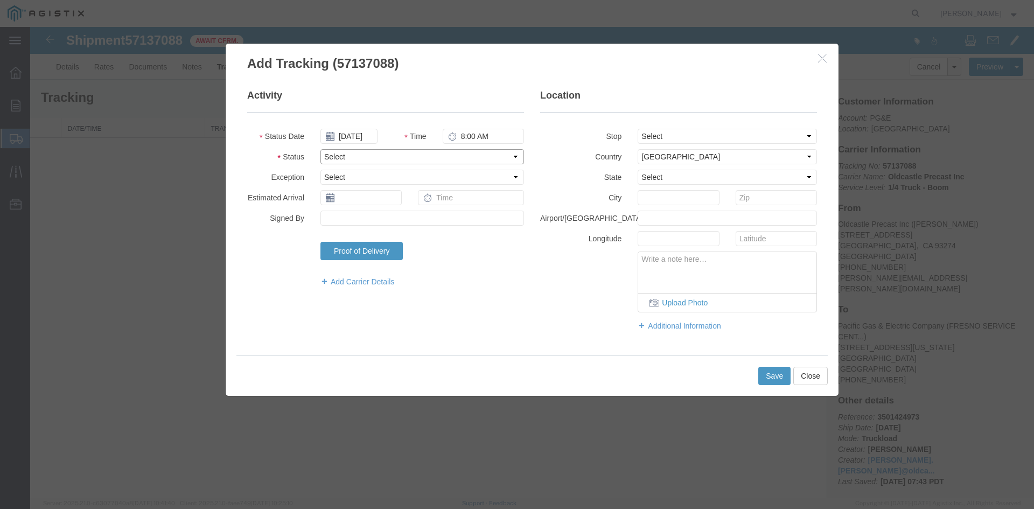
click at [354, 155] on select "Select Arrival Notice Available Arrival Notice Imported Arrive at Delivery Loca…" at bounding box center [421, 156] width 203 height 15
select select "DELIVRED"
click at [320, 149] on select "Select Arrival Notice Available Arrival Notice Imported Arrive at Delivery Loca…" at bounding box center [421, 156] width 203 height 15
click at [767, 377] on button "Save" at bounding box center [774, 376] width 32 height 18
